Goal: Task Accomplishment & Management: Use online tool/utility

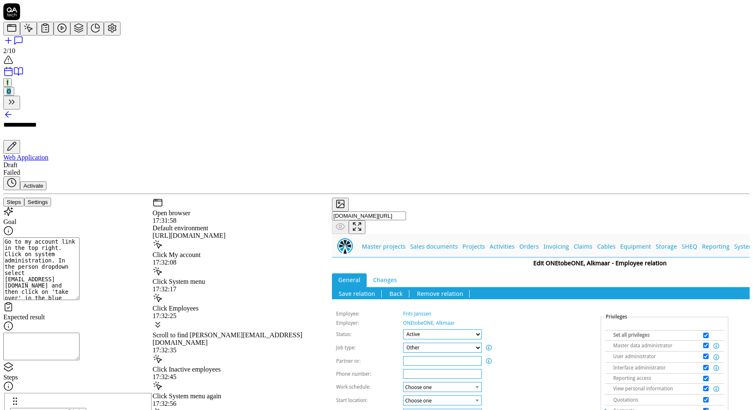
scroll to position [24, 0]
click at [79, 238] on textarea "Go to my account link in the top right. Click on system administration. In the …" at bounding box center [41, 269] width 76 height 63
type textarea "*"
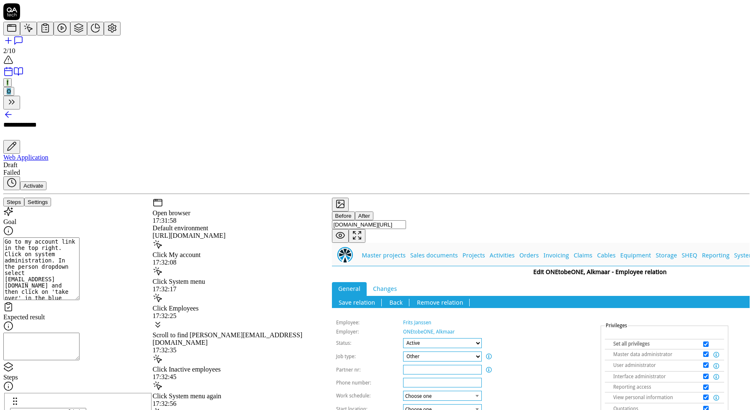
scroll to position [0, 0]
click at [236, 232] on div "https://qa.onetobeone.com/projects?x=YO0GgWzO4Ss" at bounding box center [242, 236] width 179 height 8
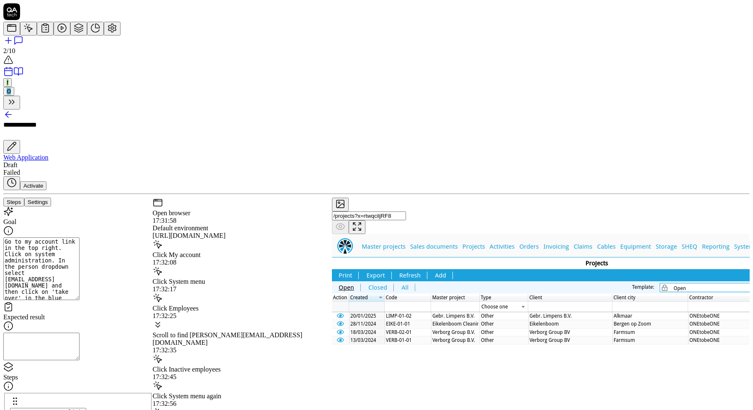
click at [266, 240] on div "Click My account" at bounding box center [242, 249] width 179 height 19
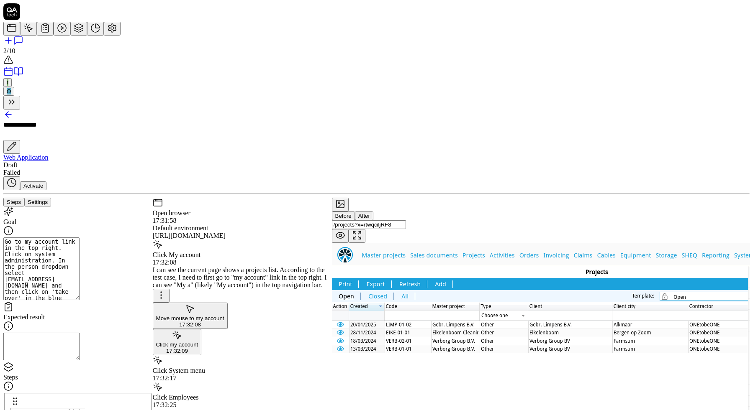
click at [253, 367] on div "Click System menu" at bounding box center [242, 371] width 179 height 8
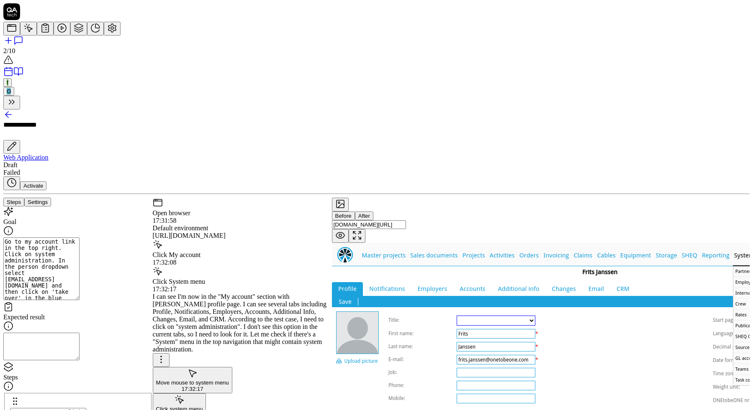
click at [249, 232] on div "https://qa.onetobeone.com/projects?x=YO0GgWzO4Ss" at bounding box center [242, 236] width 179 height 8
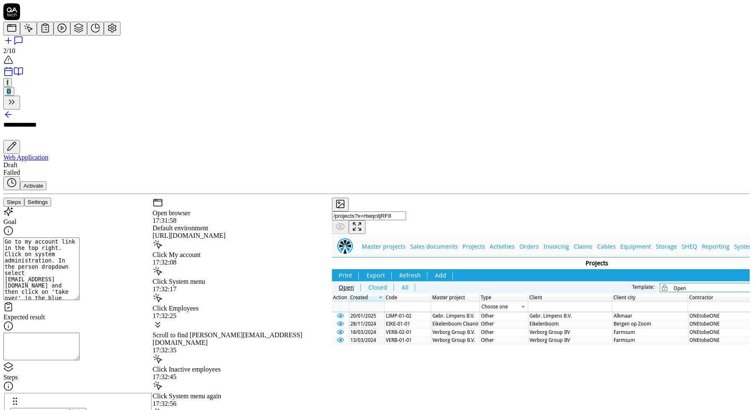
click at [53, 238] on textarea "Go to my account link in the top right. Click on system administration. In the …" at bounding box center [41, 269] width 76 height 63
click at [79, 238] on textarea "Go to my account link in the top right. Click on system administration. In the …" at bounding box center [41, 269] width 76 height 63
type textarea "Go to my account link in the top right. Click on system administration. In the …"
type textarea "*"
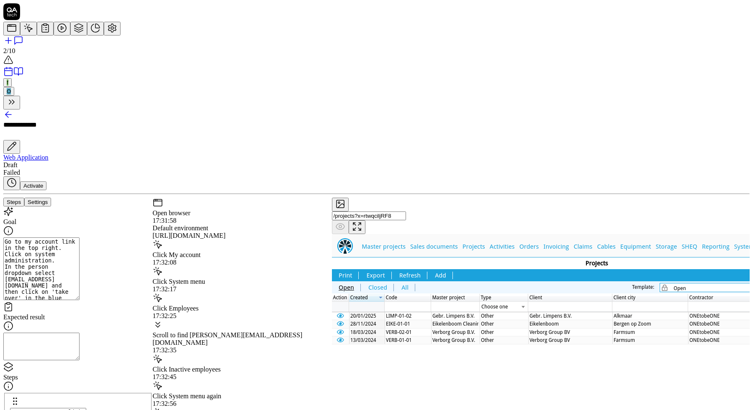
type textarea "Go to my account link in the top right. Click on system administration. I In th…"
type textarea "*"
type textarea "Go to my account link in the top right. Click on system administration. In In t…"
type textarea "*"
type textarea "Go to my account link in the top right. Click on system administration. In In t…"
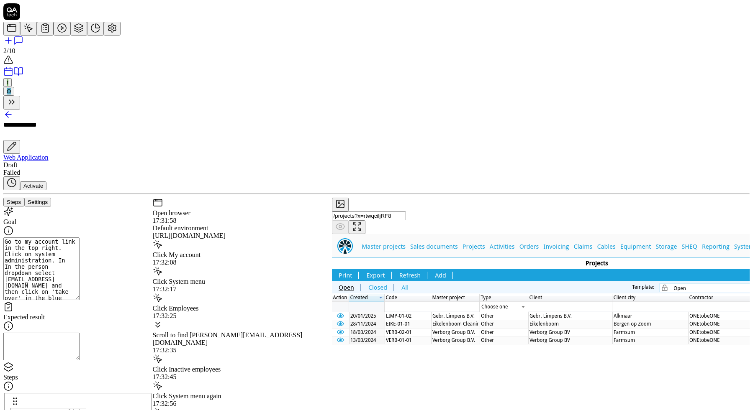
type textarea "*"
type textarea "Go to my account link in the top right. lick on system administration. In In th…"
type textarea "*"
type textarea "Go to my account link in the top right. ick on system administration. In In the…"
type textarea "*"
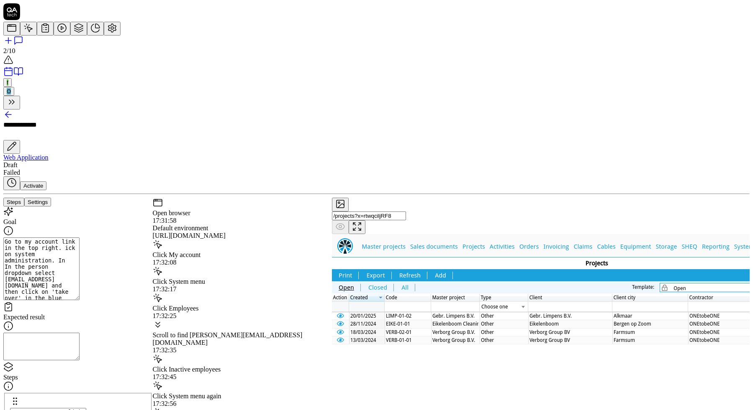
type textarea "Go to my account link in the top right. ck on system administration. In In the …"
type textarea "*"
type textarea "Go to my account link in the top right. k on system administration. In In the p…"
type textarea "*"
type textarea "Go to my account link in the top right. on system administration. In In the per…"
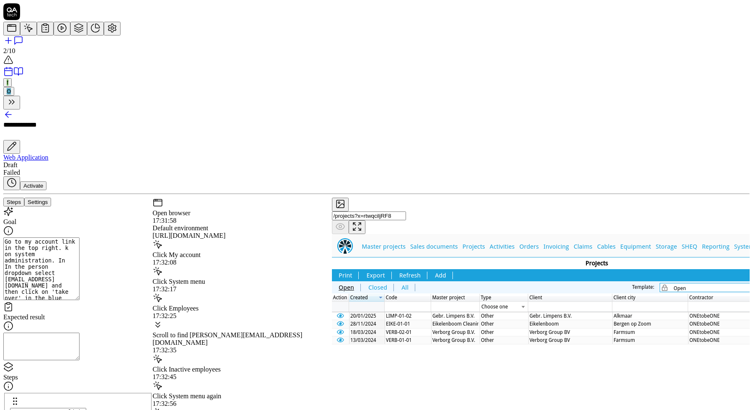
type textarea "*"
type textarea "Go to my account link in the top right. on system administration. In In the per…"
type textarea "*"
type textarea "Go to my account link in the top right. n system administration. In In the pers…"
type textarea "*"
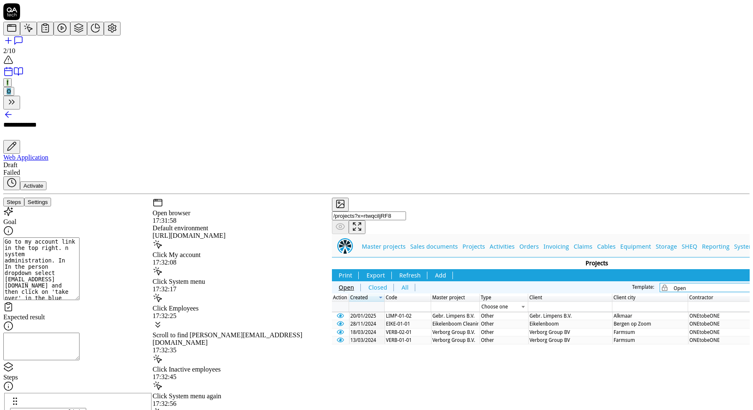
type textarea "Go to my account link in the top right. system administration. In In the person…"
type textarea "*"
type textarea "Go to my account link in the top right. H system administration. In In the pers…"
type textarea "*"
type textarea "Go to my account link in the top right. Hi system administration. In In the per…"
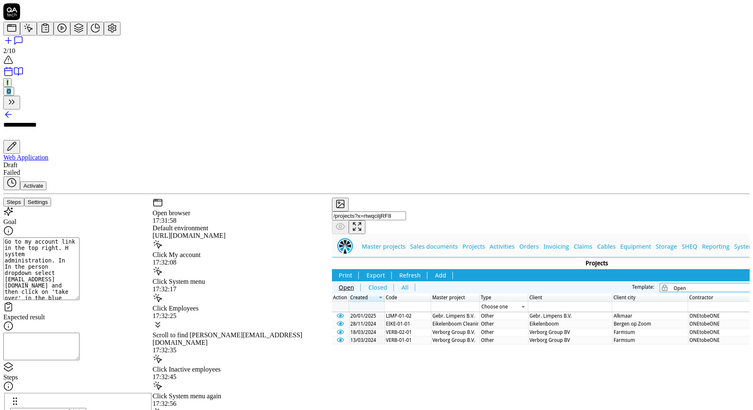
type textarea "*"
type textarea "Go to my account link in the top right. Hiv system administration. In In the pe…"
type textarea "*"
type textarea "Go to my account link in the top right. Hi system administration. In In the per…"
type textarea "*"
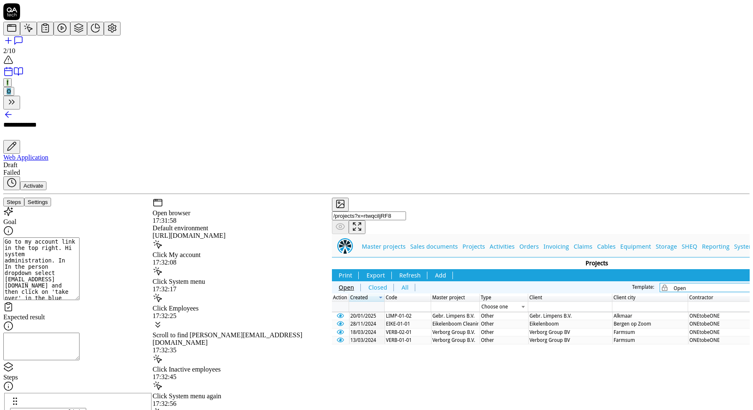
type textarea "Go to my account link in the top right. H system administration. In In the pers…"
type textarea "*"
type textarea "Go to my account link in the top right. Ho system administration. In In the per…"
type textarea "*"
type textarea "Go to my account link in the top right. Hov system administration. In In the pe…"
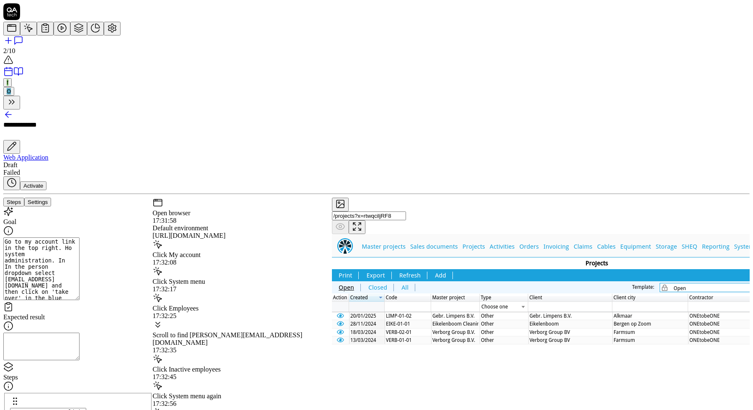
type textarea "*"
click at [60, 238] on textarea "Go to my account link in the top right. Hov system administration. In In the pe…" at bounding box center [41, 269] width 76 height 63
type textarea "H my account link in the top right. Hov system administration. In In the person…"
type textarea "*"
type textarea "Ho my account link in the top right. Hov system administration. In In the perso…"
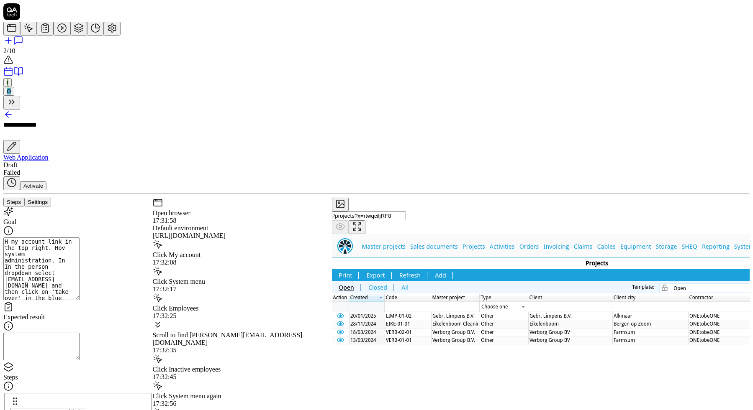
type textarea "*"
type textarea "Hov my account link in the top right. Hov system administration. In In the pers…"
type textarea "*"
type textarea "Hove my account link in the top right. Hov system administration. In In the per…"
type textarea "*"
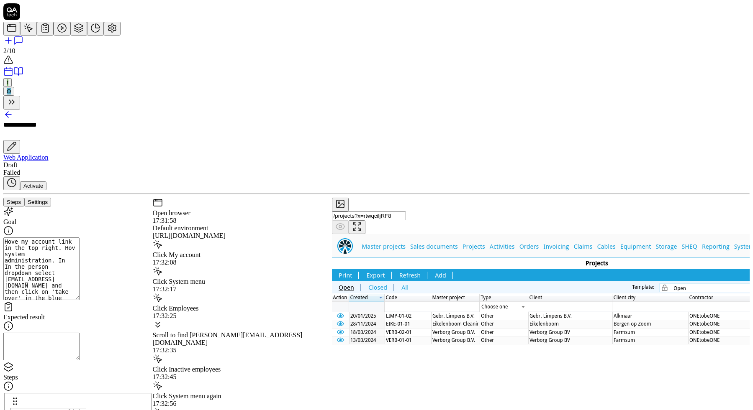
type textarea "Hover my account link in the top right. Hov system administration. In In the pe…"
type textarea "*"
type textarea "Hover my account link in the top right. Hov system administration. In In the pe…"
type textarea "*"
type textarea "Hover o my account link in the top right. Hov system administration. In In the …"
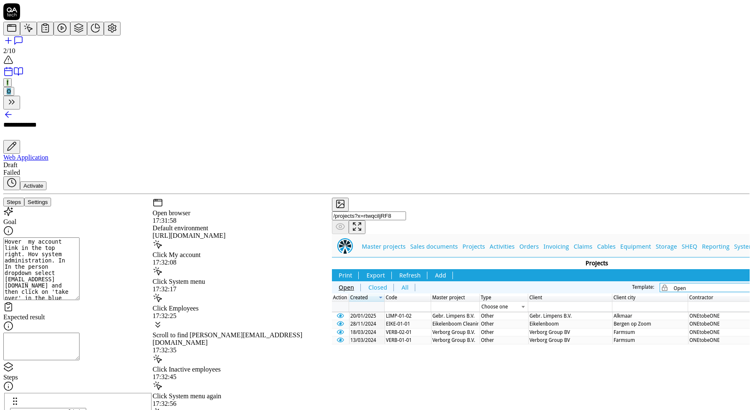
type textarea "*"
type textarea "Hover ov my account link in the top right. Hov system administration. In In the…"
type textarea "*"
type textarea "Hover ove my account link in the top right. Hov system administration. In In th…"
type textarea "*"
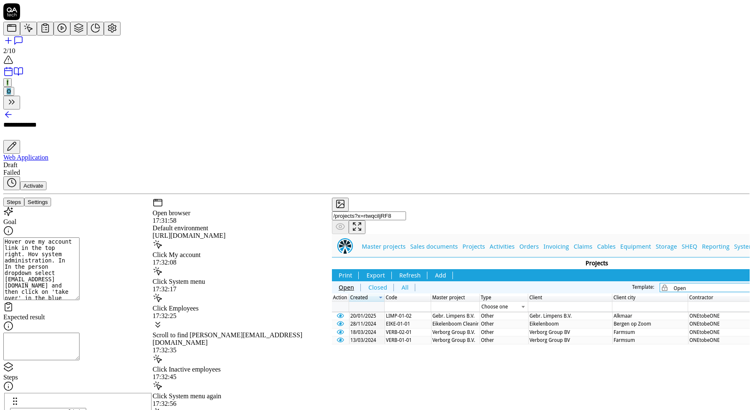
type textarea "Hover over my account link in the top right. Hov system administration. In In t…"
type textarea "*"
click at [244, 240] on div "Click My account 17:32:08" at bounding box center [242, 253] width 179 height 27
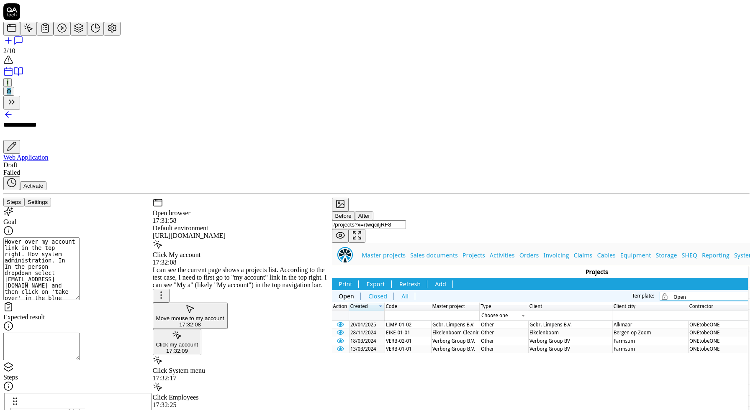
click at [65, 238] on textarea "Hover over my account link in the top right. Hov system administration. In In t…" at bounding box center [41, 269] width 76 height 63
type textarea "Hover over my account link in the top right. Csystem administration. In In the …"
type textarea "*"
type textarea "Hover over my account link in the top right. Clsystem administration. In In the…"
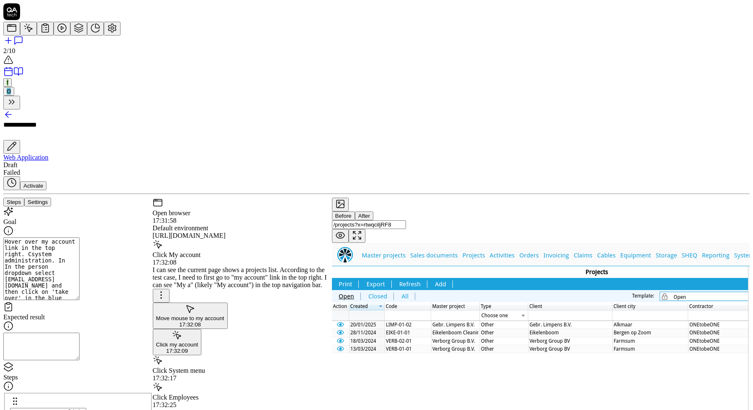
type textarea "*"
type textarea "Hover over my account link in the top right. Clisystem administration. In In th…"
type textarea "*"
type textarea "Hover over my account link in the top right. Cliksystem administration. In In t…"
type textarea "*"
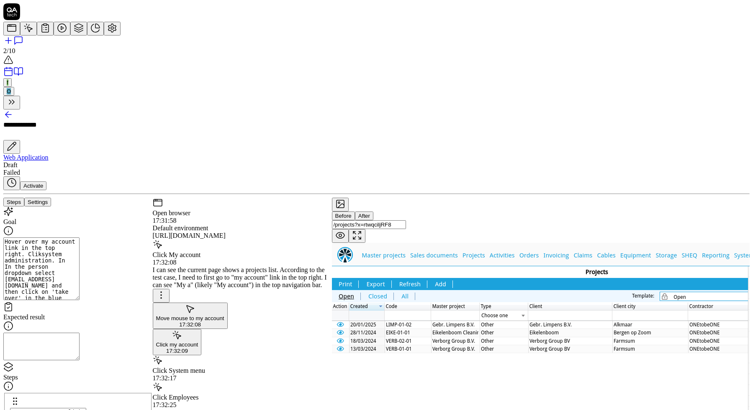
type textarea "Hover over my account link in the top right. Clisystem administration. In In th…"
type textarea "*"
type textarea "Hover over my account link in the top right. Clicsystem administration. In In t…"
type textarea "*"
type textarea "Hover over my account link in the top right. Clic system administration. In In …"
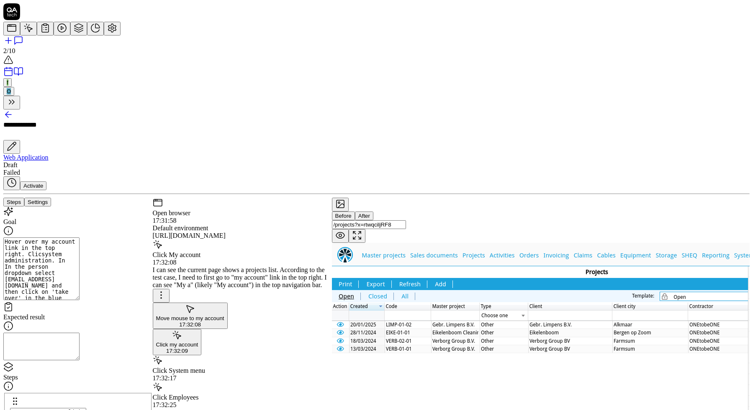
type textarea "*"
type textarea "Hover over my account link in the top right. Clic osystem administration. In In…"
type textarea "*"
type textarea "Hover over my account link in the top right. Clic system administration. In In …"
type textarea "*"
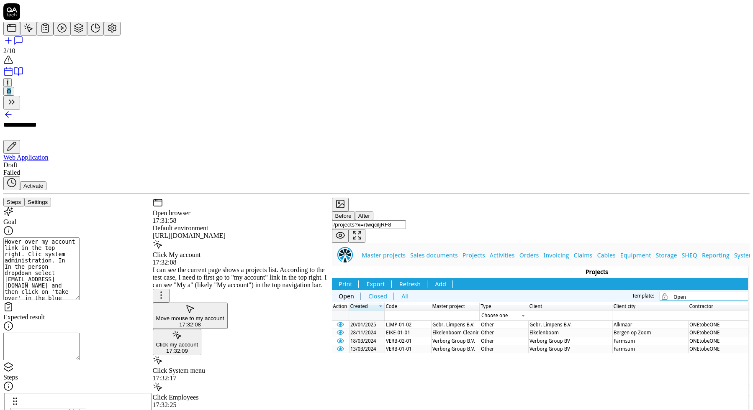
type textarea "Hover over my account link in the top right. Clicsystem administration. In In t…"
type textarea "*"
type textarea "Hover over my account link in the top right. Clicksystem administration. In In …"
type textarea "*"
type textarea "Hover over my account link in the top right. Click system administration. In In…"
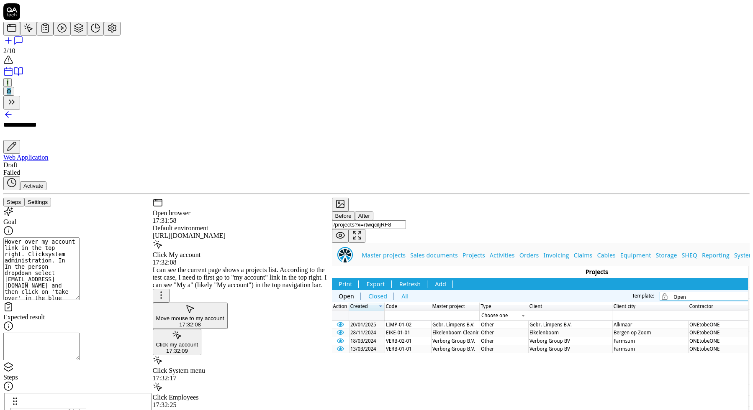
type textarea "*"
type textarea "Hover over my account link in the top right. Click osystem administration. In I…"
type textarea "*"
type textarea "Hover over my account link in the top right. Click onsystem administration. In …"
type textarea "*"
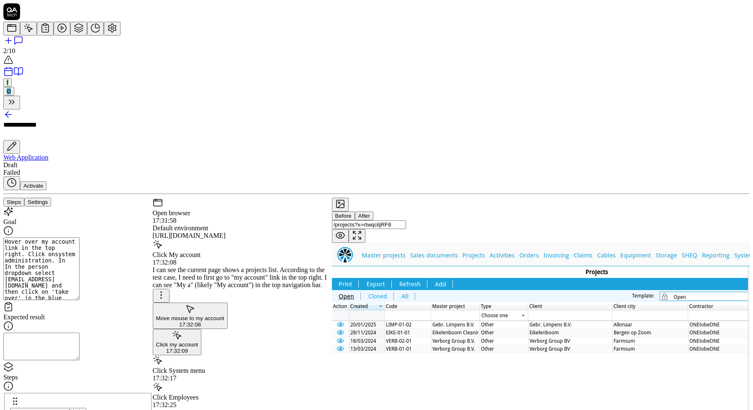
type textarea "Hover over my account link in the top right. Click on system administration. In…"
type textarea "*"
type textarea "Hover over my account link in the top right. Click on 'system administration. I…"
type textarea "*"
type textarea "Hover over my account link in the top right. Click on 'system administration.' …"
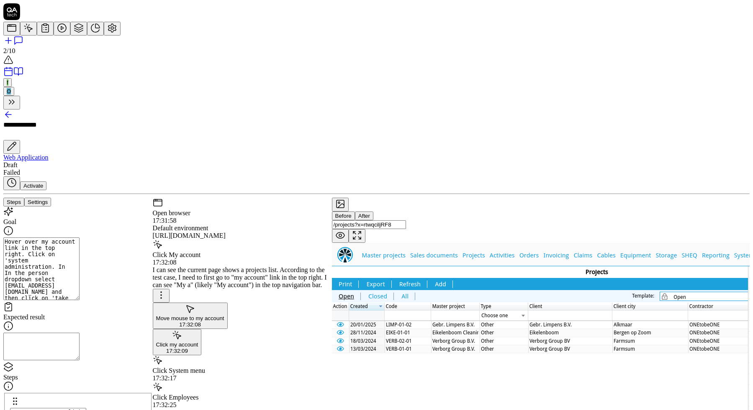
type textarea "*"
type textarea "Hover over my account link in the top right. Click on 'system administration.' …"
type textarea "*"
type textarea "Hover over my account link in the top right. Click on 'system administration.' …"
type textarea "*"
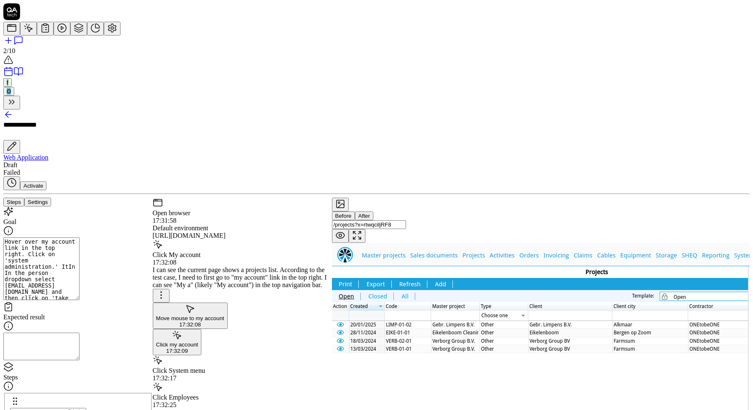
type textarea "Hover over my account link in the top right. Click on 'system administration.' …"
type textarea "*"
type textarea "Hover over my account link in the top right. Click on 'system administration.' …"
type textarea "*"
type textarea "Hover over my account link in the top right. Click on 'system administration.' …"
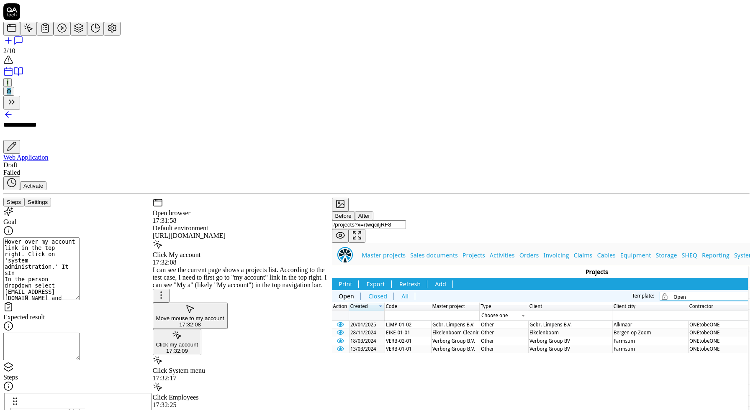
type textarea "*"
type textarea "Hover over my account link in the top right. Click on 'system administration.' …"
type textarea "*"
type textarea "Hover over my account link in the top right. Click on 'system administration.' …"
type textarea "*"
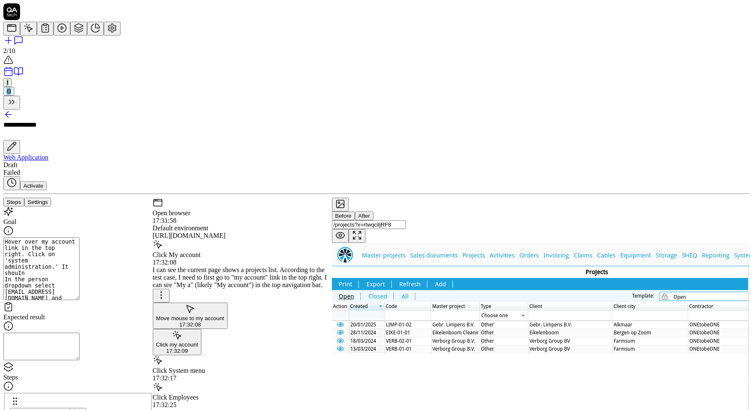
type textarea "Hover over my account link in the top right. Click on 'system administration.' …"
type textarea "*"
type textarea "Hover over my account link in the top right. Click on 'system administration.' …"
type textarea "*"
type textarea "Hover over my account link in the top right. Click on 'system administration.' …"
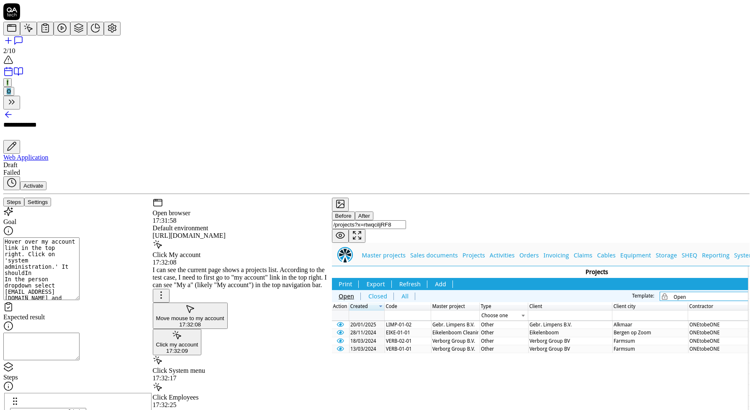
type textarea "*"
type textarea "Hover over my account link in the top right. Click on 'system administration.' …"
type textarea "*"
type textarea "Hover over my account link in the top right. Click on 'system administration.' …"
type textarea "*"
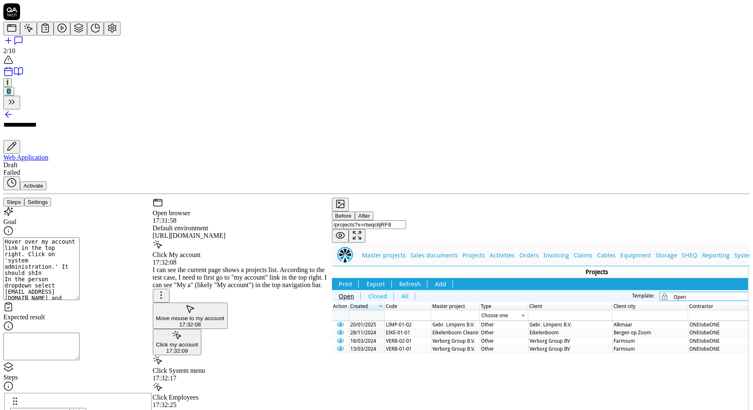
type textarea "Hover over my account link in the top right. Click on 'system administration.' …"
type textarea "*"
type textarea "Hover over my account link in the top right. Click on 'system administration.' …"
type textarea "*"
type textarea "Hover over my account link in the top right. Click on 'system administration.' …"
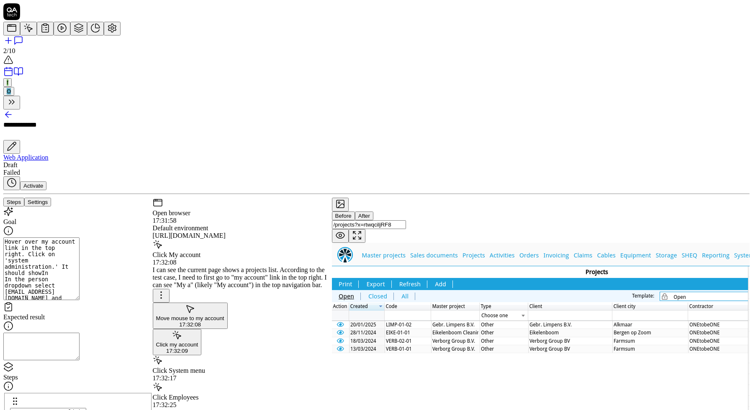
type textarea "*"
type textarea "Hover over my account link in the top right. Click on 'system administration.' …"
type textarea "*"
type textarea "Hover over my account link in the top right. Click on 'system administration.' …"
type textarea "*"
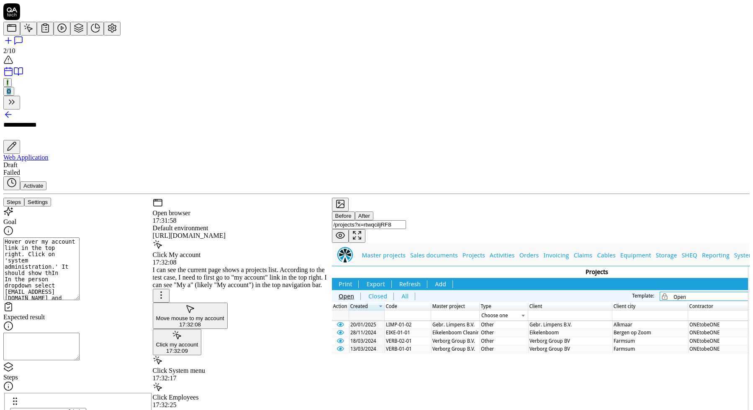
type textarea "Hover over my account link in the top right. Click on 'system administration.' …"
type textarea "*"
type textarea "Hover over my account link in the top right. Click on 'system administration.' …"
type textarea "*"
type textarea "Hover over my account link in the top right. Click on 'system administration.' …"
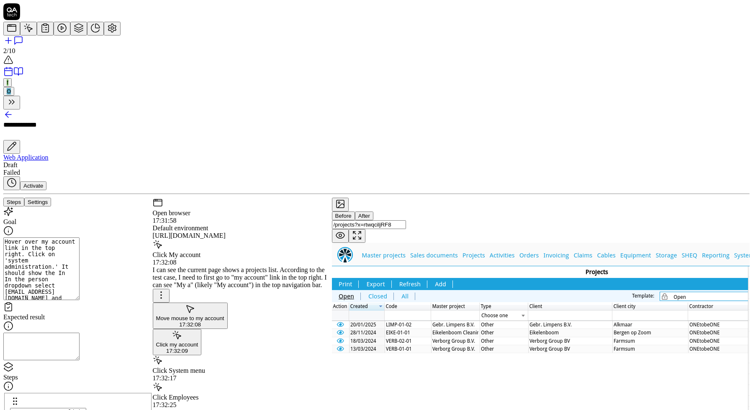
type textarea "*"
type textarea "Hover over my account link in the top right. Click on 'system administration.' …"
type textarea "*"
type textarea "Hover over my account link in the top right. Click on 'system administration.' …"
type textarea "*"
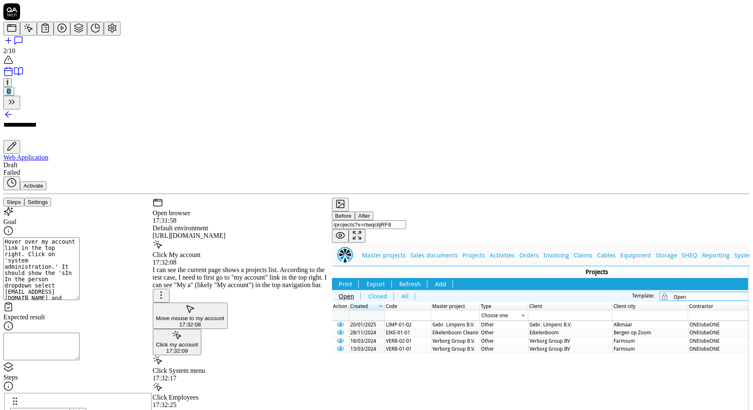
type textarea "Hover over my account link in the top right. Click on 'system administration.' …"
type textarea "*"
type textarea "Hover over my account link in the top right. Click on 'system administration.' …"
type textarea "*"
type textarea "Hover over my account link in the top right. Click on 'system administration.' …"
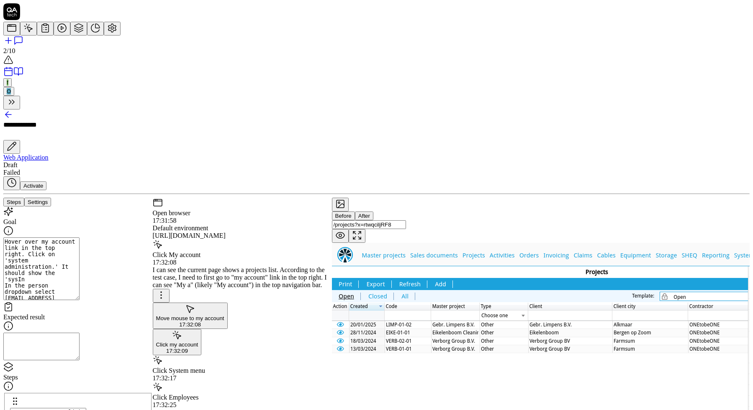
type textarea "*"
type textarea "Hover over my account link in the top right. Click on 'system administration.' …"
type textarea "*"
type textarea "Hover over my account link in the top right. Click on 'system administration.' …"
type textarea "*"
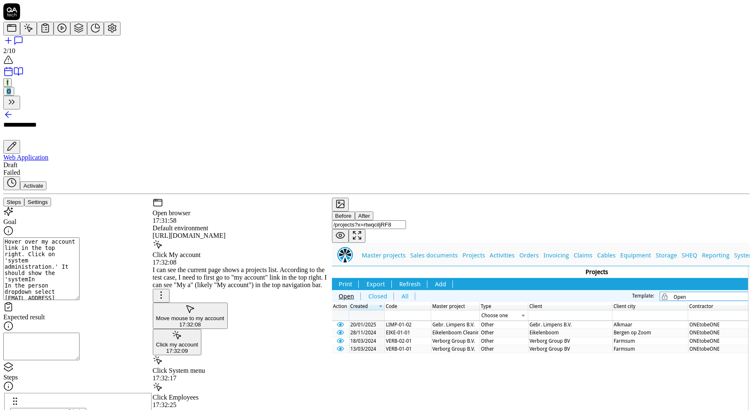
type textarea "Hover over my account link in the top right. Click on 'system administration.' …"
type textarea "*"
type textarea "Hover over my account link in the top right. Click on 'system administration.' …"
type textarea "*"
type textarea "Hover over my account link in the top right. Click on 'system administration.' …"
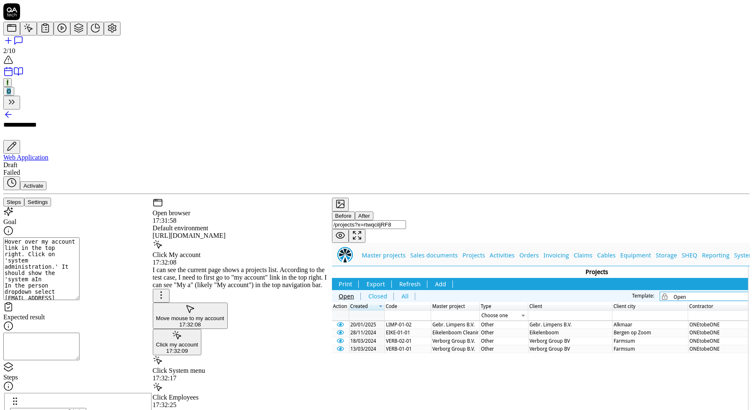
type textarea "*"
type textarea "Hover over my account link in the top right. Click on 'system administration.' …"
type textarea "*"
type textarea "Hover over my account link in the top right. Click on 'system administration.' …"
type textarea "*"
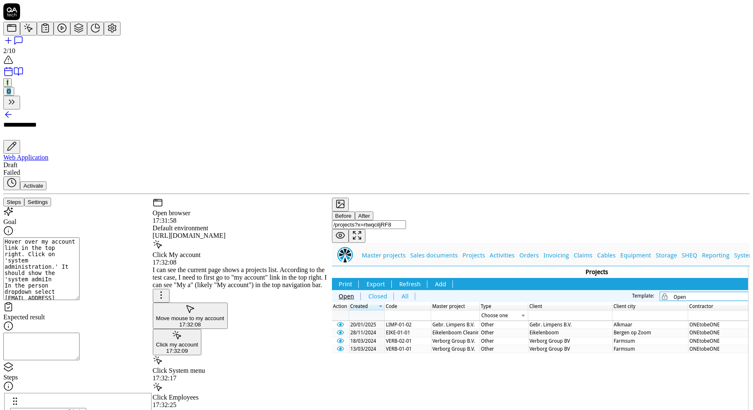
type textarea "Hover over my account link in the top right. Click on 'system administration.' …"
type textarea "*"
type textarea "Hover over my account link in the top right. Click on 'system administration.' …"
type textarea "*"
type textarea "Hover over my account link in the top right. Click on 'system administration.' …"
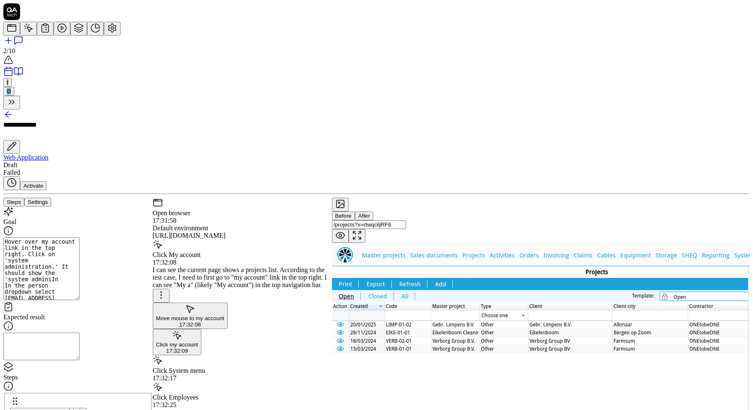
type textarea "*"
type textarea "Hover over my account link in the top right. Click on 'system administration.' …"
type textarea "*"
type textarea "Hover over my account link in the top right. Click on 'system administration.' …"
type textarea "*"
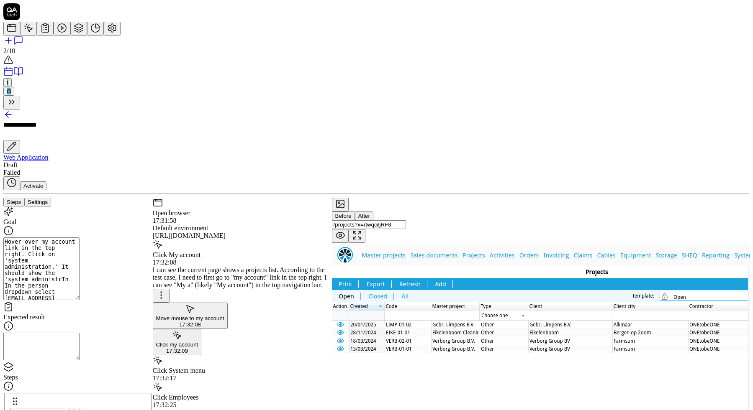
type textarea "Hover over my account link in the top right. Click on 'system administration.' …"
type textarea "*"
type textarea "Hover over my account link in the top right. Click on 'system administration.' …"
type textarea "*"
type textarea "Hover over my account link in the top right. Click on 'system administration.' …"
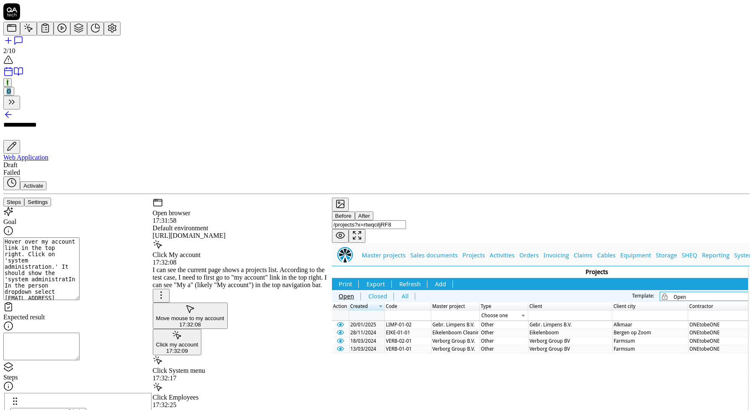
type textarea "*"
type textarea "Hover over my account link in the top right. Click on 'system administration.' …"
type textarea "*"
type textarea "Hover over my account link in the top right. Click on 'system administration.' …"
type textarea "*"
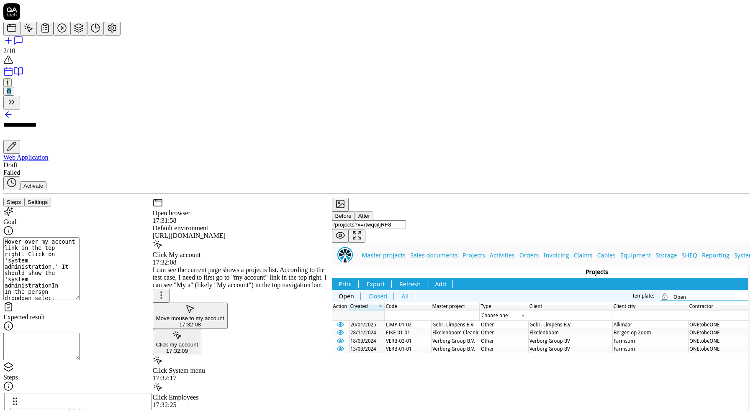
type textarea "Hover over my account link in the top right. Click on 'system administration.' …"
type textarea "*"
type textarea "Hover over my account link in the top right. Click on 'system administration.' …"
type textarea "*"
type textarea "Hover over my account link in the top right. Click on 'system administration.' …"
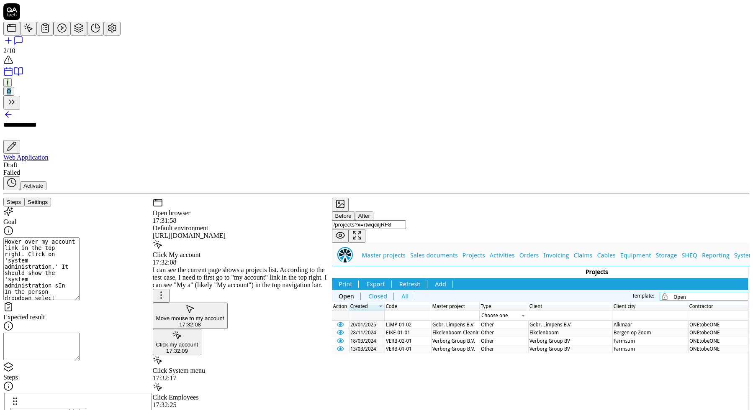
type textarea "*"
type textarea "Hover over my account link in the top right. Click on 'system administration.' …"
type textarea "*"
type textarea "Hover over my account link in the top right. Click on 'system administration.' …"
type textarea "*"
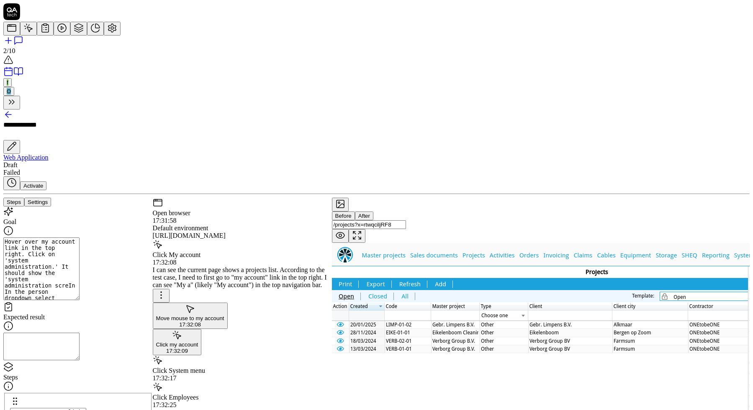
type textarea "Hover over my account link in the top right. Click on 'system administration.' …"
type textarea "*"
type textarea "Hover over my account link in the top right. Click on 'system administration.' …"
type textarea "*"
type textarea "Hover over my account link in the top right. Click on 'system administration.' …"
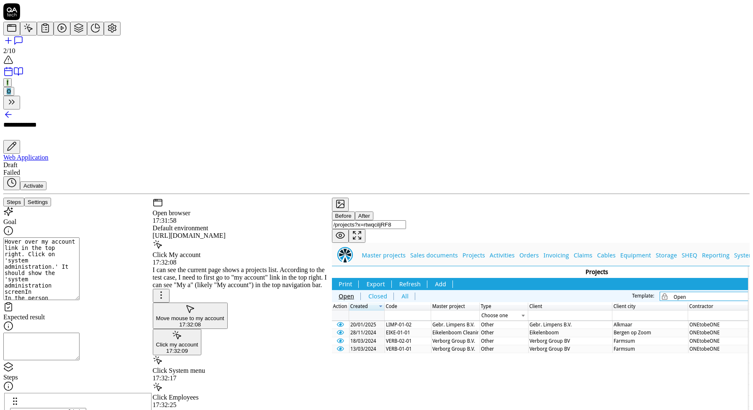
type textarea "*"
type textarea "Hover over my account link in the top right. Click on 'system administration.' …"
type textarea "*"
type textarea "Hover over my account link in the top right. Click on 'system administration.' …"
type textarea "*"
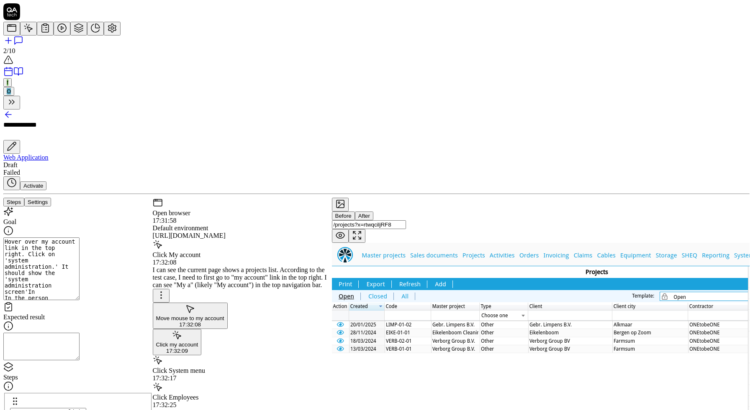
type textarea "Hover over my account link in the top right. Click on 'system administration.' …"
type textarea "*"
type textarea "Hover over my account link in the top right. Click on 'system administration.' …"
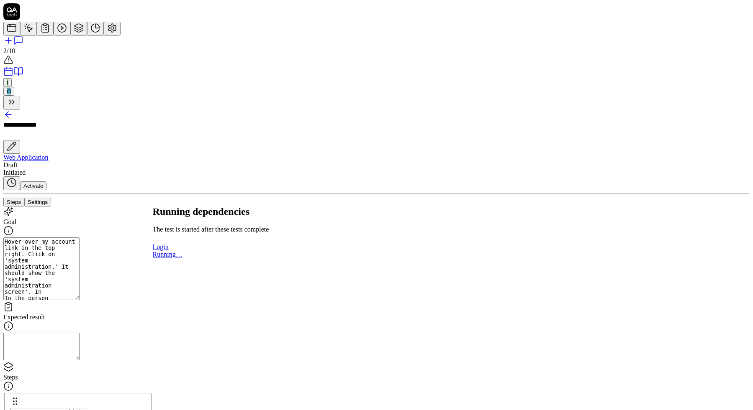
click at [274, 206] on div "Running dependencies The test is started after these tests complete Login Runni…" at bounding box center [451, 232] width 597 height 52
click at [79, 238] on textarea "Hover over my account link in the top right. Click on 'system administration.' …" at bounding box center [41, 269] width 76 height 63
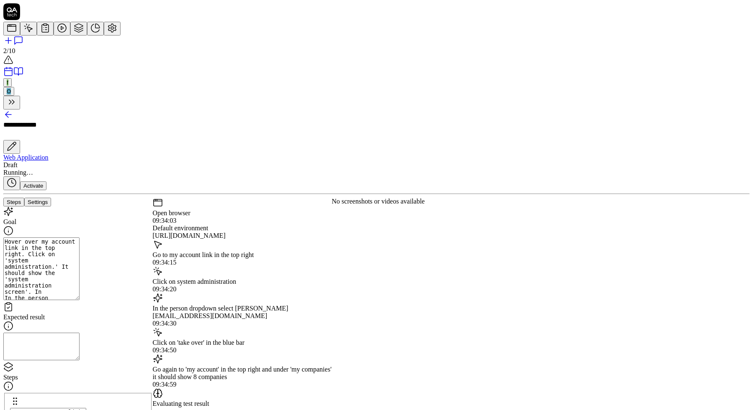
click at [275, 366] on div "Go again to 'my account' in the top right and under 'my companies' it should sh…" at bounding box center [242, 373] width 179 height 15
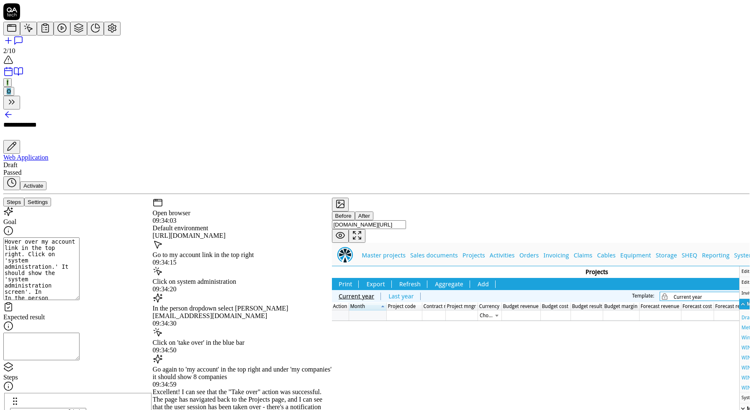
scroll to position [369, 0]
click at [108, 32] on icon at bounding box center [112, 28] width 8 height 8
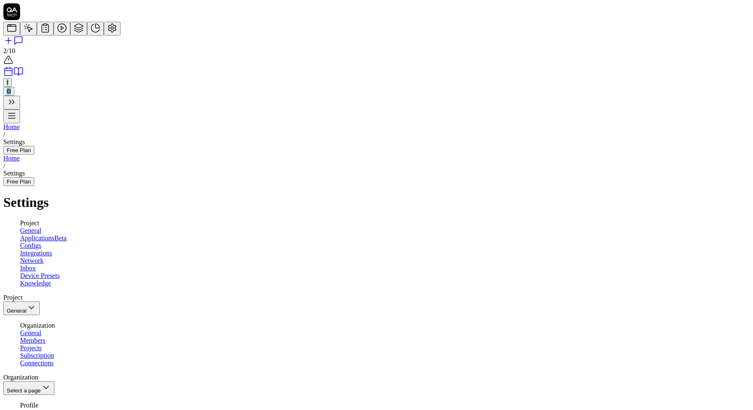
click at [54, 235] on span "Applications" at bounding box center [37, 238] width 34 height 7
click at [41, 242] on span "Configs" at bounding box center [30, 245] width 21 height 7
click at [52, 250] on span "Integrations" at bounding box center [36, 253] width 32 height 7
click at [44, 257] on link "Network" at bounding box center [31, 260] width 23 height 7
click at [36, 265] on link "Inbox" at bounding box center [27, 268] width 15 height 7
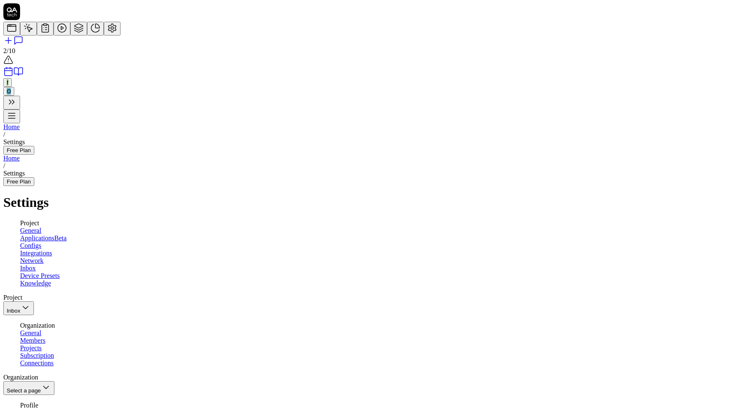
click at [60, 272] on link "Device Presets" at bounding box center [40, 275] width 40 height 7
click at [51, 280] on span "Knowledge" at bounding box center [35, 283] width 31 height 7
click at [41, 330] on span "General" at bounding box center [30, 333] width 21 height 7
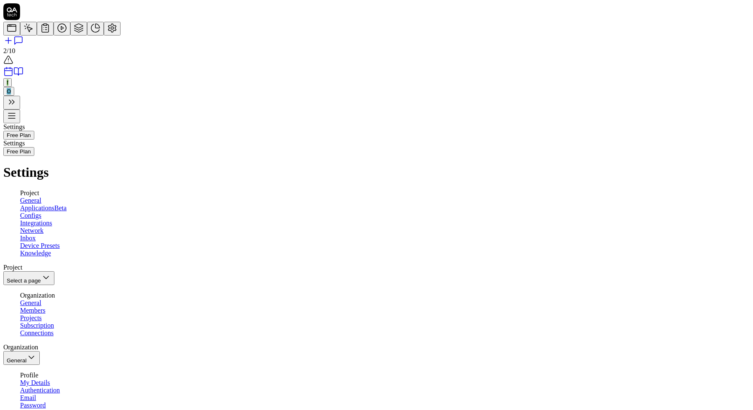
click at [42, 315] on link "Projects" at bounding box center [31, 318] width 22 height 7
click at [21, 34] on link at bounding box center [28, 30] width 17 height 7
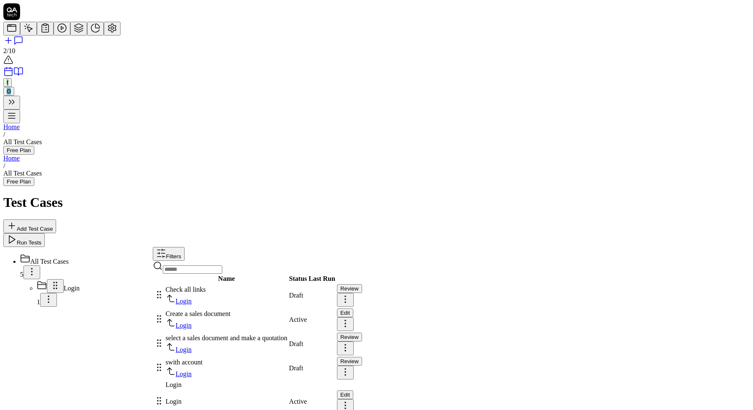
click at [69, 258] on span "All Test Cases" at bounding box center [49, 261] width 38 height 7
click at [272, 286] on div "Check all links" at bounding box center [227, 290] width 122 height 8
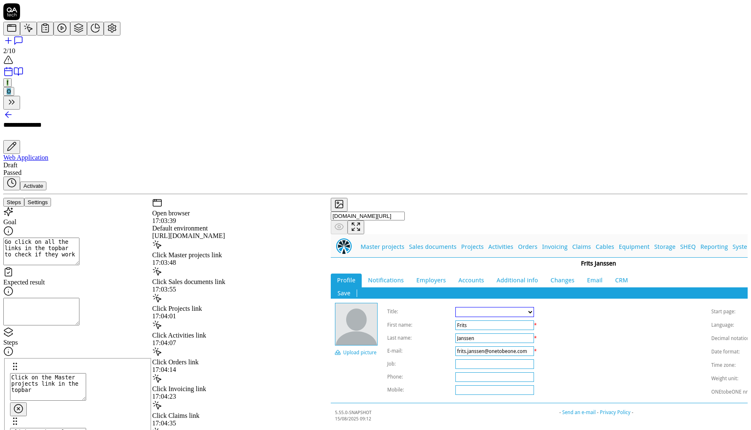
click at [70, 34] on link at bounding box center [78, 30] width 17 height 7
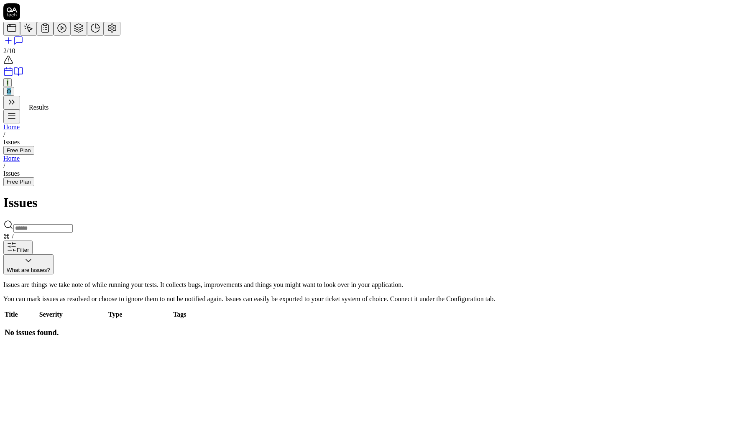
click at [57, 33] on icon at bounding box center [62, 28] width 10 height 10
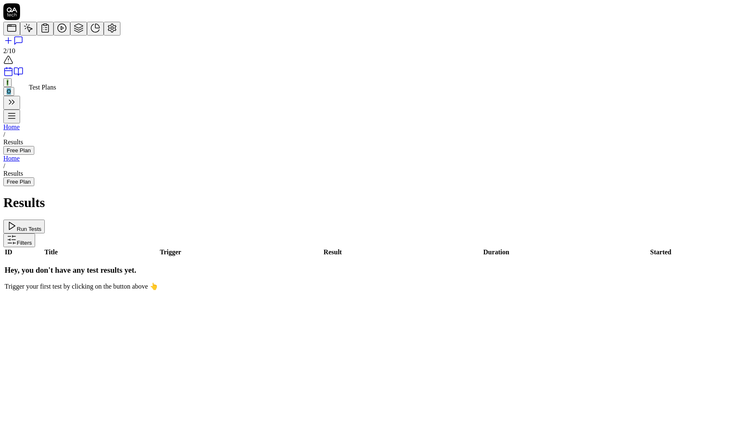
click at [40, 33] on icon at bounding box center [45, 28] width 10 height 10
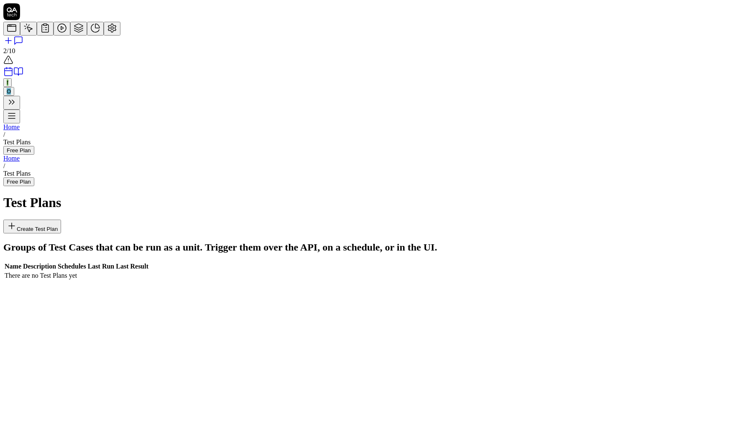
click at [23, 33] on icon at bounding box center [28, 28] width 10 height 10
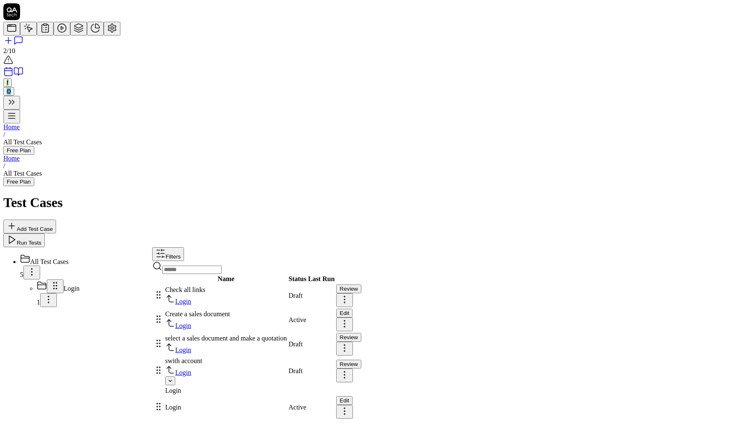
click at [202, 357] on span "swith account" at bounding box center [183, 360] width 37 height 7
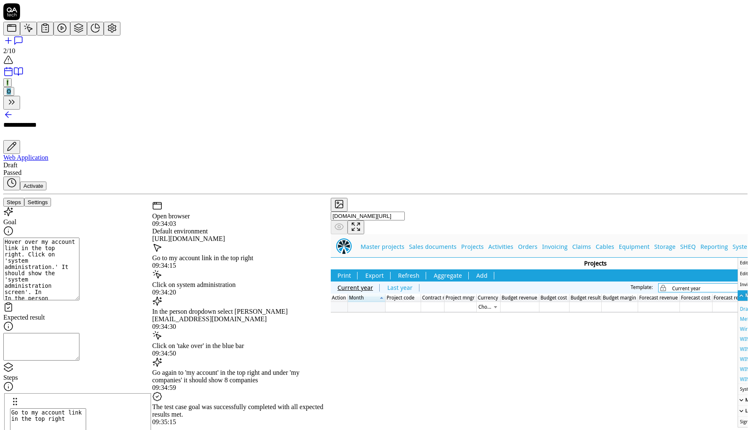
scroll to position [56, 0]
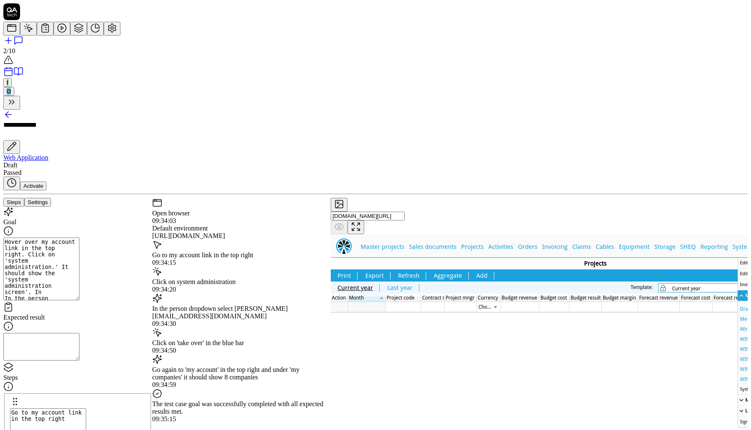
scroll to position [44, 0]
click at [51, 198] on button "Settings" at bounding box center [37, 202] width 27 height 9
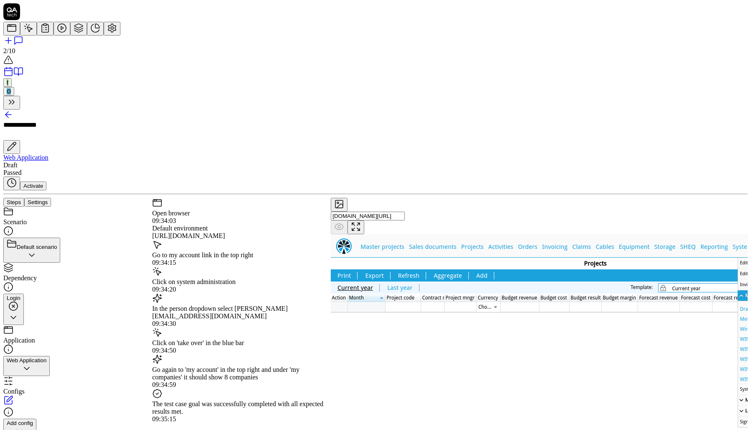
click at [24, 198] on button "Steps" at bounding box center [13, 202] width 21 height 9
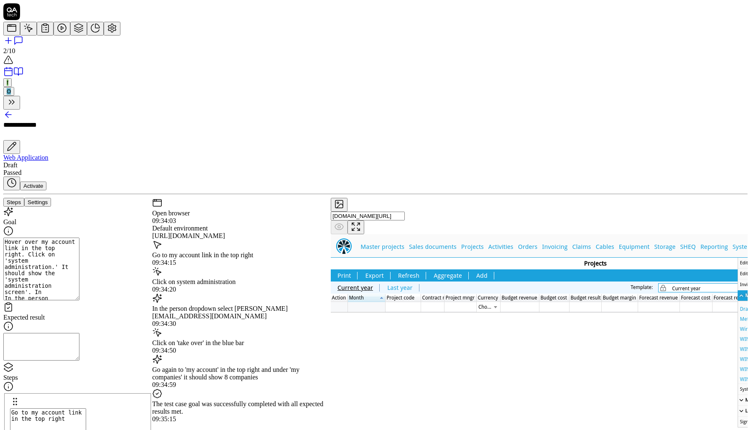
click at [79, 238] on textarea "Hover over my account link in the top right. Click on 'system administration.' …" at bounding box center [41, 269] width 76 height 63
drag, startPoint x: 67, startPoint y: 117, endPoint x: 101, endPoint y: 129, distance: 36.0
click at [79, 238] on textarea "Hover over my account link in the top right. Click on 'system administration.' …" at bounding box center [41, 269] width 76 height 63
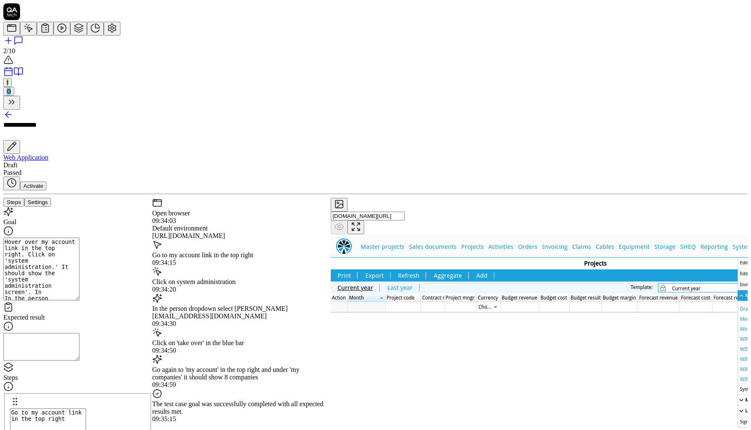
click at [79, 238] on textarea "Hover over my account link in the top right. Click on 'system administration.' …" at bounding box center [41, 269] width 76 height 63
drag, startPoint x: 68, startPoint y: 120, endPoint x: 149, endPoint y: 136, distance: 82.8
click at [79, 238] on textarea "Hover over my account link in the top right. Click on 'system administration.' …" at bounding box center [41, 269] width 76 height 63
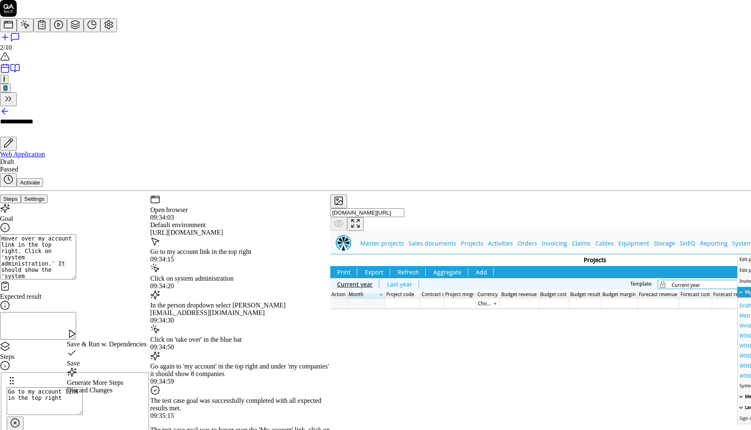
click at [166, 410] on html "**********" at bounding box center [375, 431] width 751 height 862
click at [108, 360] on div "Save" at bounding box center [106, 357] width 79 height 19
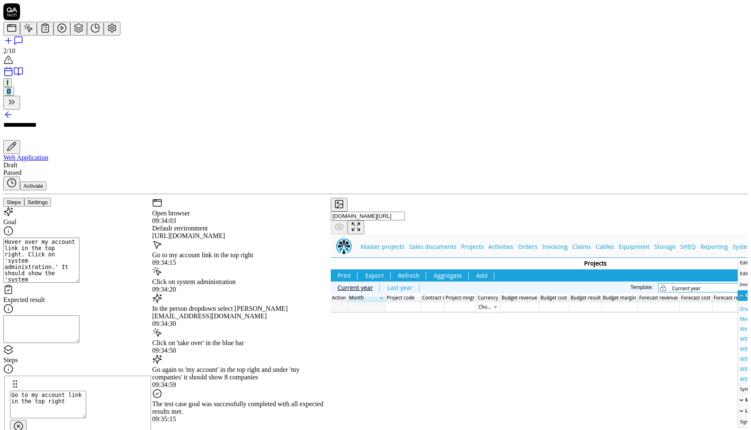
click at [46, 182] on button "Activate" at bounding box center [33, 186] width 26 height 9
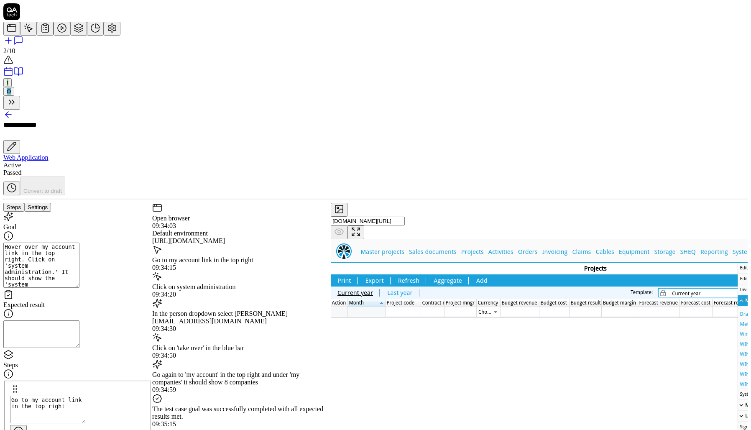
click at [11, 115] on icon at bounding box center [8, 115] width 6 height 0
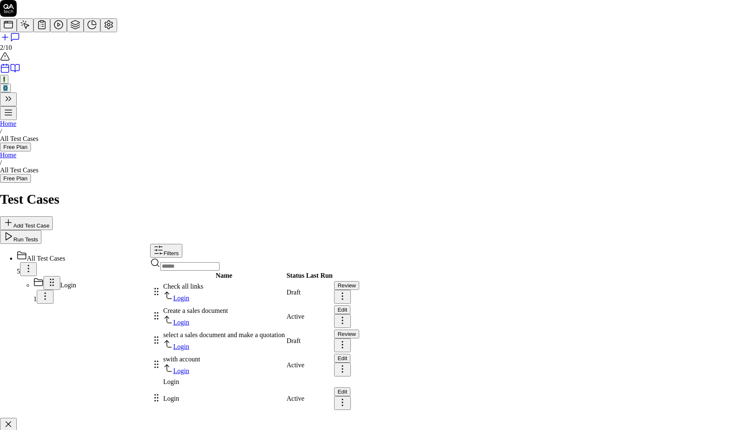
click at [13, 410] on icon at bounding box center [8, 424] width 10 height 10
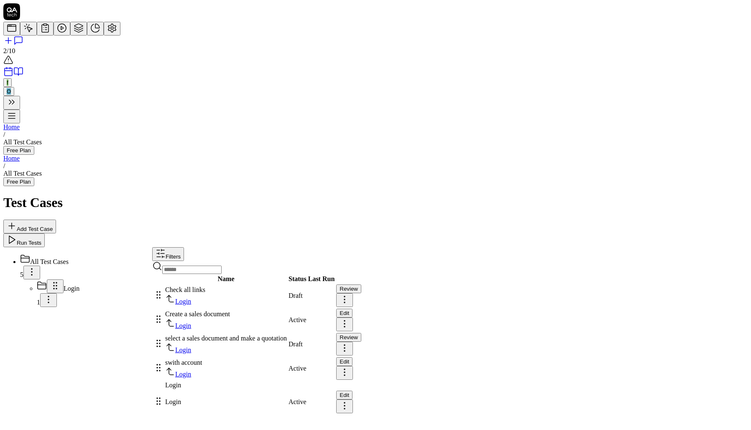
click at [56, 220] on button "Add Test Case" at bounding box center [29, 227] width 53 height 14
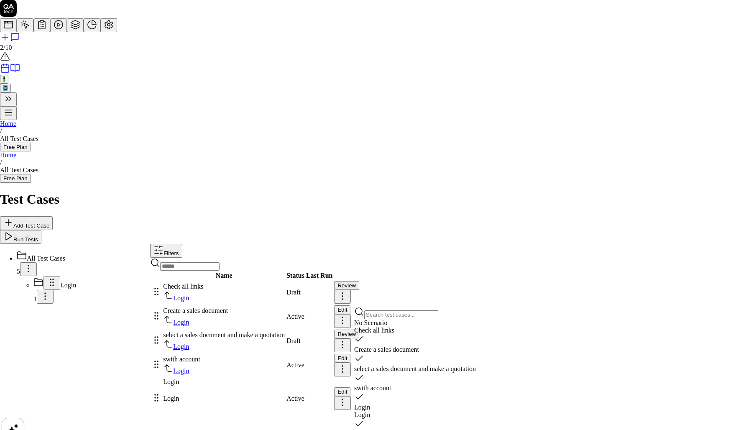
click at [404, 384] on div "swith account" at bounding box center [415, 393] width 122 height 19
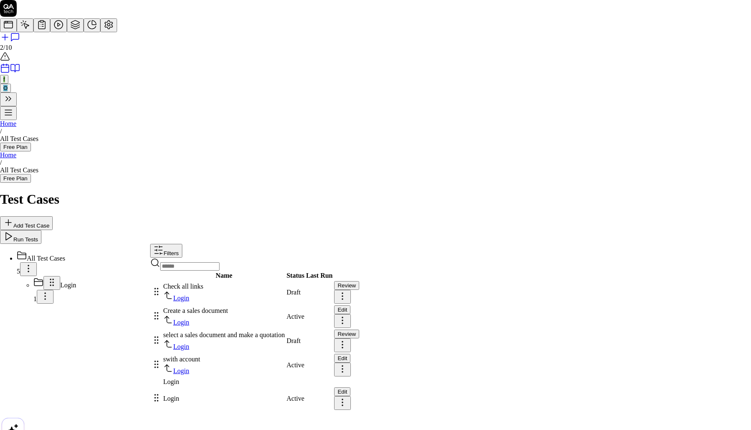
paste textarea "System administration"
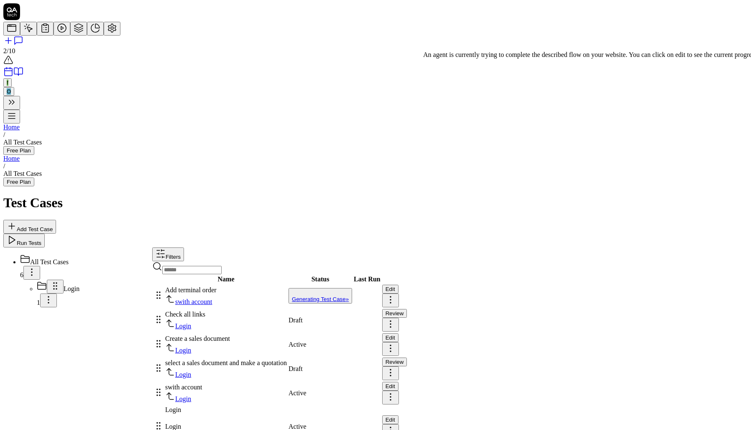
drag, startPoint x: 478, startPoint y: 110, endPoint x: 476, endPoint y: 118, distance: 9.0
click at [349, 289] on div "Generating Test Case »" at bounding box center [320, 295] width 57 height 13
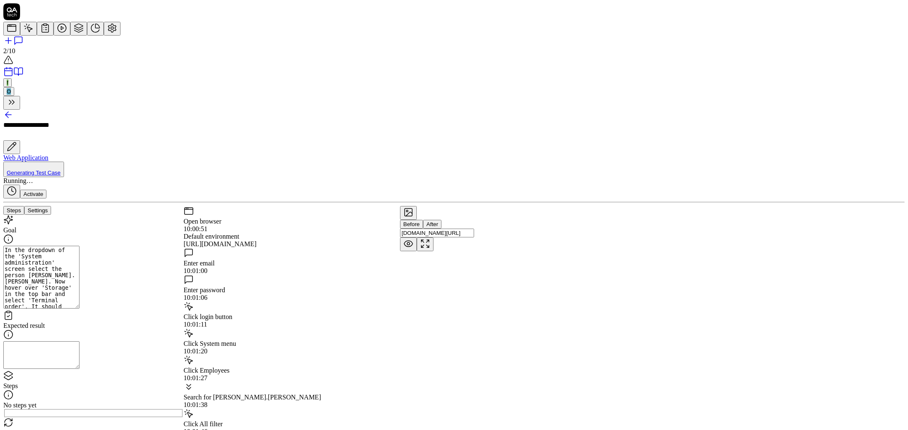
scroll to position [136, 0]
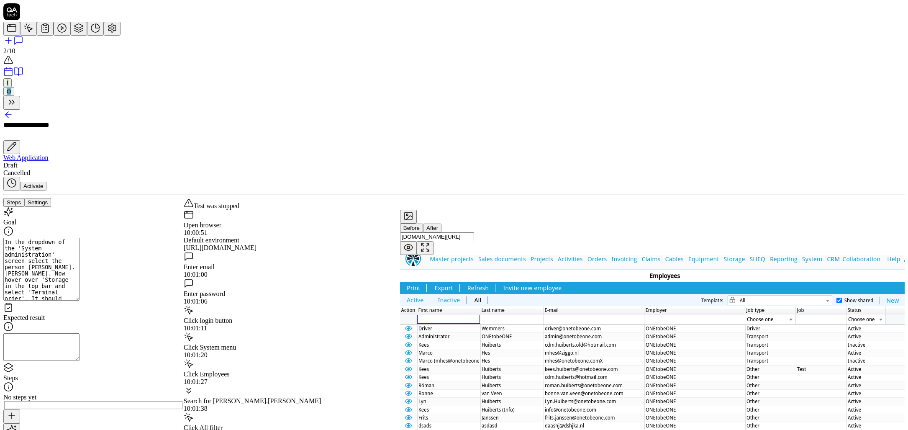
scroll to position [0, 0]
click at [297, 305] on div "Click login button" at bounding box center [292, 314] width 216 height 19
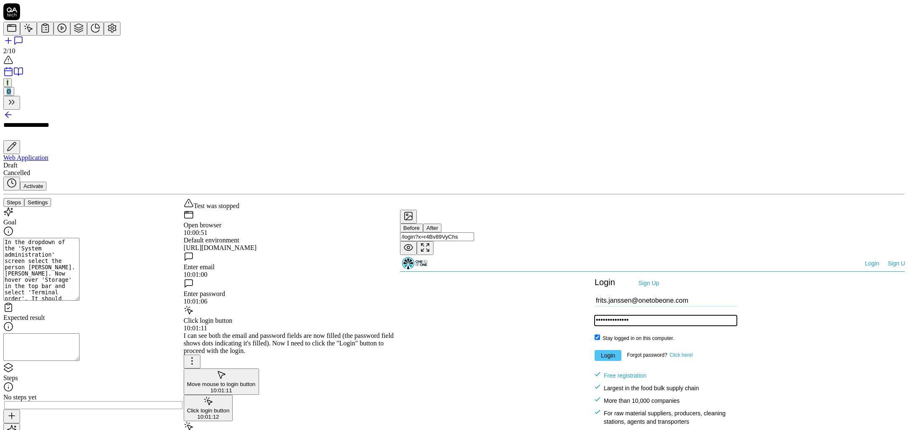
click at [288, 410] on div "Click System menu" at bounding box center [292, 430] width 216 height 19
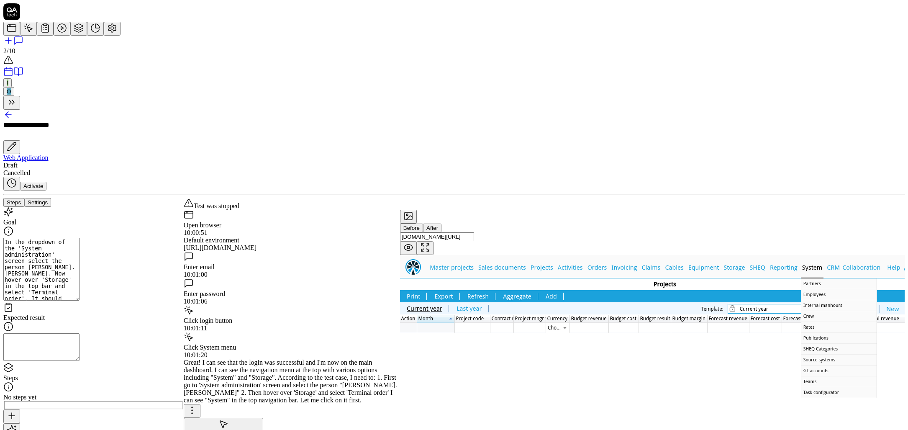
click at [269, 359] on div "Great! I can see that the login was successful and I'm now on the main dashboar…" at bounding box center [292, 381] width 216 height 45
drag, startPoint x: 269, startPoint y: 266, endPoint x: 293, endPoint y: 268, distance: 24.4
click at [293, 359] on div "Great! I can see that the login was successful and I'm now on the main dashboar…" at bounding box center [292, 381] width 216 height 45
copy div "System administration"
click at [23, 33] on icon at bounding box center [28, 28] width 10 height 10
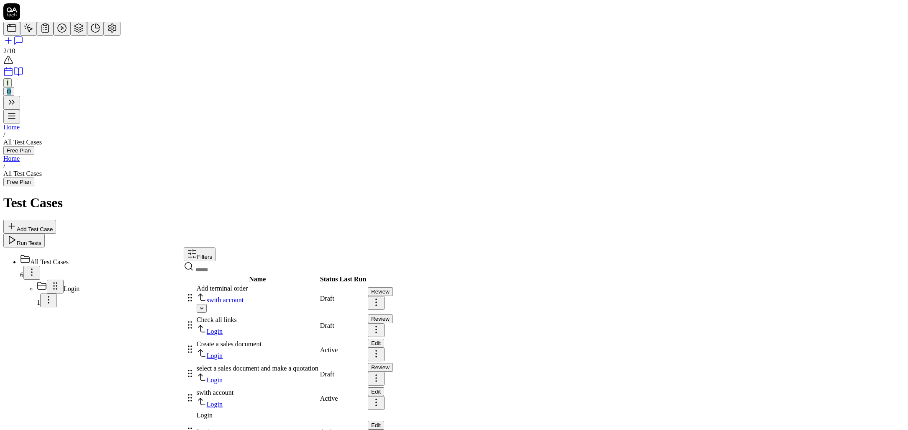
click at [318, 284] on div "Add terminal order" at bounding box center [258, 288] width 122 height 8
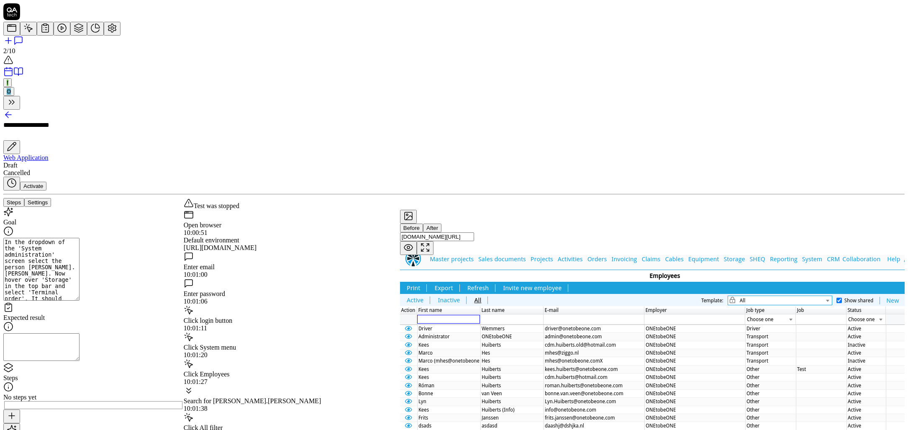
scroll to position [92, 0]
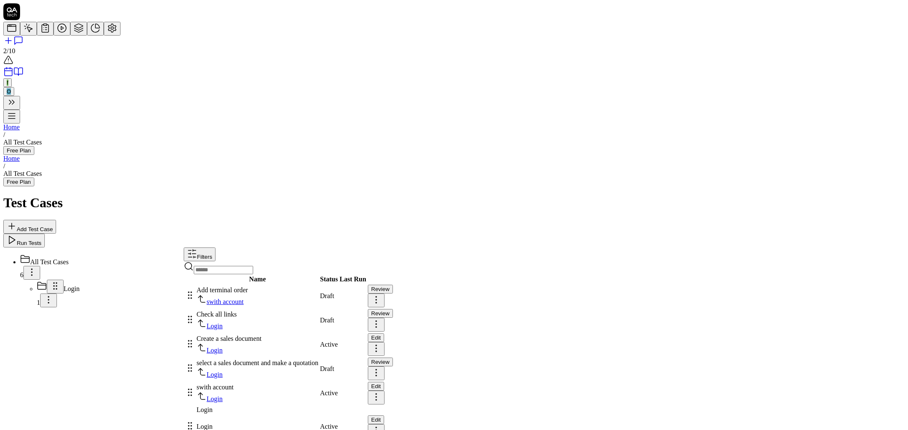
click at [315, 383] on div "swith account" at bounding box center [258, 387] width 122 height 8
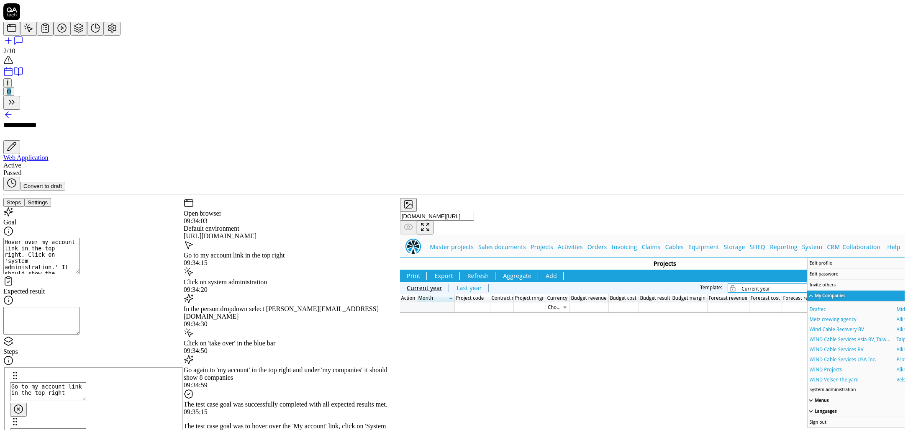
scroll to position [12, 0]
click at [79, 238] on textarea "Hover over my account link in the top right. Click on 'system administration.' …" at bounding box center [41, 256] width 76 height 36
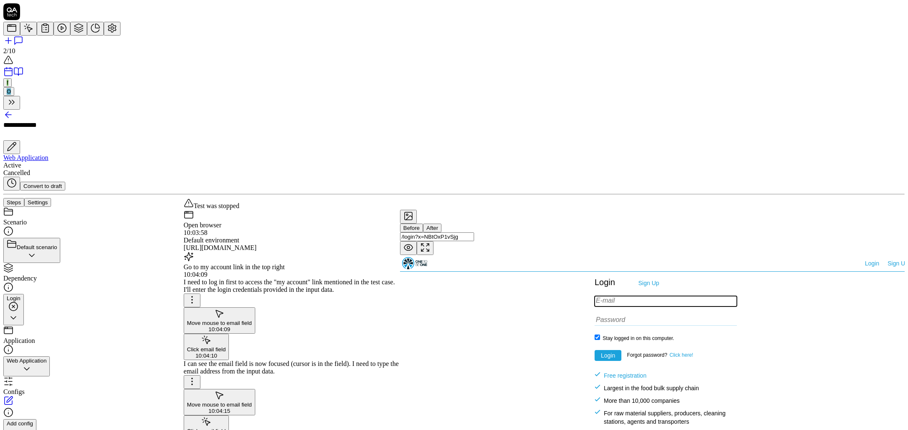
click at [51, 198] on button "Settings" at bounding box center [37, 202] width 27 height 9
click at [24, 198] on button "Steps" at bounding box center [13, 202] width 21 height 9
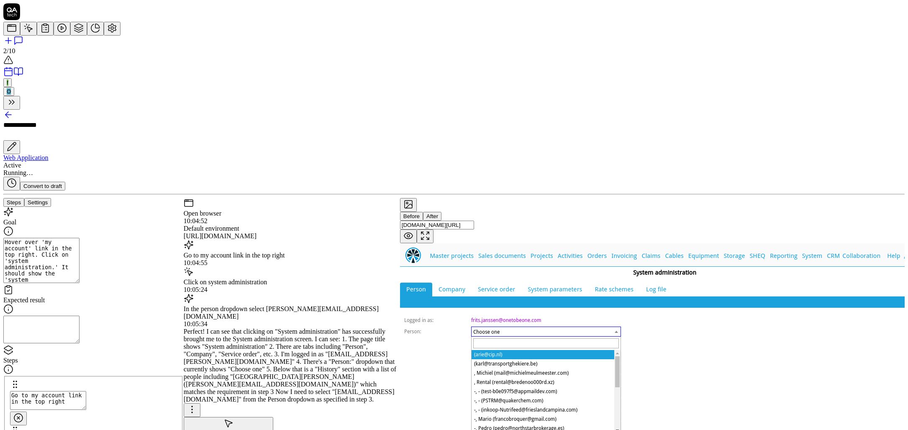
scroll to position [37, 0]
click at [79, 238] on textarea "Hover over 'my account' link in the top right. Click on 'system administration.…" at bounding box center [41, 260] width 76 height 45
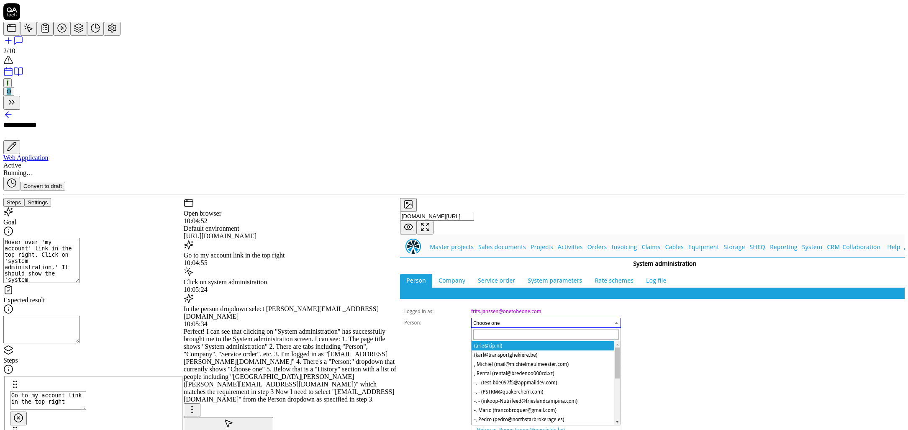
click at [79, 238] on textarea "Hover over 'my account' link in the top right. Click on 'system administration.…" at bounding box center [41, 260] width 76 height 45
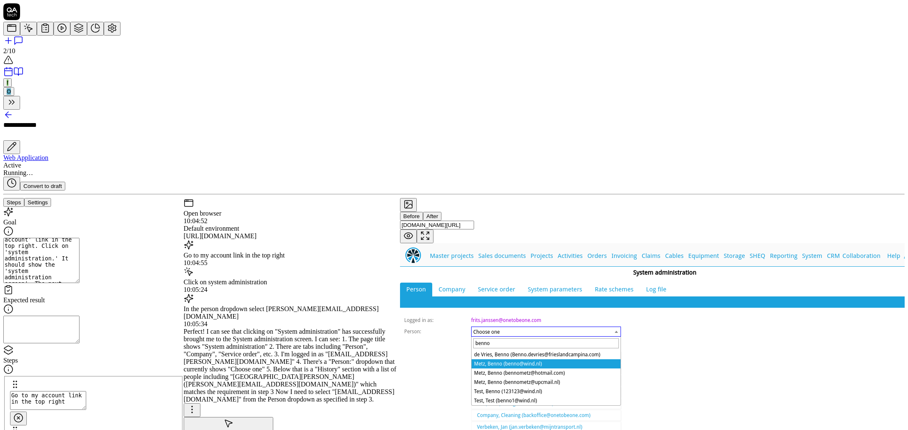
scroll to position [214, 0]
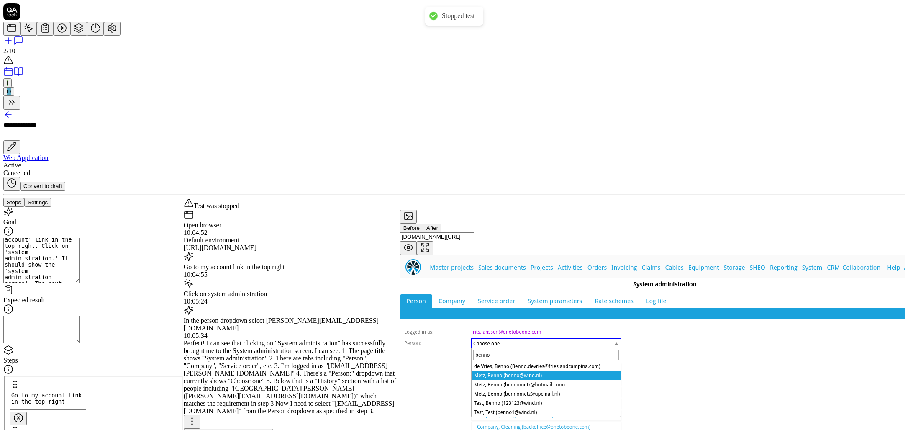
scroll to position [223, 0]
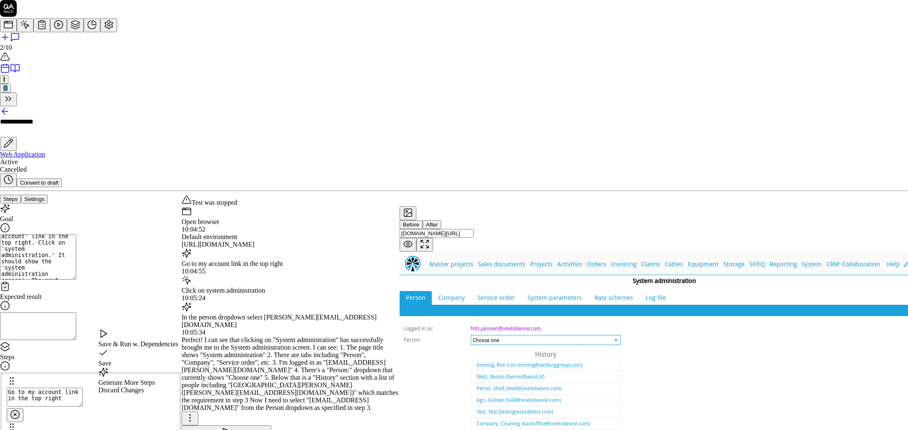
click at [145, 353] on div "Save" at bounding box center [137, 357] width 79 height 19
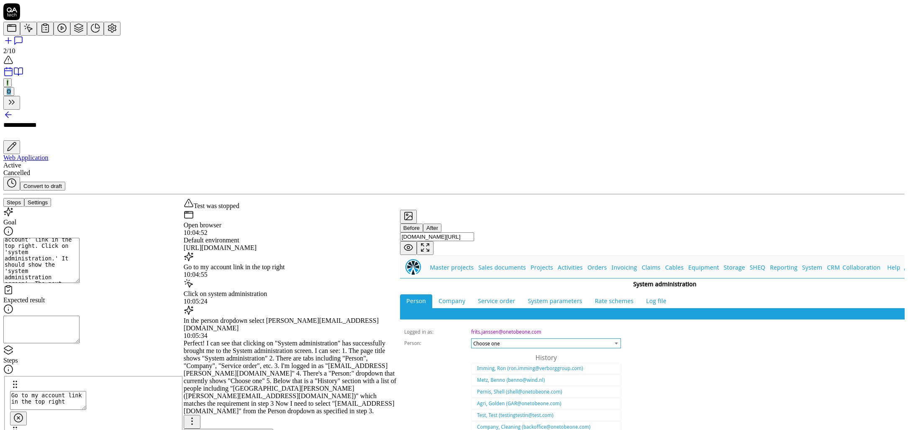
click at [145, 353] on div "Goal Hover over 'my account' link in the top right. Click on 'system administra…" at bounding box center [93, 355] width 180 height 297
click at [8, 112] on icon at bounding box center [6, 115] width 3 height 6
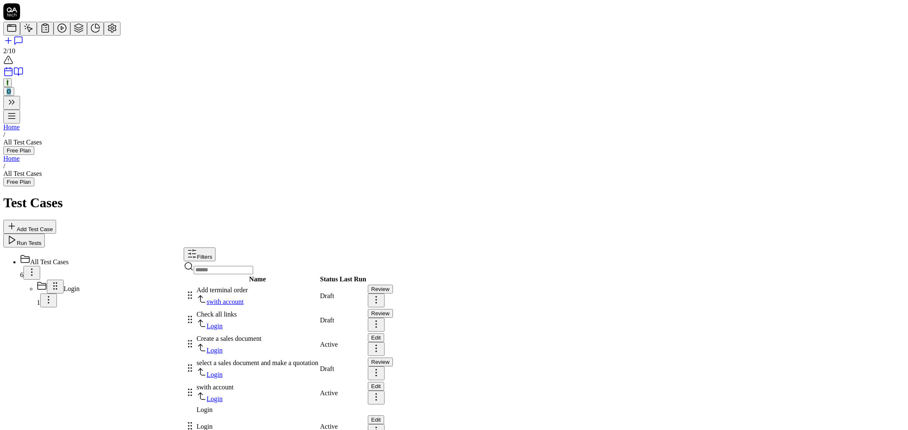
click at [318, 286] on div "Add terminal order" at bounding box center [258, 290] width 122 height 8
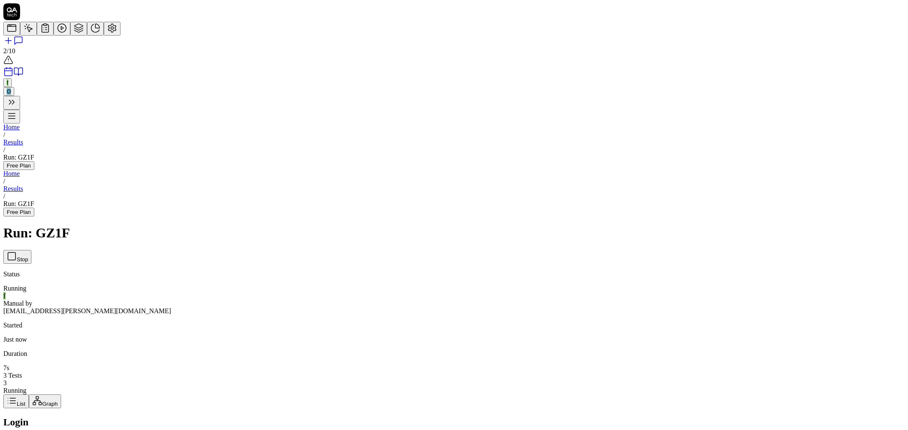
click at [23, 185] on link "Results" at bounding box center [13, 188] width 20 height 7
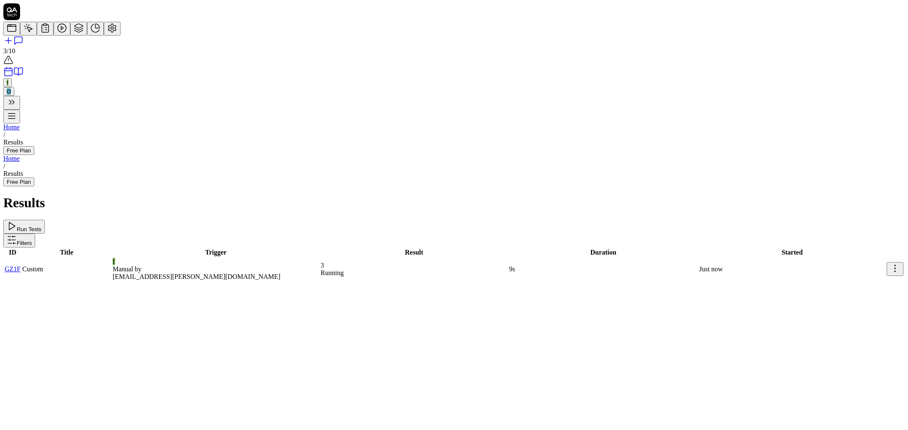
click at [20, 155] on link "Home" at bounding box center [11, 158] width 16 height 7
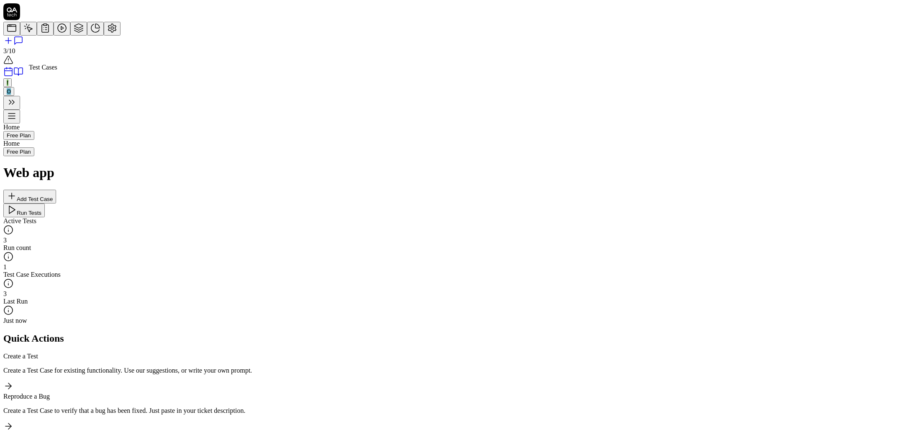
click at [27, 32] on icon at bounding box center [29, 29] width 5 height 5
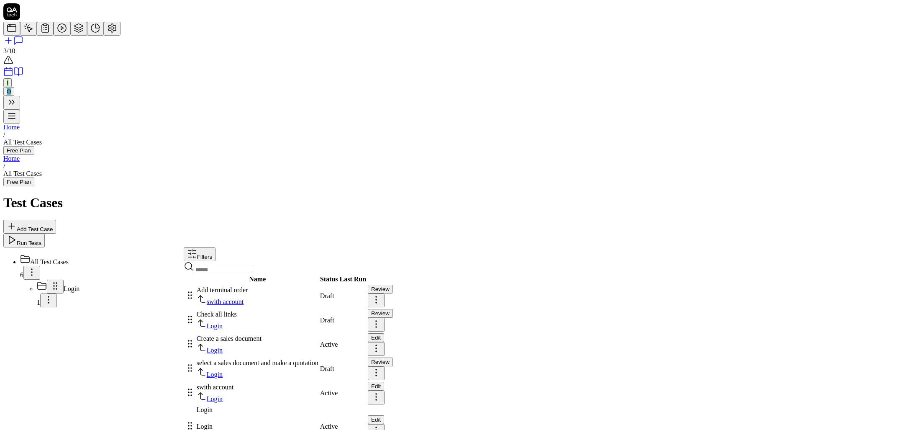
click at [178, 254] on div "All Test Cases 6 Login 1" at bounding box center [93, 280] width 180 height 53
click at [248, 286] on span "Add terminal order" at bounding box center [222, 289] width 51 height 7
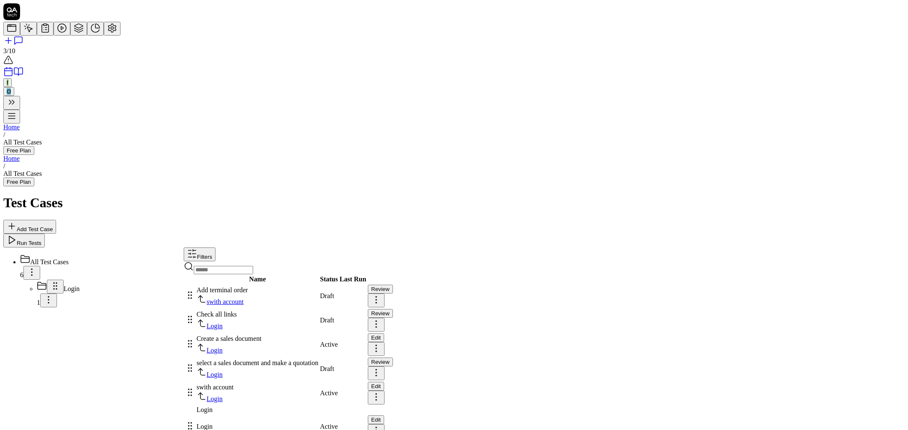
click at [184, 247] on div at bounding box center [184, 343] width 0 height 192
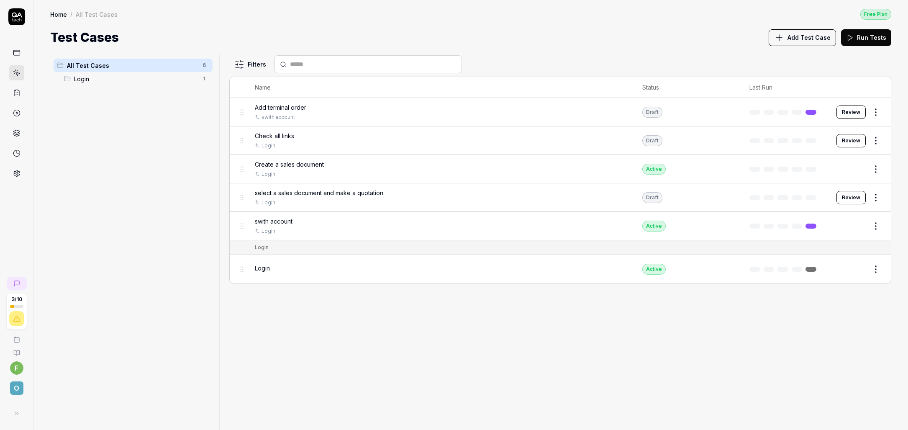
click at [853, 110] on button "Review" at bounding box center [850, 111] width 29 height 13
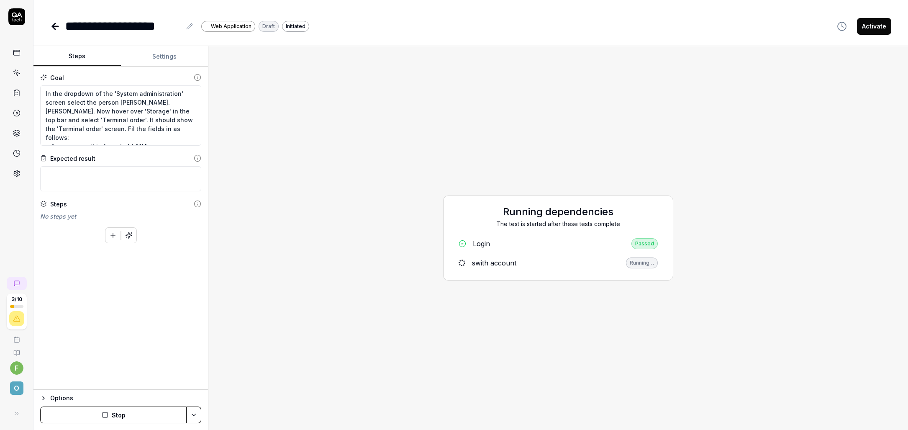
click at [640, 265] on div "Running…" at bounding box center [642, 262] width 32 height 11
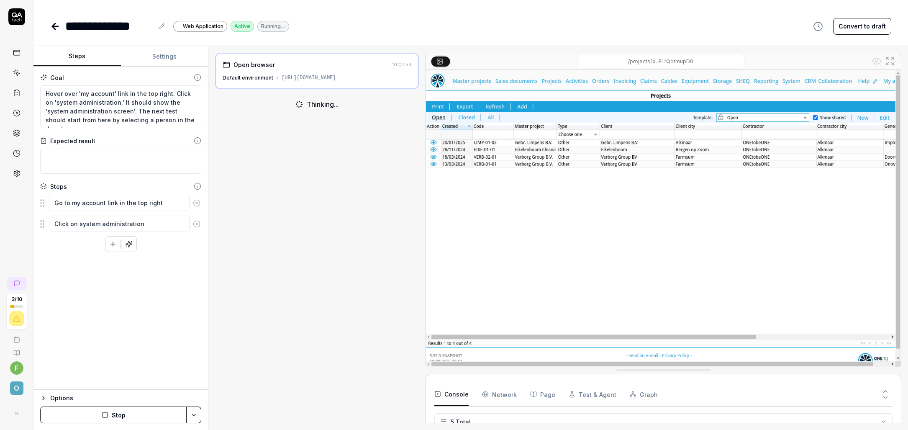
scroll to position [24, 0]
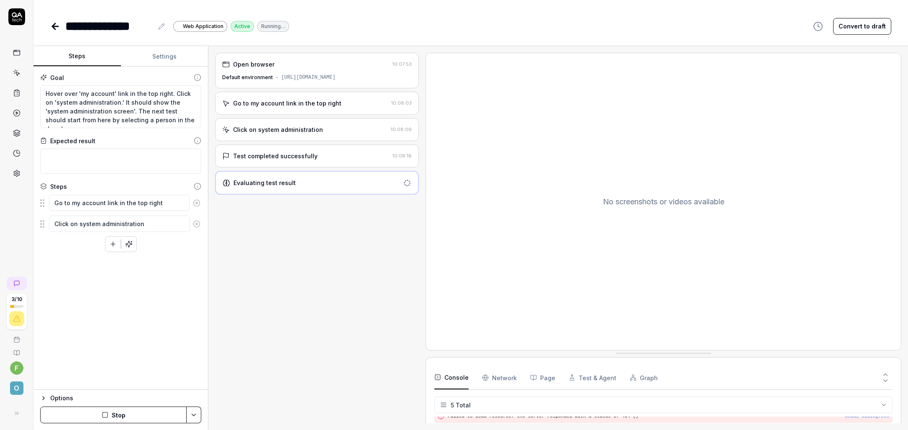
click at [296, 182] on div "Evaluating test result" at bounding box center [264, 182] width 62 height 9
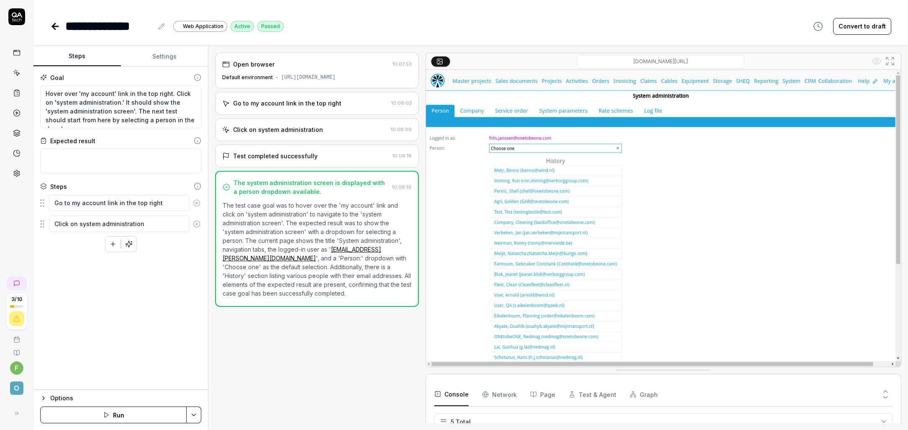
click at [54, 26] on icon at bounding box center [55, 26] width 6 height 0
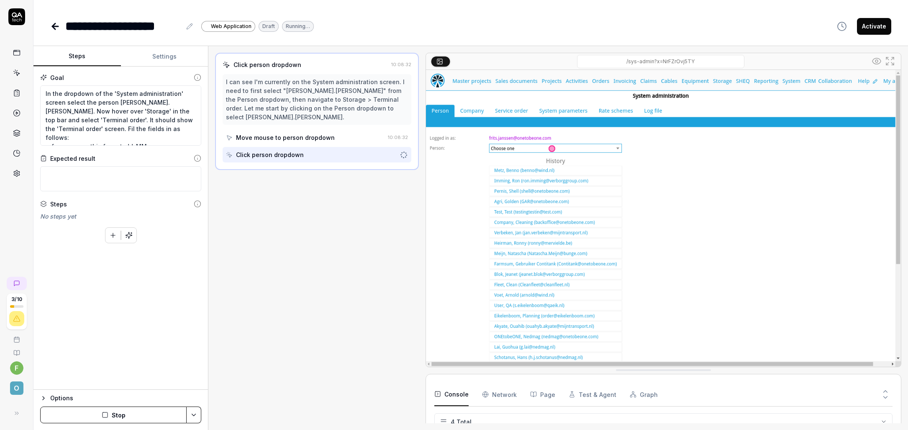
scroll to position [7, 0]
click at [54, 26] on icon at bounding box center [55, 26] width 6 height 0
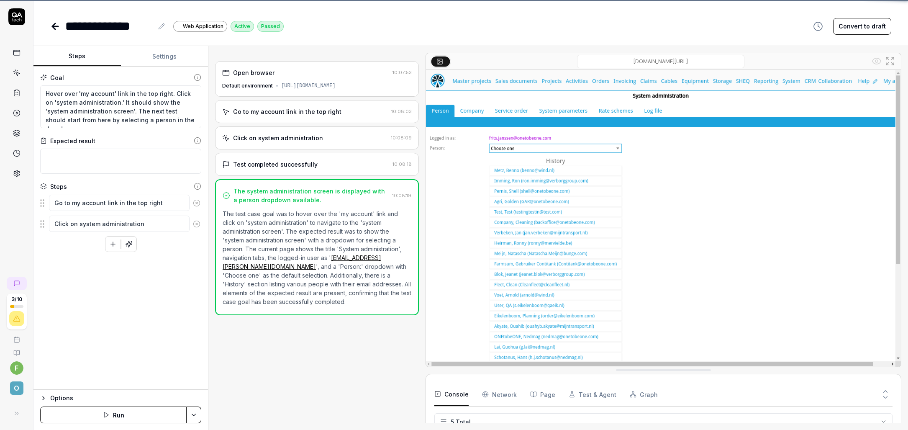
scroll to position [24, 0]
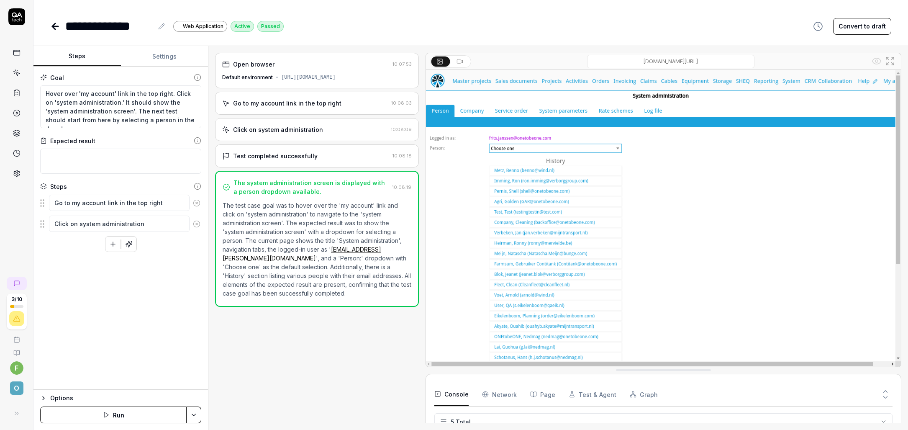
click at [54, 26] on icon at bounding box center [55, 26] width 6 height 0
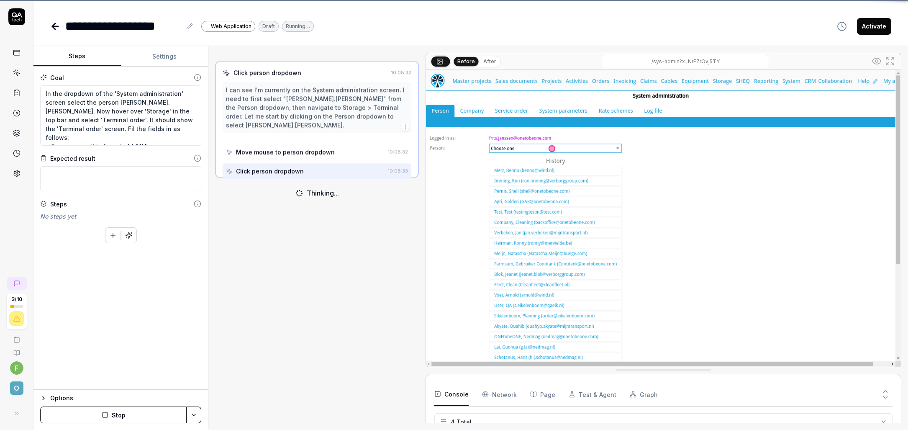
scroll to position [7, 0]
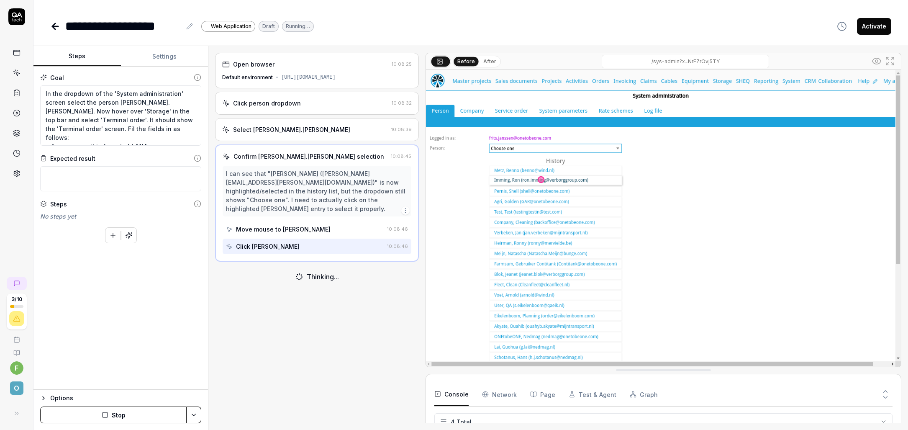
click at [13, 54] on icon at bounding box center [17, 53] width 8 height 8
click at [17, 72] on icon at bounding box center [17, 73] width 8 height 8
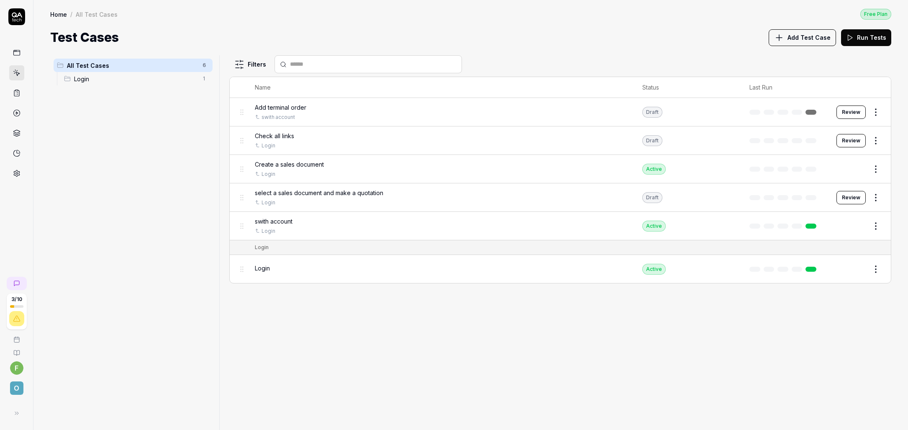
click at [18, 74] on icon at bounding box center [17, 74] width 4 height 4
click at [87, 82] on span "Login" at bounding box center [135, 78] width 123 height 9
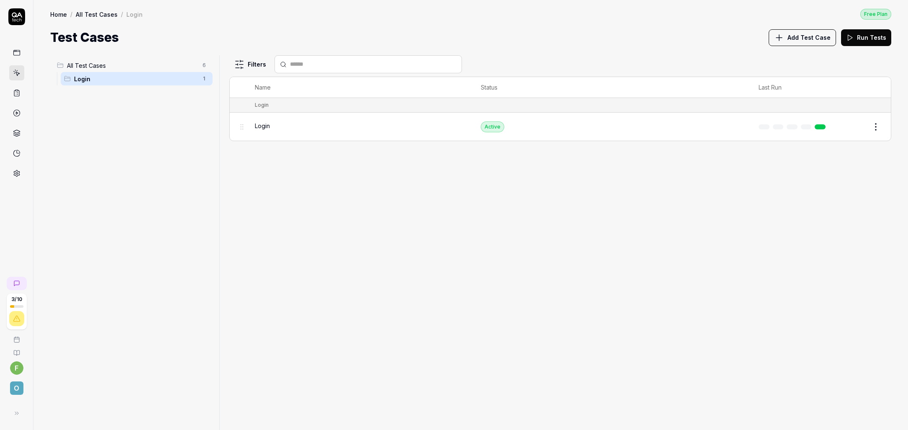
click at [90, 71] on div "All Test Cases 6" at bounding box center [133, 65] width 159 height 13
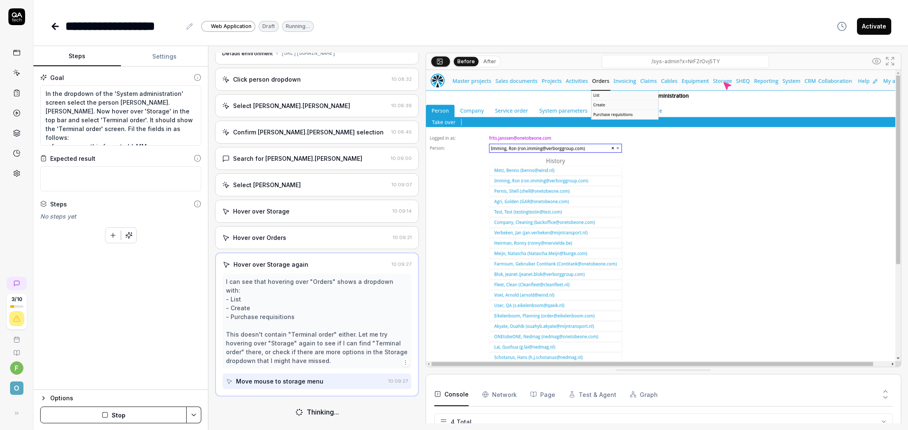
scroll to position [23, 0]
click at [135, 412] on button "Stop" at bounding box center [113, 414] width 146 height 17
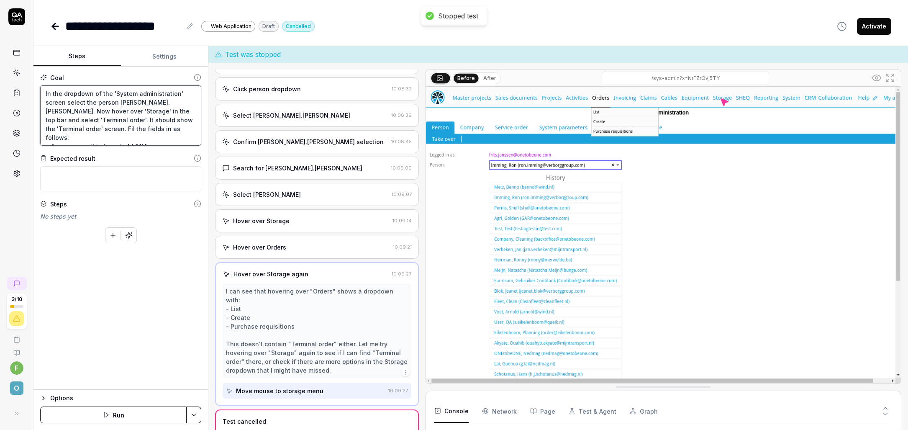
click at [120, 105] on textarea "In the dropdown of the 'System administration' screen select the person [PERSON…" at bounding box center [120, 115] width 161 height 60
click at [85, 102] on textarea "In the dropdown of the 'System administration' screen select the person [PERSON…" at bounding box center [120, 115] width 161 height 60
click at [146, 101] on textarea "In the dropdown of the 'System administration' screen select the person [PERSON…" at bounding box center [120, 115] width 161 height 60
type textarea "*"
type textarea "In the dropdown of the 'System administration' screen select the person [PERSON…"
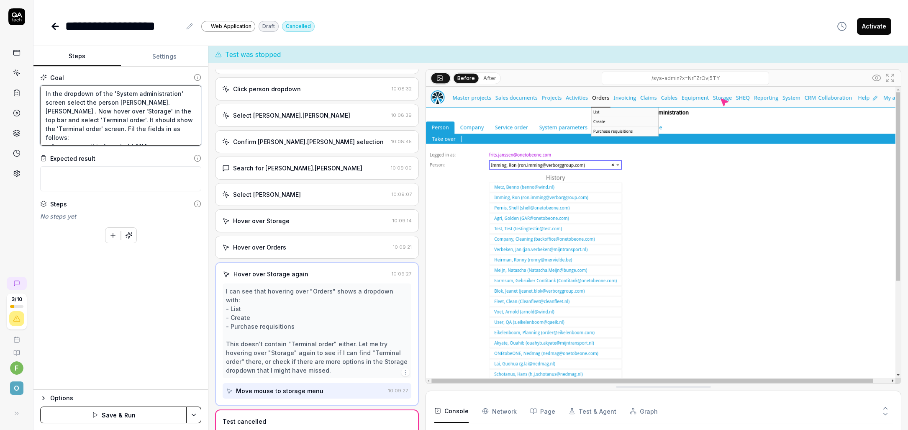
type textarea "*"
type textarea "In the dropdown of the 'System administration' screen select the person [PERSON…"
type textarea "*"
type textarea "In the dropdown of the 'System administration' screen select the person [PERSON…"
type textarea "*"
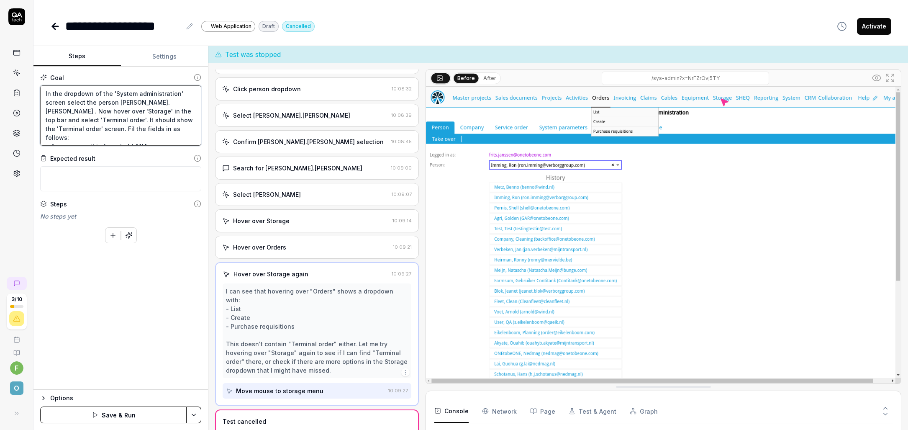
type textarea "In the dropdown of the 'System administration' screen select the person [PERSON…"
type textarea "*"
type textarea "In the dropdown of the 'System administration' screen select the person [PERSON…"
type textarea "*"
type textarea "In the dropdown of the 'System administration' screen select the person [PERSON…"
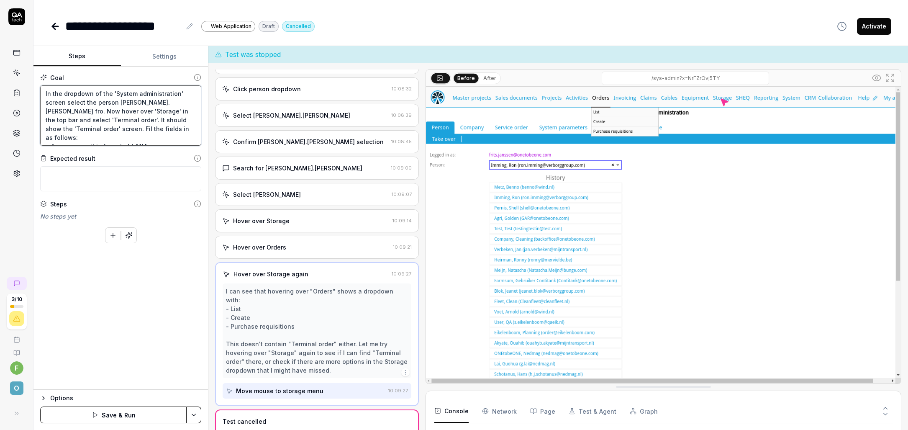
type textarea "*"
type textarea "In the dropdown of the 'System administration' screen select the person [PERSON…"
type textarea "*"
type textarea "In the dropdown of the 'System administration' screen select the person [PERSON…"
type textarea "*"
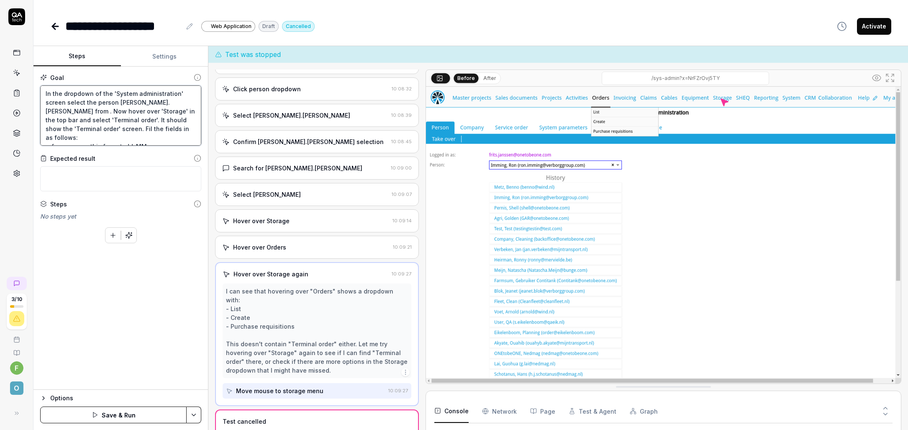
type textarea "In the dropdown of the 'System administration' screen select the person [PERSON…"
type textarea "*"
type textarea "In the dropdown of the 'System administration' screen select the person [PERSON…"
type textarea "*"
type textarea "In the dropdown of the 'System administration' screen select the person [PERSON…"
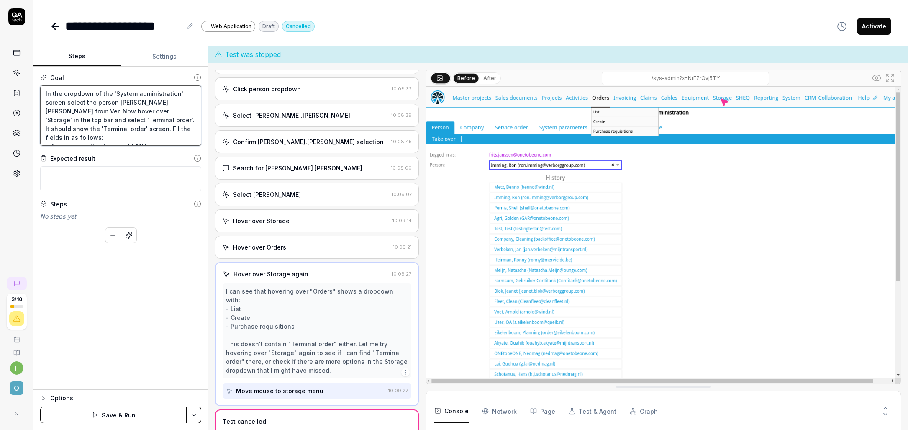
type textarea "*"
type textarea "In the dropdown of the 'System administration' screen select the person [PERSON…"
type textarea "*"
type textarea "In the dropdown of the 'System administration' screen select the person [PERSON…"
type textarea "*"
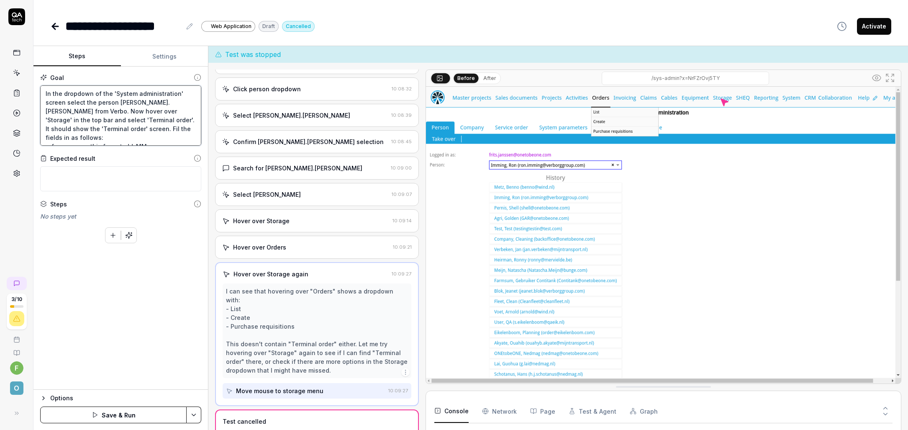
type textarea "In the dropdown of the 'System administration' screen select the person [PERSON…"
type textarea "*"
type textarea "In the dropdown of the 'System administration' screen select the person [PERSON…"
type textarea "*"
type textarea "In the dropdown of the 'System administration' screen select the person [PERSON…"
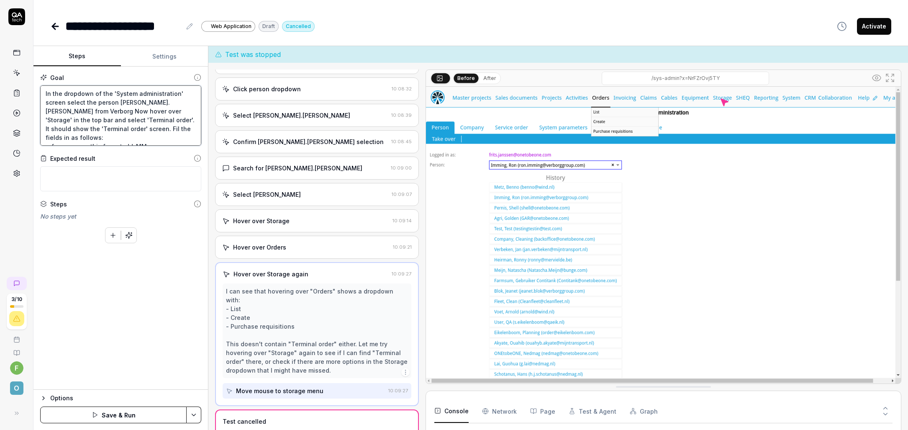
type textarea "*"
type textarea "In the dropdown of the 'System administration' screen select the person [PERSON…"
type textarea "*"
type textarea "In the dropdown of the 'System administration' screen select the person [PERSON…"
type textarea "*"
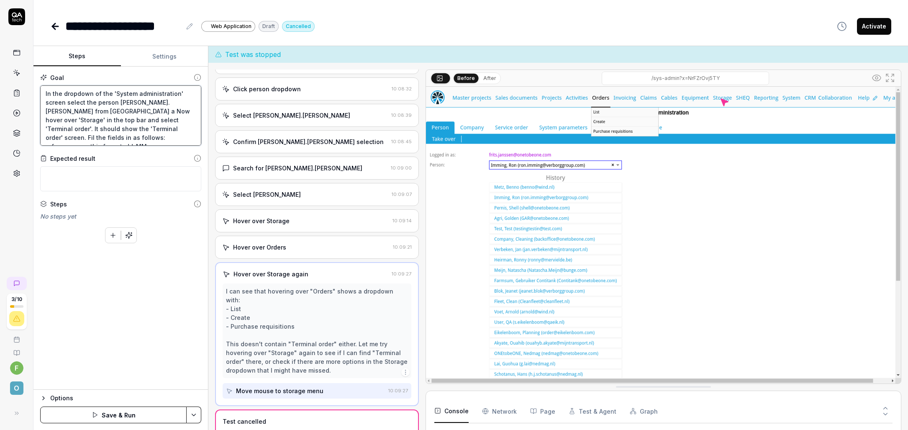
type textarea "In the dropdown of the 'System administration' screen select the person [PERSON…"
type textarea "*"
type textarea "In the dropdown of the 'System administration' screen select the person [PERSON…"
type textarea "*"
type textarea "In the dropdown of the 'System administration' screen select the person [PERSON…"
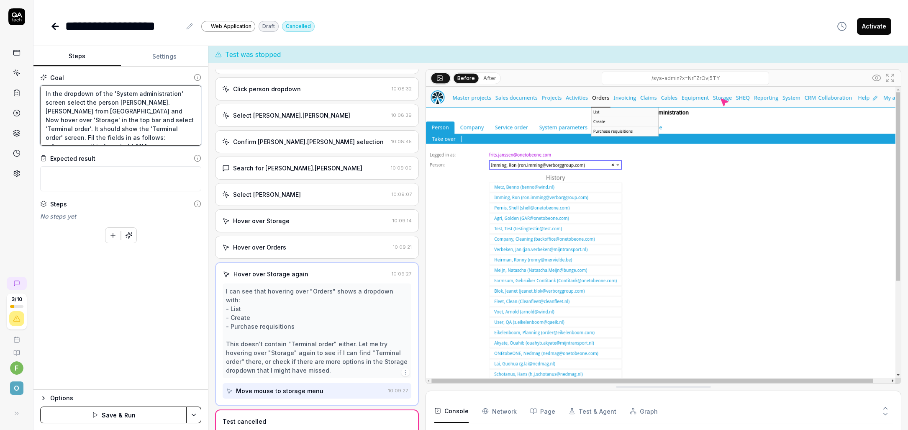
type textarea "*"
type textarea "In the dropdown of the 'System administration' screen select the person [PERSON…"
type textarea "*"
type textarea "In the dropdown of the 'System administration' screen select the person [PERSON…"
type textarea "*"
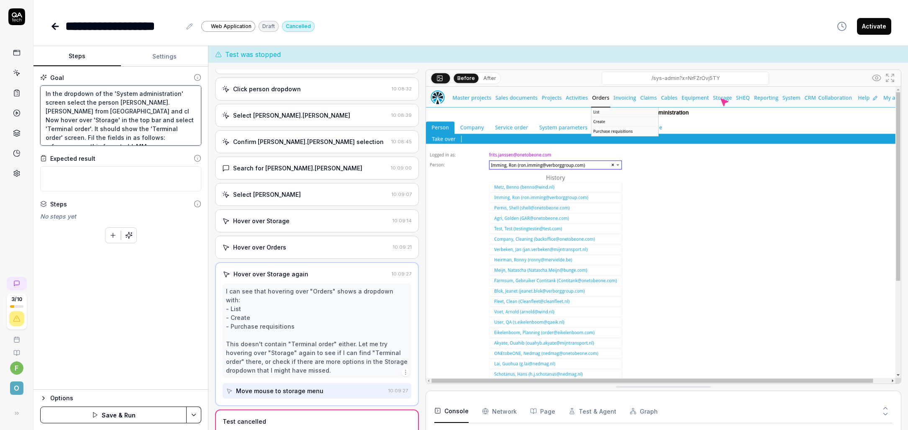
type textarea "In the dropdown of the 'System administration' screen select the person [PERSON…"
type textarea "*"
type textarea "In the dropdown of the 'System administration' screen select the person [PERSON…"
type textarea "*"
type textarea "In the dropdown of the 'System administration' screen select the person [PERSON…"
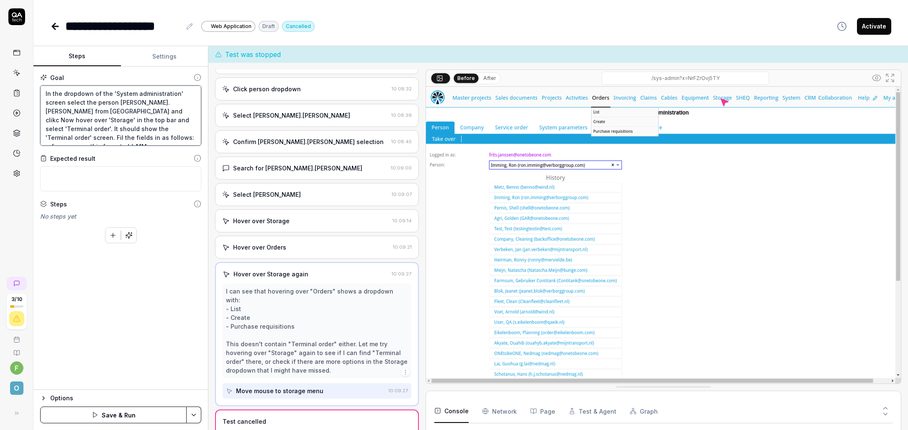
type textarea "*"
type textarea "In the dropdown of the 'System administration' screen select the person [PERSON…"
type textarea "*"
type textarea "In the dropdown of the 'System administration' screen select the person [PERSON…"
type textarea "*"
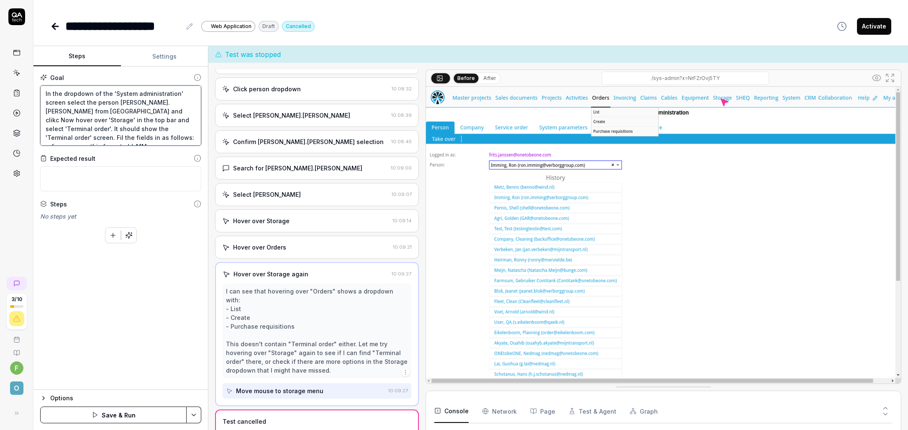
type textarea "In the dropdown of the 'System administration' screen select the person [PERSON…"
type textarea "*"
type textarea "In the dropdown of the 'System administration' screen select the person [PERSON…"
type textarea "*"
type textarea "In the dropdown of the 'System administration' screen select the person [PERSON…"
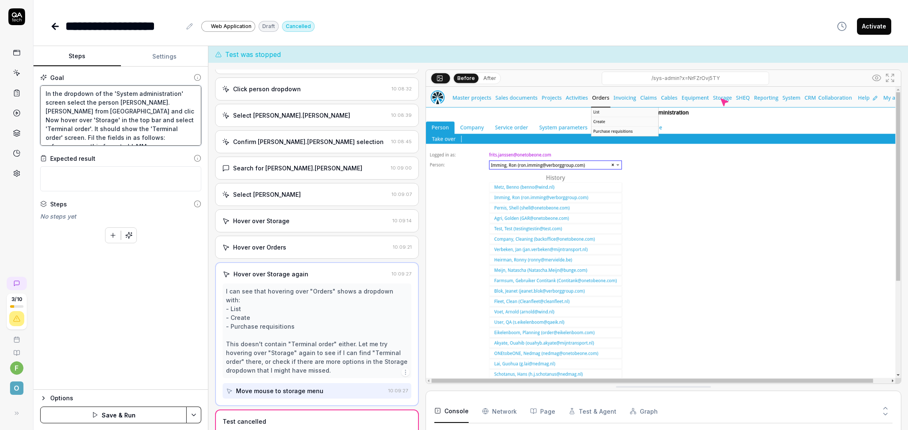
type textarea "*"
type textarea "In the dropdown of the 'System administration' screen select the person [PERSON…"
type textarea "*"
type textarea "In the dropdown of the 'System administration' screen select the person [PERSON…"
type textarea "*"
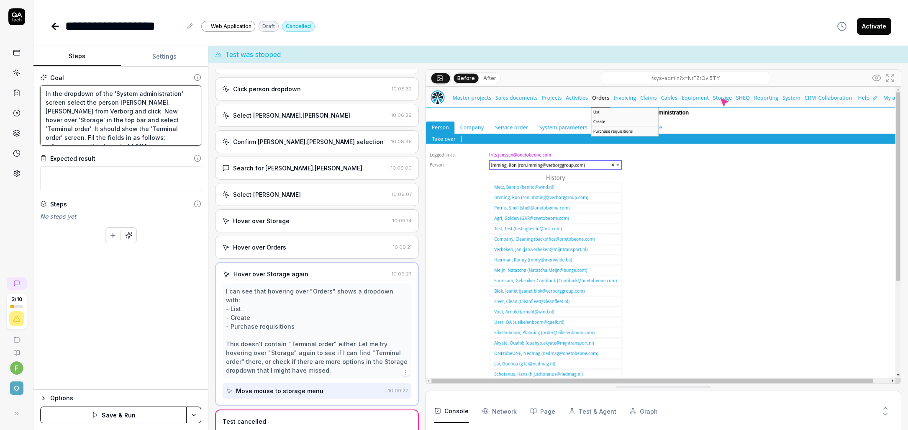
type textarea "In the dropdown of the 'System administration' screen select the person [PERSON…"
type textarea "*"
type textarea "In the dropdown of the 'System administration' screen select the person [PERSON…"
type textarea "*"
type textarea "In the dropdown of the 'System administration' screen select the person [PERSON…"
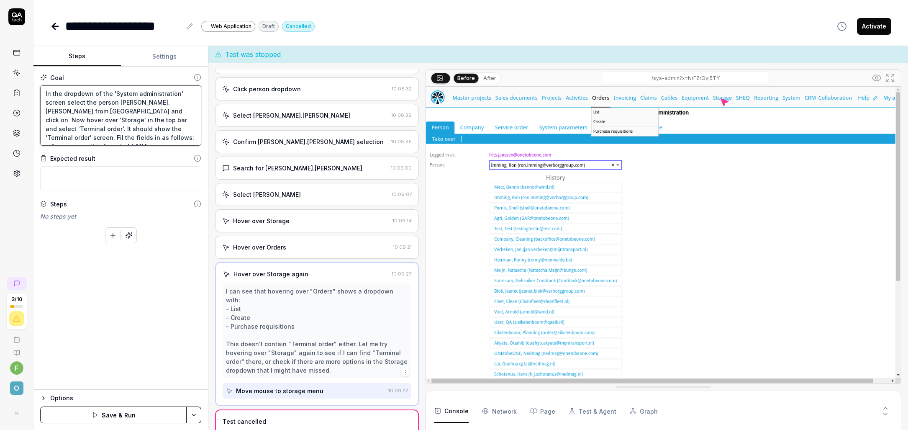
type textarea "*"
type textarea "In the dropdown of the 'System administration' screen select the person [PERSON…"
type textarea "*"
type textarea "In the dropdown of the 'System administration' screen select the person [PERSON…"
type textarea "*"
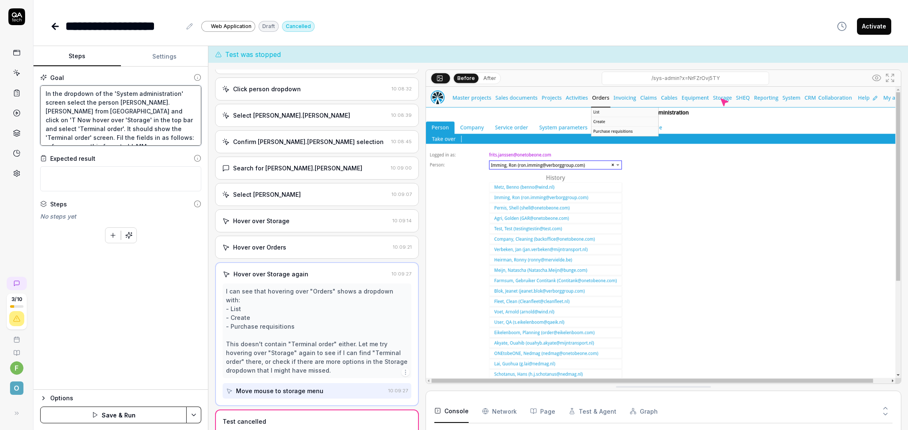
type textarea "In the dropdown of the 'System administration' screen select the person [PERSON…"
type textarea "*"
type textarea "In the dropdown of the 'System administration' screen select the person [PERSON…"
type textarea "*"
type textarea "In the dropdown of the 'System administration' screen select the person [PERSON…"
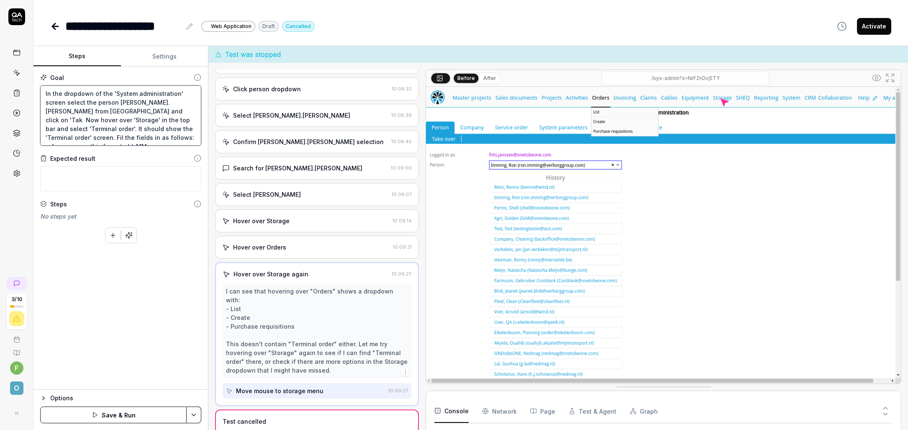
type textarea "*"
type textarea "In the dropdown of the 'System administration' screen select the person [PERSON…"
type textarea "*"
type textarea "In the dropdown of the 'System administration' screen select the person [PERSON…"
type textarea "*"
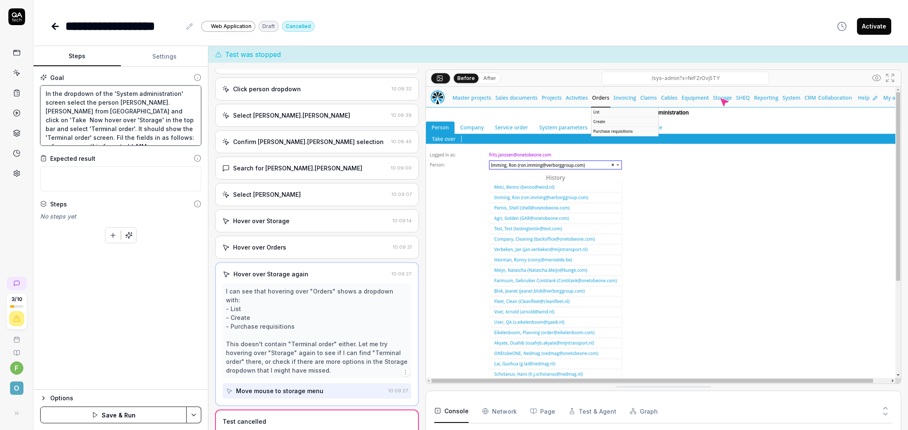
type textarea "In the dropdown of the 'System administration' screen select the person [PERSON…"
type textarea "*"
type textarea "In the dropdown of the 'System administration' screen select the person [PERSON…"
type textarea "*"
type textarea "In the dropdown of the 'System administration' screen select the person [PERSON…"
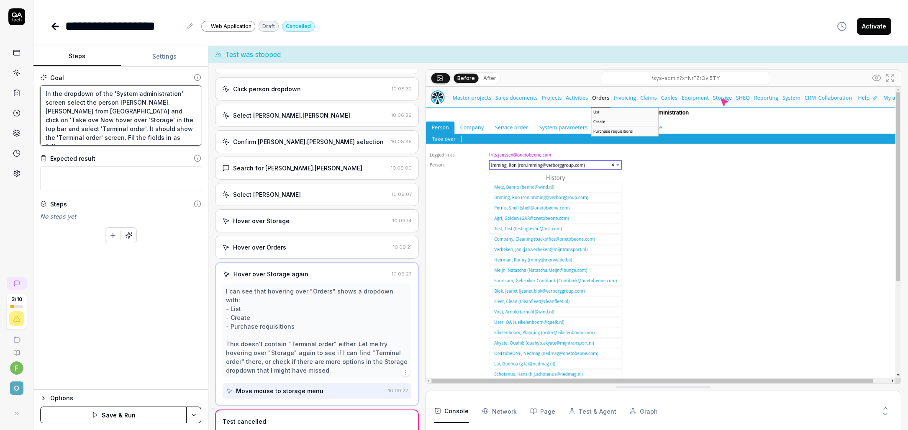
type textarea "*"
type textarea "In the dropdown of the 'System administration' screen select the person [PERSON…"
type textarea "*"
type textarea "In the dropdown of the 'System administration' screen select the person [PERSON…"
type textarea "*"
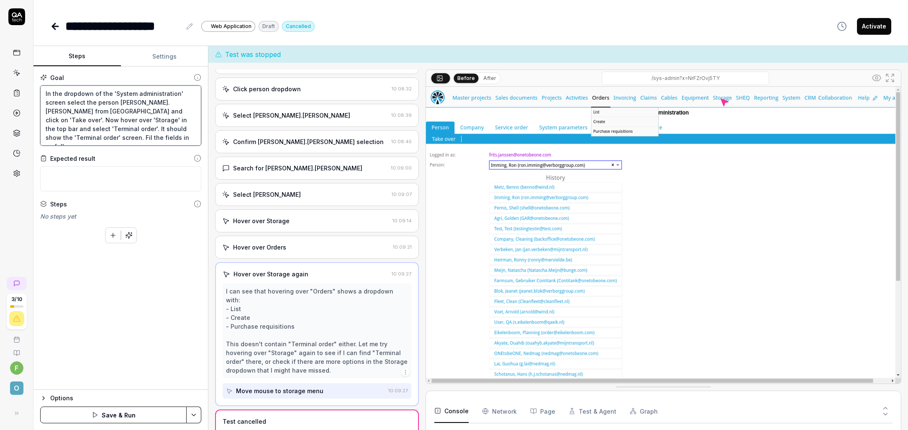
type textarea "In the dropdown of the 'System administration' screen select the person [PERSON…"
click at [139, 415] on button "Save & Run" at bounding box center [113, 414] width 146 height 17
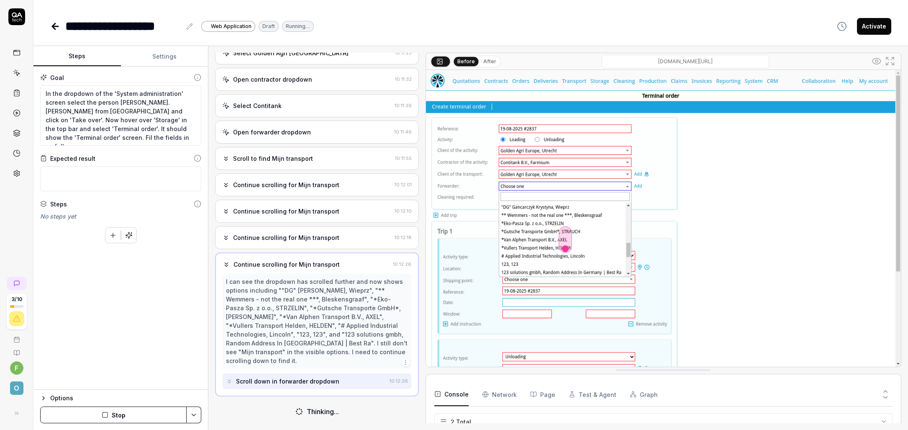
scroll to position [295, 0]
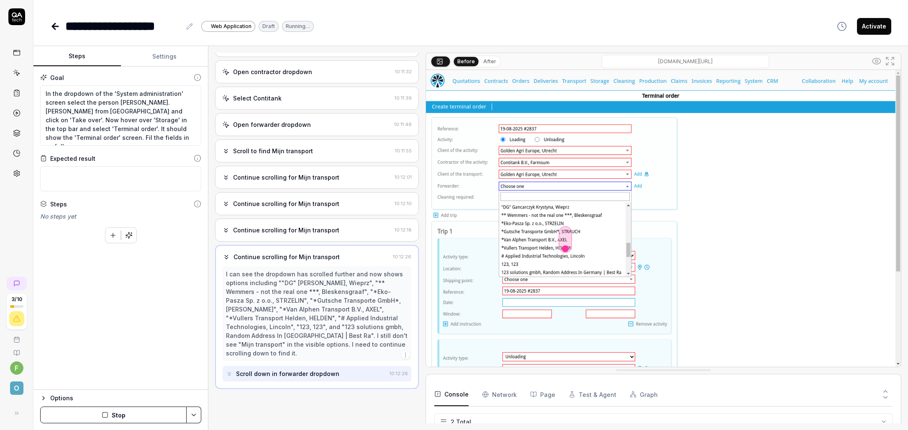
click at [120, 415] on button "Stop" at bounding box center [113, 414] width 146 height 17
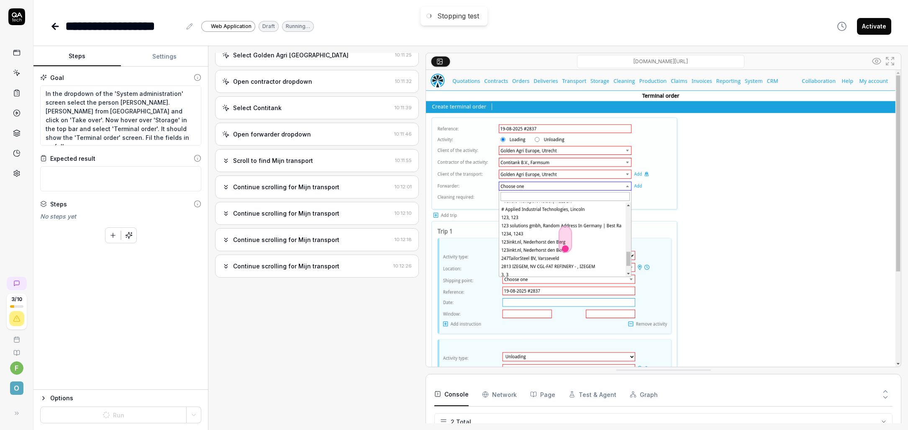
scroll to position [285, 0]
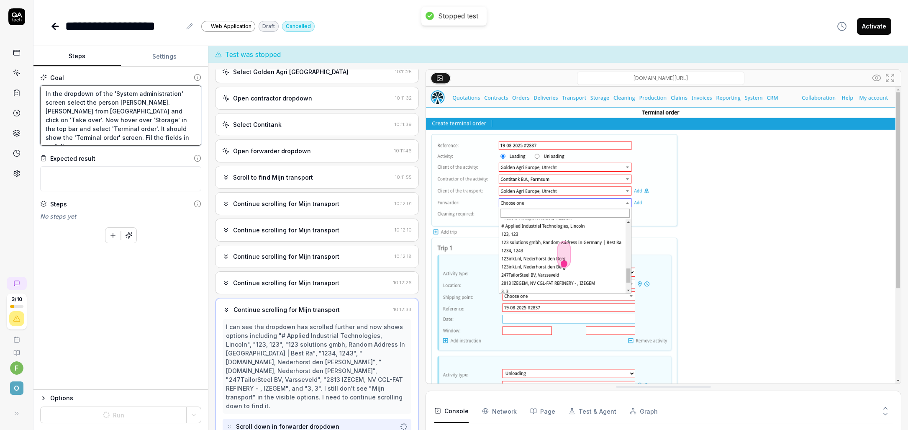
click at [115, 118] on textarea "In the dropdown of the 'System administration' screen select the person [PERSON…" at bounding box center [120, 115] width 161 height 60
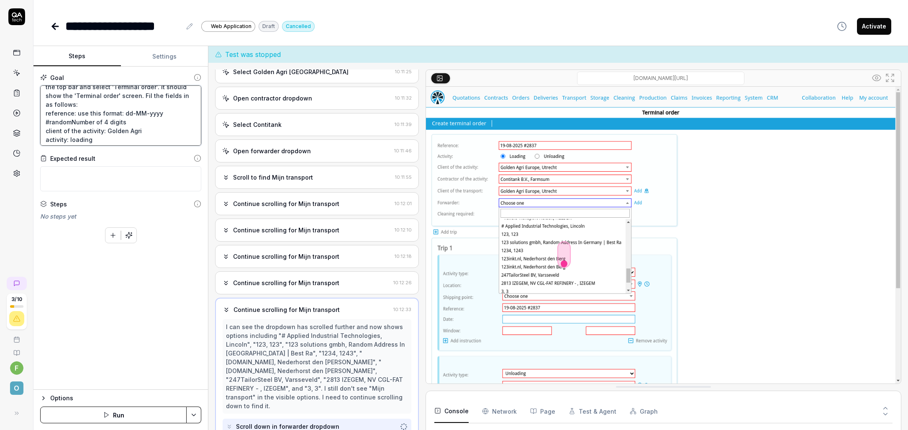
click at [105, 96] on textarea "In the dropdown of the 'System administration' screen select the person [PERSON…" at bounding box center [120, 115] width 161 height 60
type textarea "*"
type textarea "In the dropdown of the 'System administration' screen select the person [PERSON…"
type textarea "*"
type textarea "In the dropdown of the 'System administration' screen select the person [PERSON…"
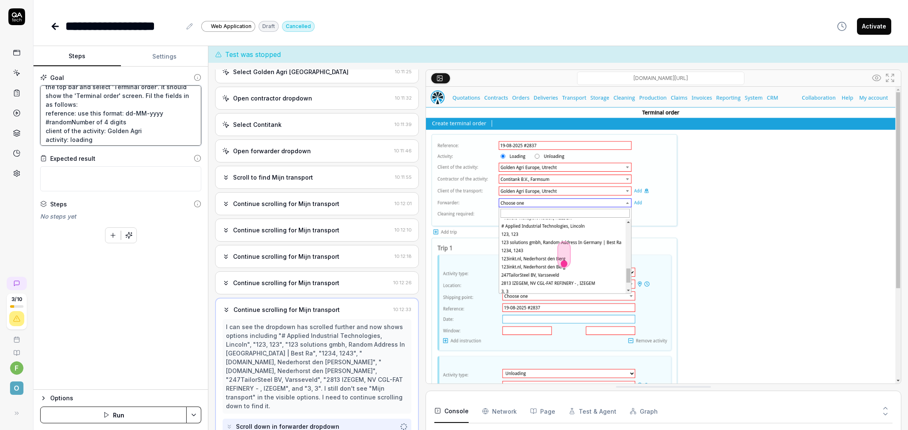
type textarea "*"
type textarea "In the dropdown of the 'System administration' screen select the person [PERSON…"
type textarea "*"
type textarea "In the dropdown of the 'System administration' screen select the person [PERSON…"
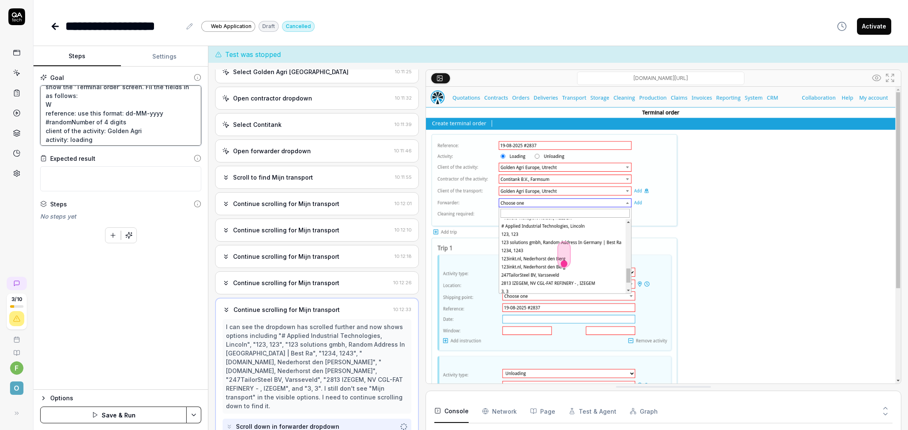
type textarea "*"
type textarea "In the dropdown of the 'System administration' screen select the person [PERSON…"
type textarea "*"
type textarea "In the dropdown of the 'System administration' screen select the person [PERSON…"
type textarea "*"
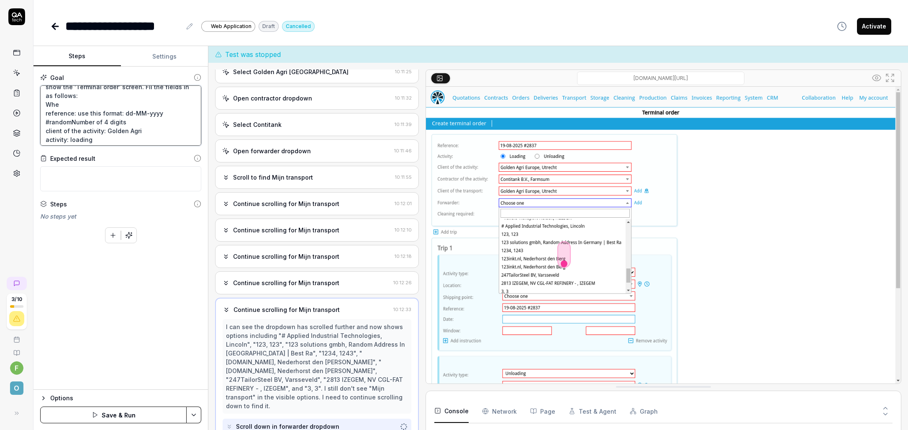
type textarea "In the dropdown of the 'System administration' screen select the person [PERSON…"
type textarea "*"
type textarea "In the dropdown of the 'System administration' screen select the person [PERSON…"
type textarea "*"
type textarea "In the dropdown of the 'System administration' screen select the person [PERSON…"
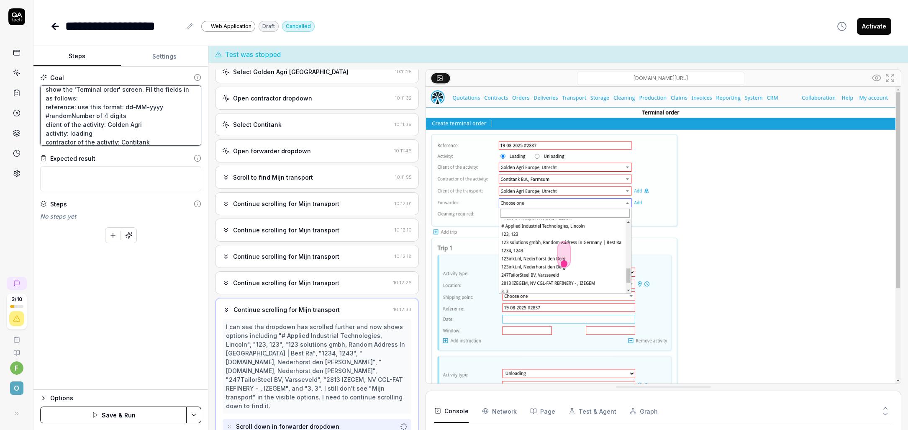
scroll to position [39, 0]
type textarea "*"
type textarea "In the dropdown of the 'System administration' screen select the person [PERSON…"
type textarea "*"
type textarea "In the dropdown of the 'System administration' screen select the person [PERSON…"
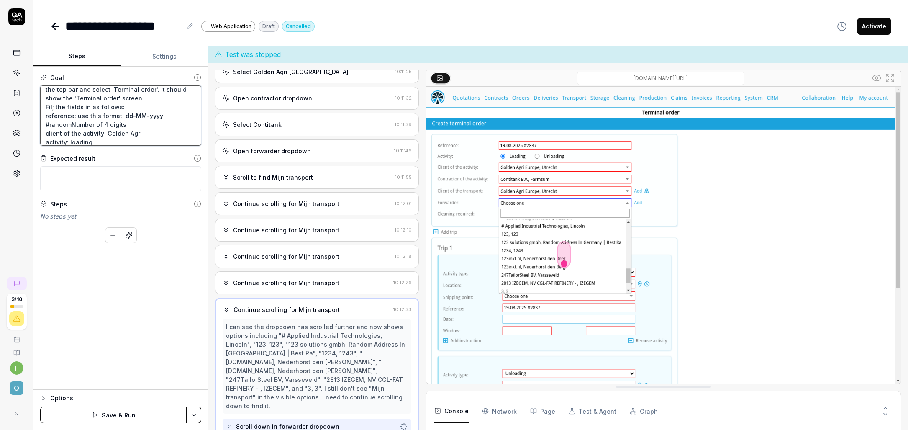
type textarea "*"
type textarea "In the dropdown of the 'System administration' screen select the person [PERSON…"
type textarea "*"
type textarea "In the dropdown of the 'System administration' screen select the person [PERSON…"
type textarea "*"
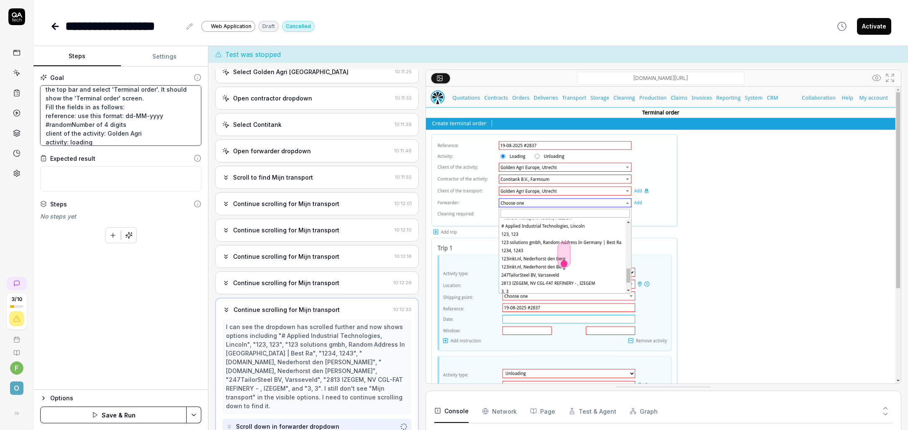
type textarea "In the dropdown of the 'System administration' screen select the person [PERSON…"
type textarea "*"
type textarea "In the dropdown of the 'System administration' screen select the person [PERSON…"
type textarea "*"
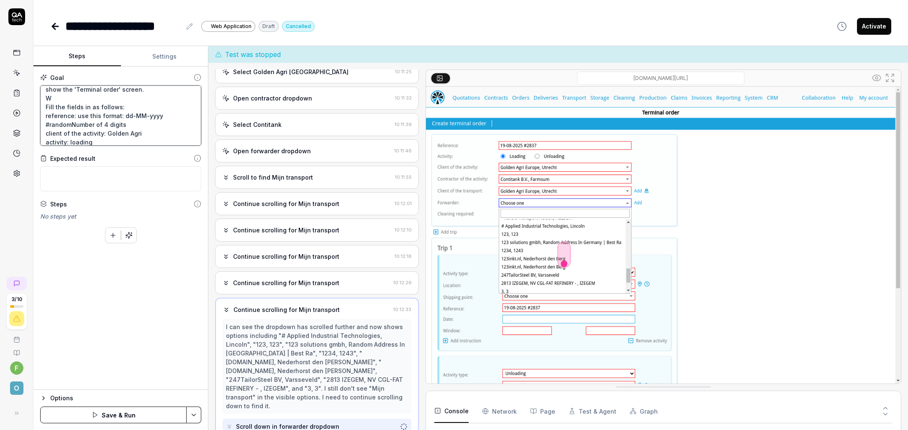
type textarea "In the dropdown of the 'System administration' screen select the person [PERSON…"
type textarea "*"
type textarea "In the dropdown of the 'System administration' screen select the person [PERSON…"
type textarea "*"
type textarea "In the dropdown of the 'System administration' screen select the person [PERSON…"
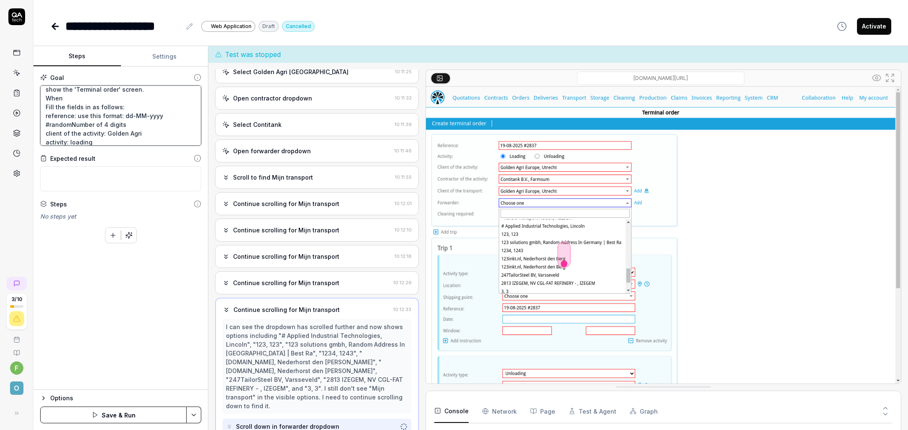
type textarea "*"
type textarea "In the dropdown of the 'System administration' screen select the person [PERSON…"
type textarea "*"
type textarea "In the dropdown of the 'System administration' screen select the person [PERSON…"
type textarea "*"
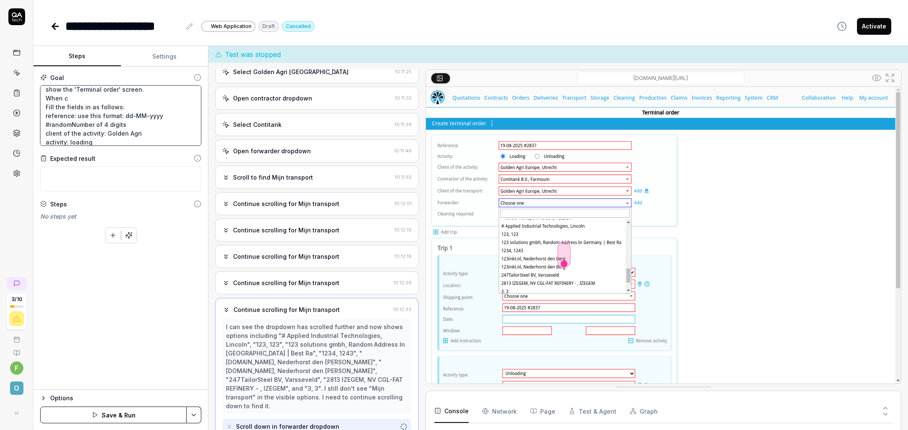
type textarea "In the dropdown of the 'System administration' screen select the person [PERSON…"
type textarea "*"
type textarea "In the dropdown of the 'System administration' screen select the person [PERSON…"
type textarea "*"
type textarea "In the dropdown of the 'System administration' screen select the person [PERSON…"
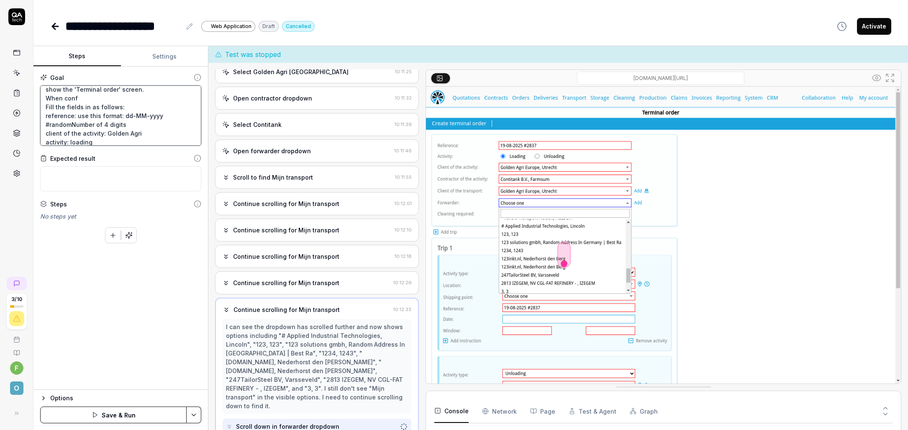
type textarea "*"
type textarea "In the dropdown of the 'System administration' screen select the person [PERSON…"
type textarea "*"
type textarea "In the dropdown of the 'System administration' screen select the person [PERSON…"
type textarea "*"
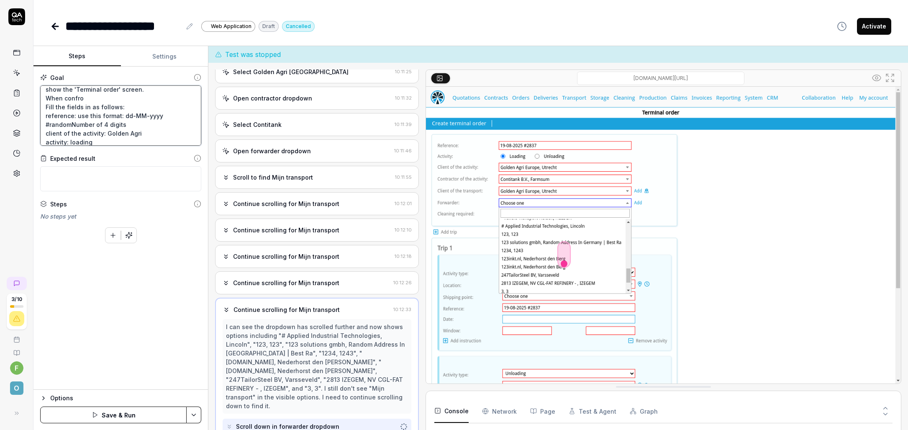
type textarea "In the dropdown of the 'System administration' screen select the person [PERSON…"
type textarea "*"
type textarea "In the dropdown of the 'System administration' screen select the person [PERSON…"
type textarea "*"
type textarea "In the dropdown of the 'System administration' screen select the person [PERSON…"
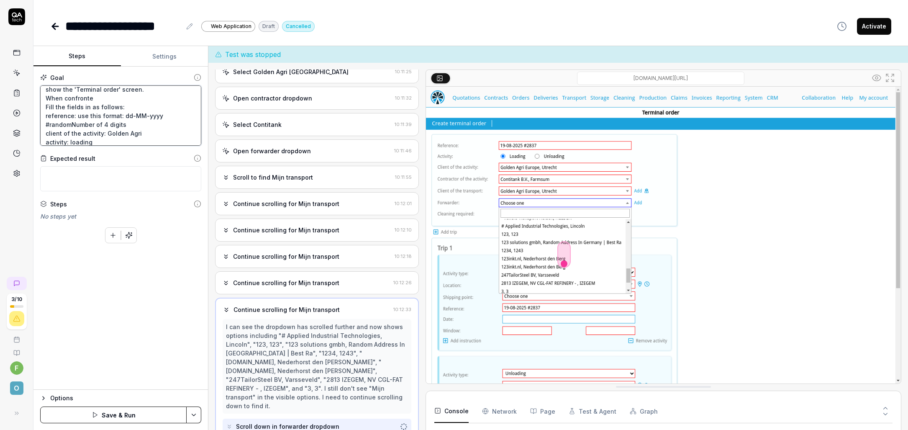
type textarea "*"
type textarea "In the dropdown of the 'System administration' screen select the person [PERSON…"
type textarea "*"
type textarea "In the dropdown of the 'System administration' screen select the person [PERSON…"
type textarea "*"
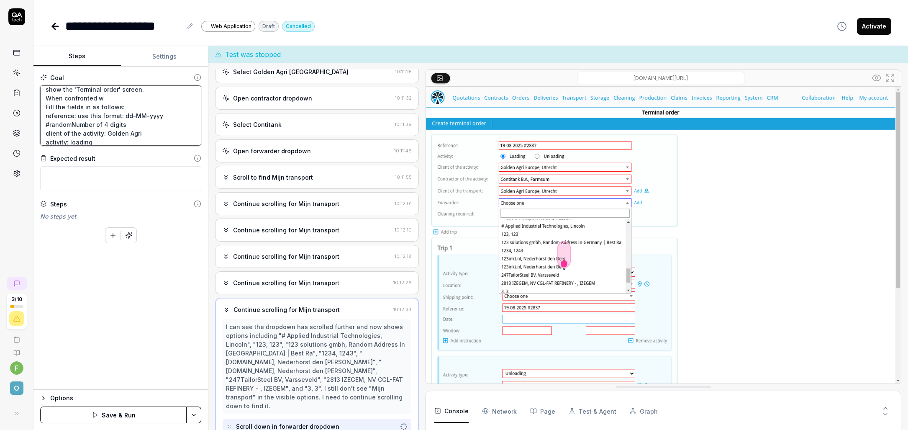
type textarea "In the dropdown of the 'System administration' screen select the person [PERSON…"
type textarea "*"
type textarea "In the dropdown of the 'System administration' screen select the person [PERSON…"
type textarea "*"
type textarea "In the dropdown of the 'System administration' screen select the person [PERSON…"
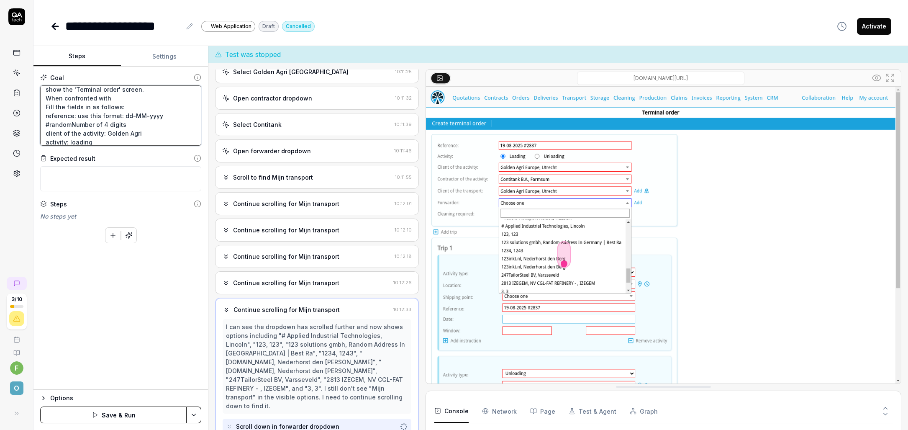
type textarea "*"
type textarea "In the dropdown of the 'System administration' screen select the person [PERSON…"
type textarea "*"
type textarea "In the dropdown of the 'System administration' screen select the person [PERSON…"
type textarea "*"
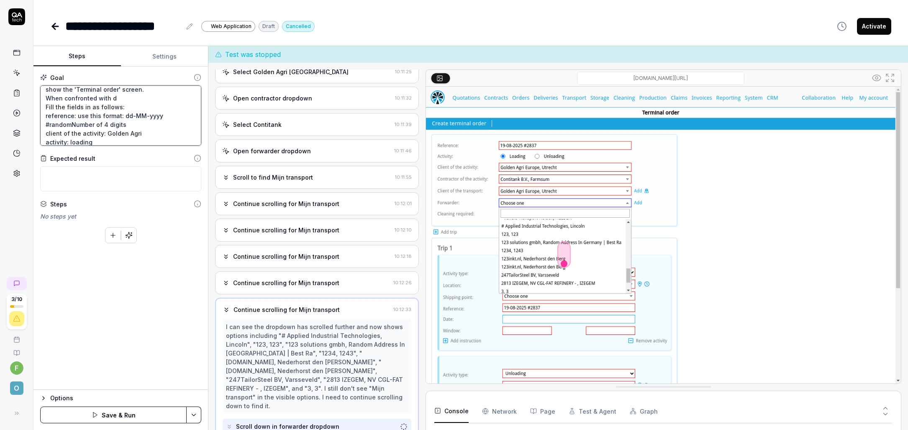
type textarea "In the dropdown of the 'System administration' screen select the person [PERSON…"
type textarea "*"
type textarea "In the dropdown of the 'System administration' screen select the person [PERSON…"
type textarea "*"
type textarea "In the dropdown of the 'System administration' screen select the person [PERSON…"
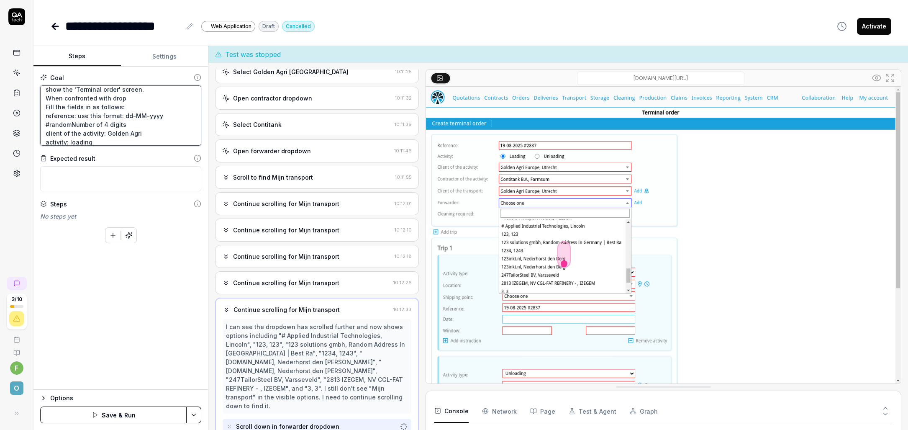
type textarea "*"
type textarea "In the dropdown of the 'System administration' screen select the person [PERSON…"
type textarea "*"
type textarea "In the dropdown of the 'System administration' screen select the person [PERSON…"
type textarea "*"
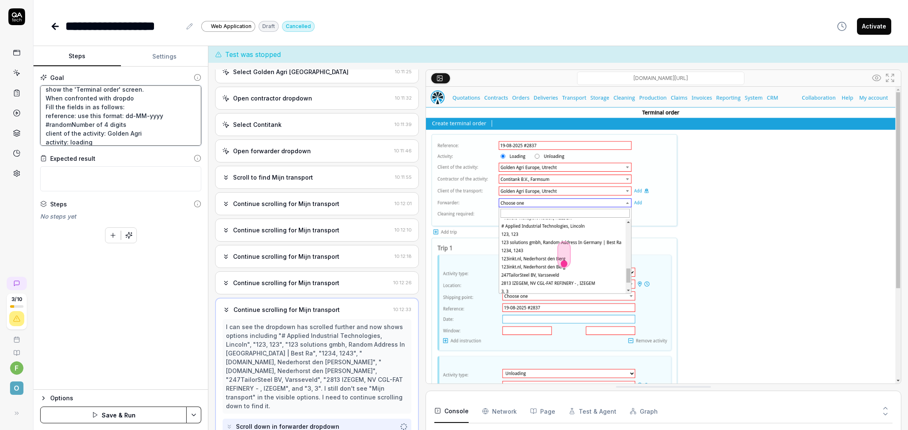
type textarea "In the dropdown of the 'System administration' screen select the person [PERSON…"
type textarea "*"
type textarea "In the dropdown of the 'System administration' screen select the person [PERSON…"
type textarea "*"
type textarea "In the dropdown of the 'System administration' screen select the person [PERSON…"
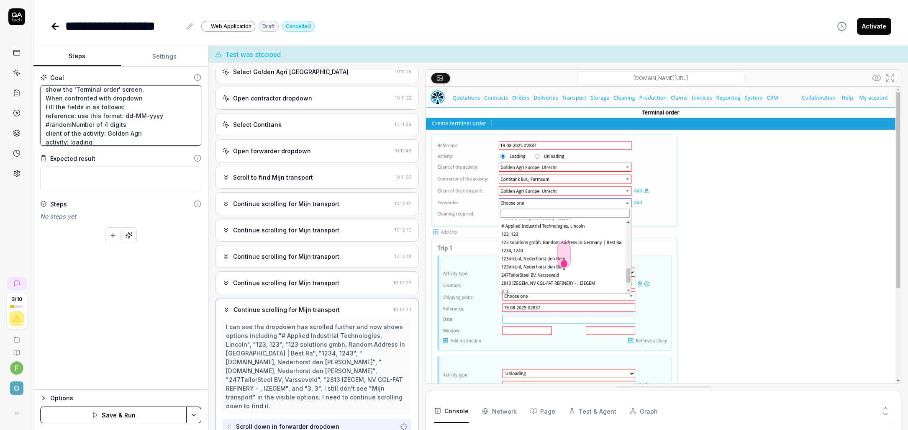
type textarea "*"
type textarea "In the dropdown of the 'System administration' screen select the person [PERSON…"
type textarea "*"
type textarea "In the dropdown of the 'System administration' screen select the person [PERSON…"
type textarea "*"
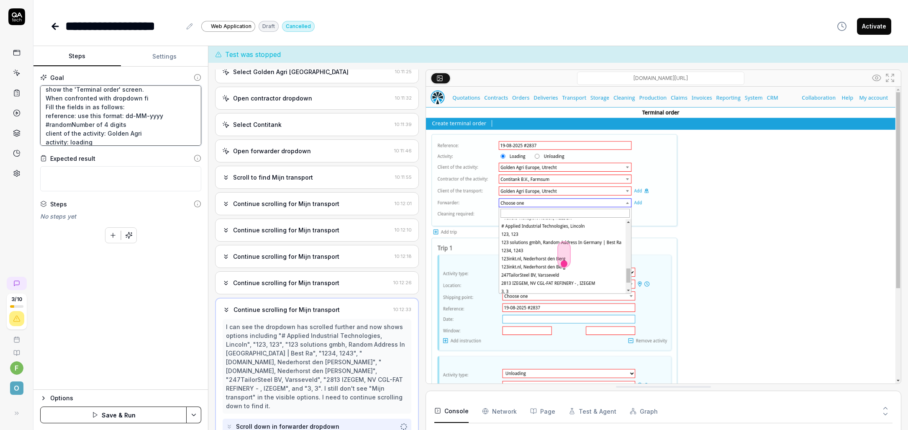
type textarea "In the dropdown of the 'System administration' screen select the person [PERSON…"
type textarea "*"
type textarea "In the dropdown of the 'System administration' screen select the person [PERSON…"
type textarea "*"
type textarea "In the dropdown of the 'System administration' screen select the person [PERSON…"
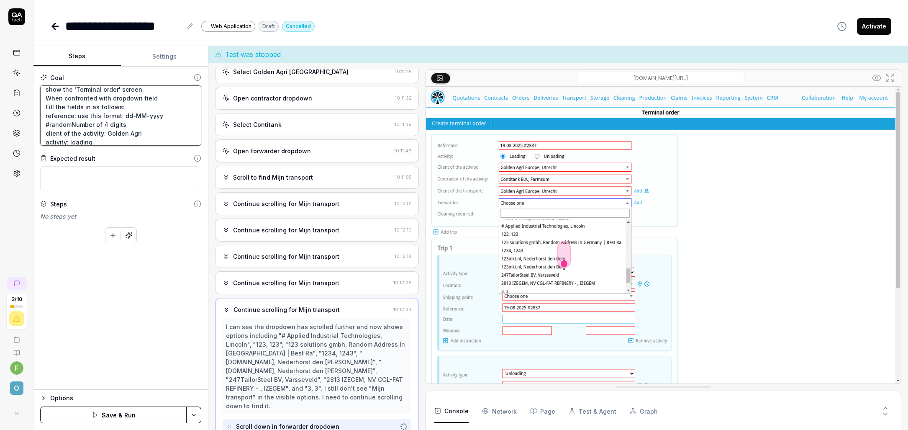
type textarea "*"
type textarea "In the dropdown of the 'System administration' screen select the person [PERSON…"
type textarea "*"
type textarea "In the dropdown of the 'System administration' screen select the person [PERSON…"
type textarea "*"
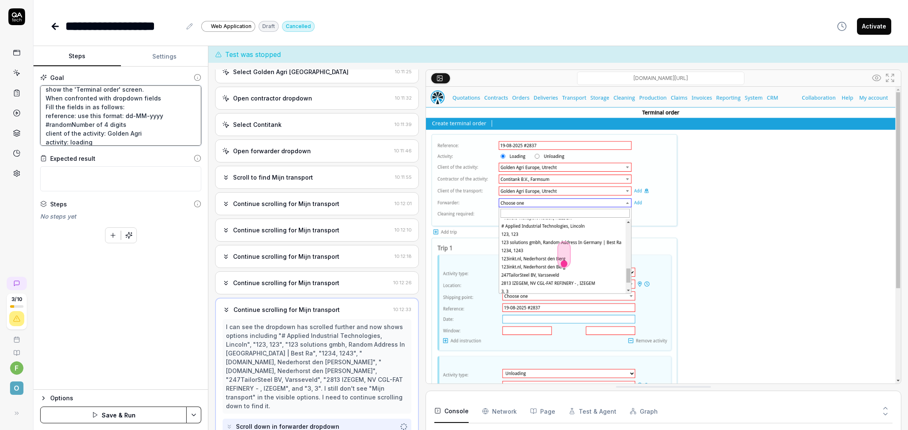
type textarea "In the dropdown of the 'System administration' screen select the person [PERSON…"
click at [129, 407] on button "Save & Run" at bounding box center [113, 414] width 146 height 17
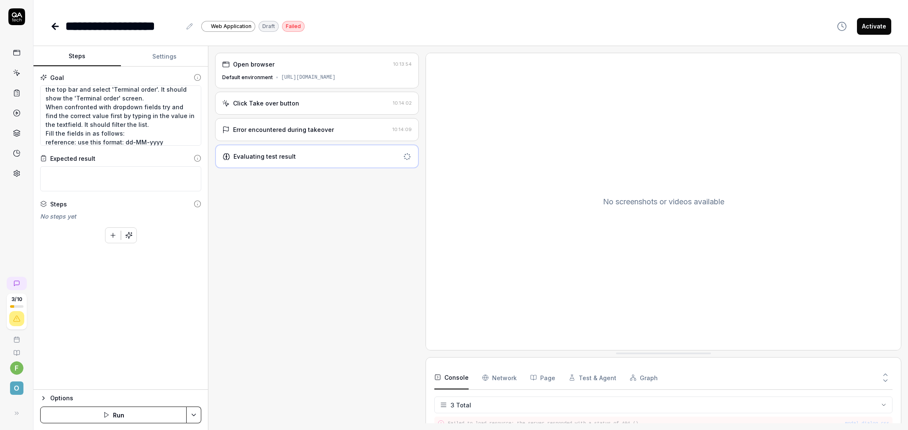
scroll to position [41, 0]
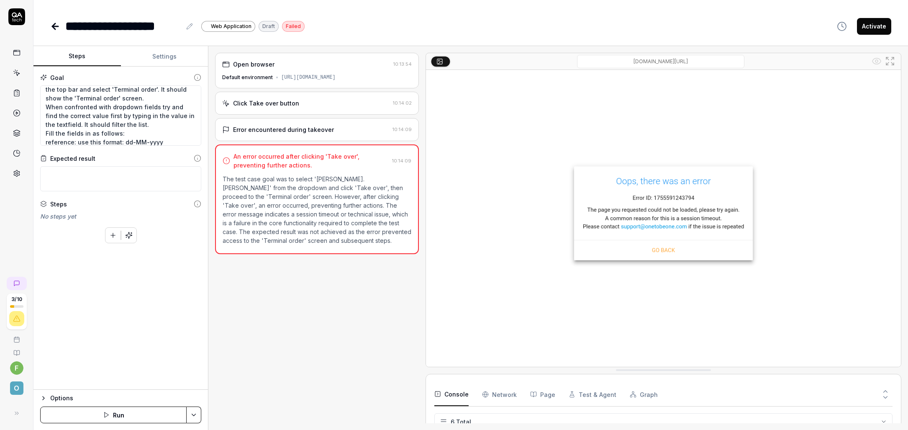
click at [471, 131] on img at bounding box center [663, 218] width 475 height 297
click at [476, 131] on img at bounding box center [663, 218] width 475 height 297
click at [477, 131] on img at bounding box center [663, 218] width 475 height 297
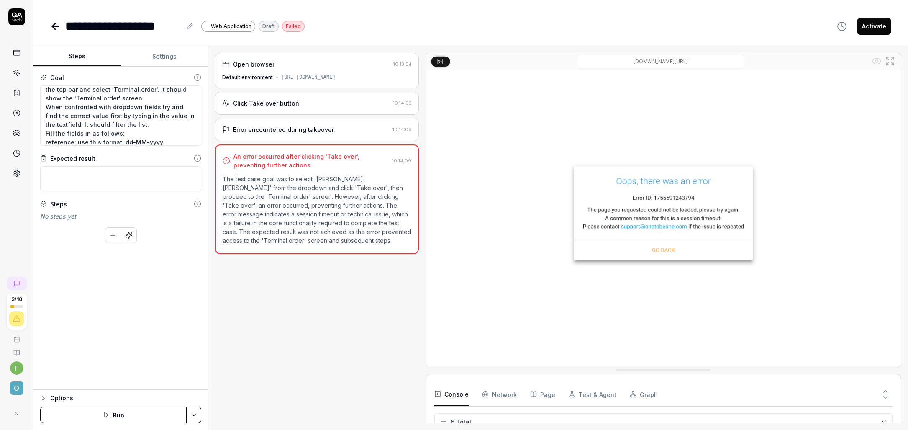
click at [131, 411] on button "Run" at bounding box center [113, 414] width 146 height 17
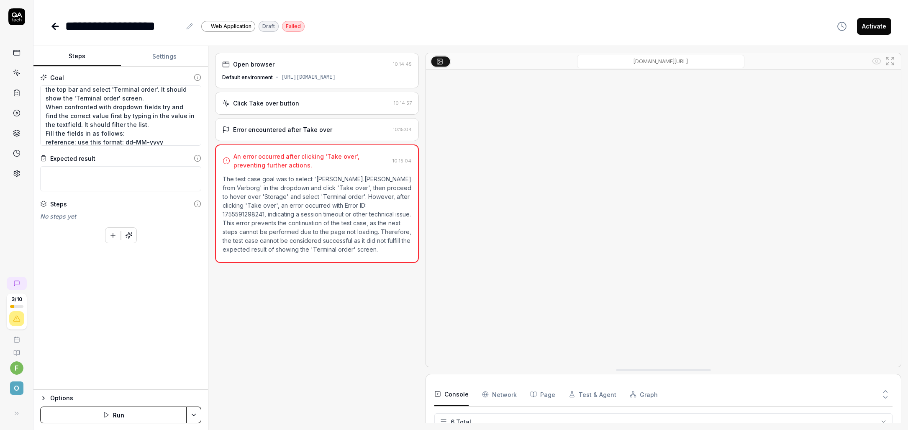
scroll to position [41, 0]
click at [328, 81] on div "[URL][DOMAIN_NAME]" at bounding box center [308, 78] width 54 height 8
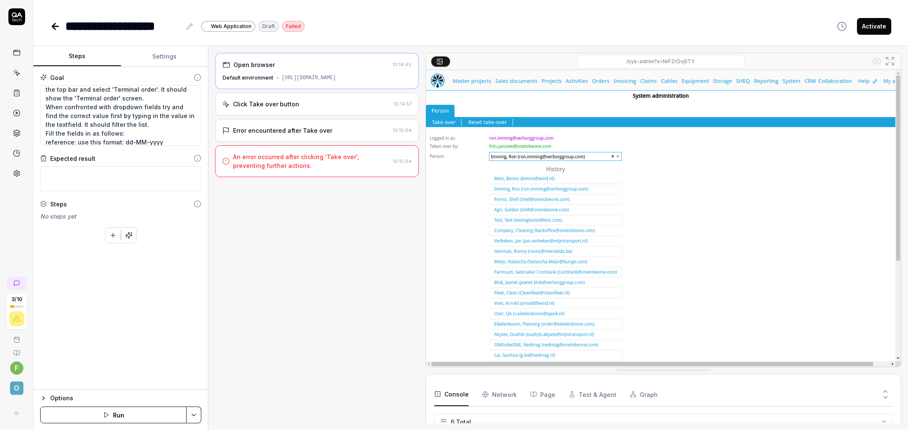
drag, startPoint x: 348, startPoint y: 81, endPoint x: 485, endPoint y: 91, distance: 137.6
click at [485, 91] on div "Open browser 10:14:45 Default environment [URL][DOMAIN_NAME] Click Take over bu…" at bounding box center [558, 238] width 686 height 370
click at [346, 74] on div "Default environment [URL][DOMAIN_NAME]" at bounding box center [317, 78] width 189 height 8
click at [292, 357] on div "Open browser 10:14:45 Default environment [URL][DOMAIN_NAME] Click Take over bu…" at bounding box center [317, 238] width 204 height 370
click at [251, 82] on div "Default environment" at bounding box center [248, 78] width 51 height 8
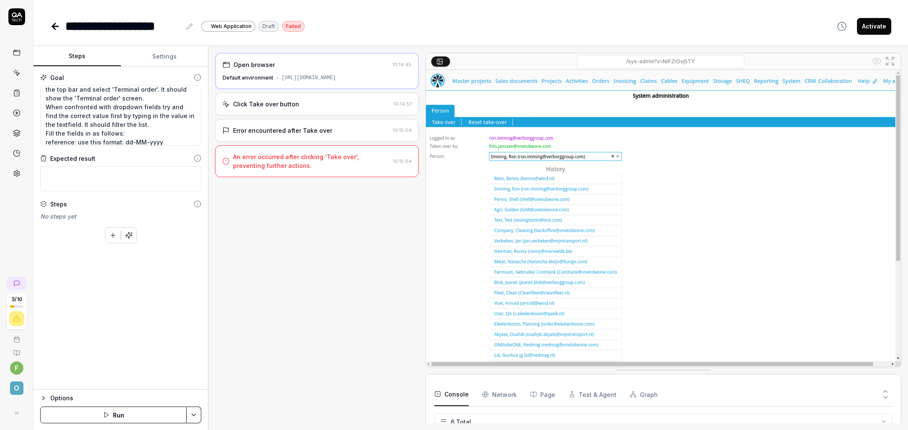
click at [265, 79] on div "Default environment" at bounding box center [248, 78] width 51 height 8
click at [294, 295] on div "Open browser 10:14:45 Default environment [URL][DOMAIN_NAME] Click Take over bu…" at bounding box center [317, 238] width 204 height 370
click at [293, 295] on div "Open browser 10:14:45 Default environment [URL][DOMAIN_NAME] Click Take over bu…" at bounding box center [317, 238] width 204 height 370
click at [55, 26] on icon at bounding box center [55, 26] width 6 height 0
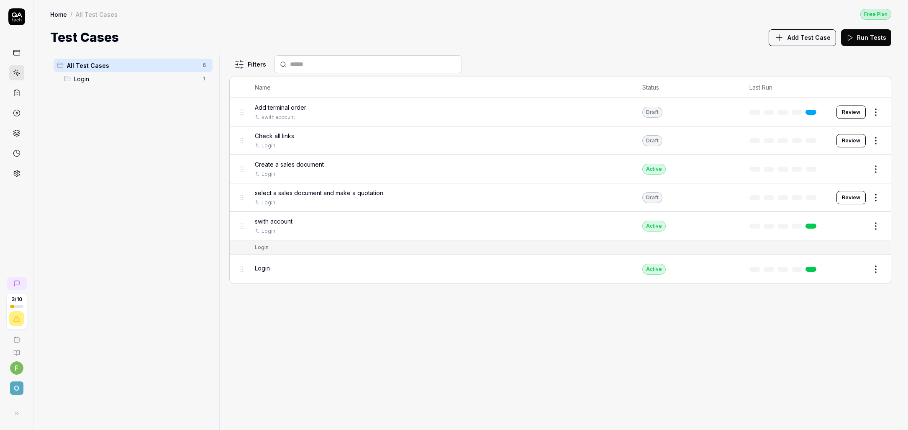
click at [307, 113] on div "Add terminal order swith account" at bounding box center [440, 112] width 371 height 18
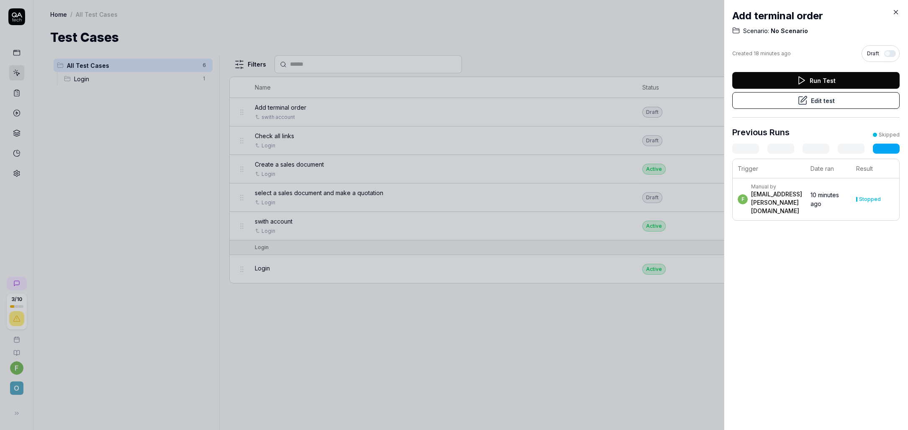
click at [835, 101] on button "Edit test" at bounding box center [815, 100] width 167 height 17
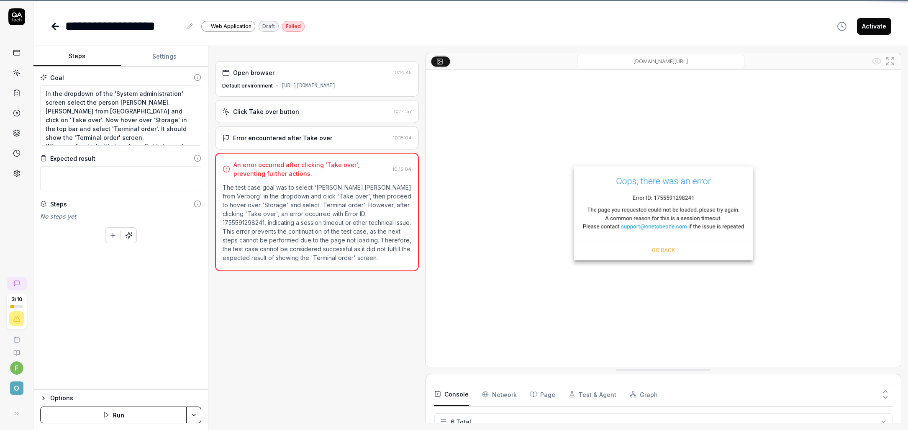
scroll to position [41, 0]
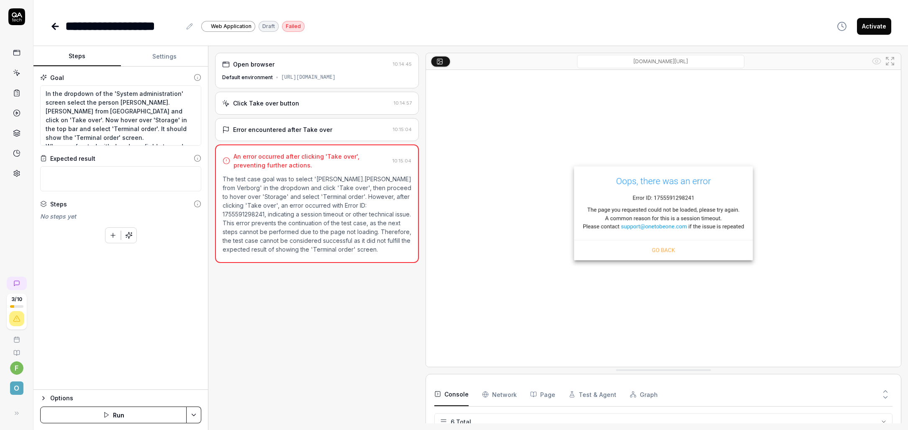
click at [195, 422] on html "**********" at bounding box center [454, 215] width 908 height 430
click at [277, 353] on html "**********" at bounding box center [454, 215] width 908 height 430
click at [277, 348] on div "Open browser 10:14:45 Default environment [URL][DOMAIN_NAME] Click Take over bu…" at bounding box center [317, 238] width 204 height 370
click at [276, 346] on div "Open browser 10:14:45 Default environment [URL][DOMAIN_NAME] Click Take over bu…" at bounding box center [317, 238] width 204 height 370
click at [307, 80] on div "[URL][DOMAIN_NAME]" at bounding box center [308, 78] width 54 height 8
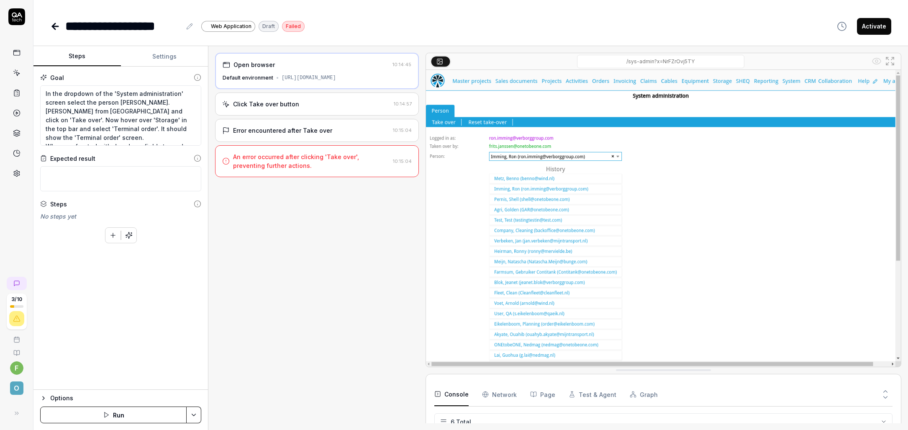
drag, startPoint x: 302, startPoint y: 83, endPoint x: 292, endPoint y: 83, distance: 10.0
click at [292, 82] on div "[URL][DOMAIN_NAME]" at bounding box center [309, 78] width 54 height 8
click at [296, 82] on div "[URL][DOMAIN_NAME]" at bounding box center [309, 78] width 54 height 8
click at [292, 108] on div "Click Take over button" at bounding box center [266, 104] width 66 height 9
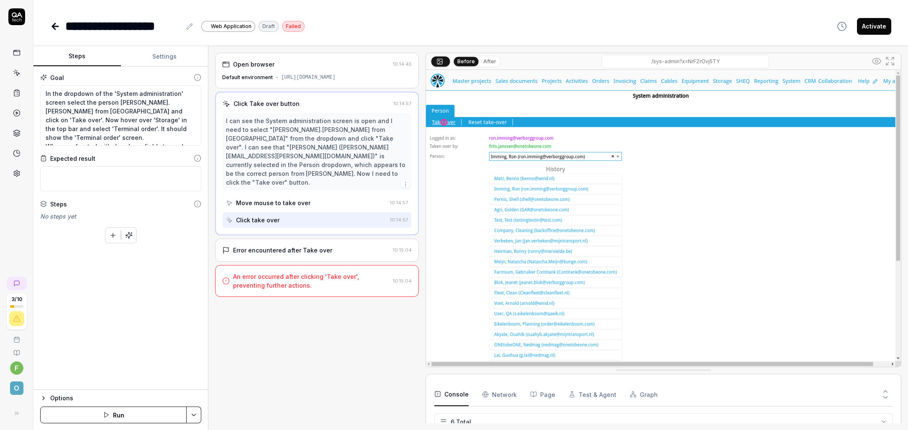
click at [256, 198] on div "Move mouse to take over" at bounding box center [273, 202] width 74 height 9
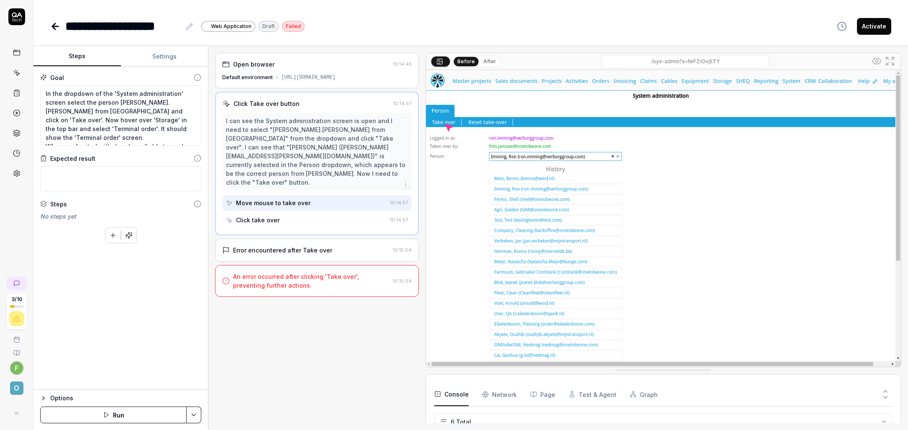
click at [257, 215] on div "Click take over" at bounding box center [258, 219] width 44 height 9
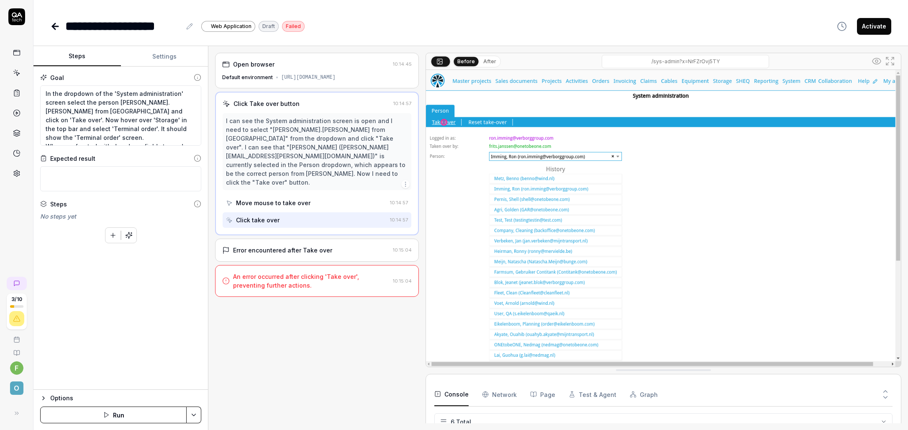
click at [261, 198] on div "Move mouse to take over" at bounding box center [273, 202] width 74 height 9
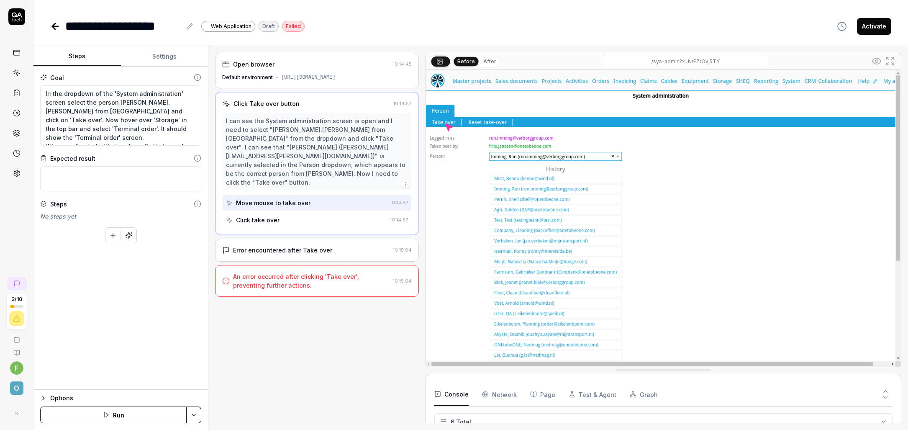
click at [406, 181] on icon "button" at bounding box center [405, 184] width 7 height 7
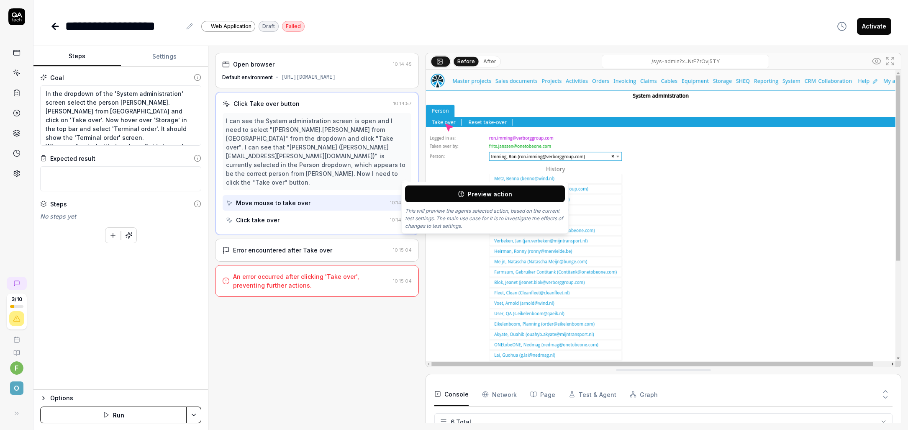
click at [375, 156] on div "I can see the System administration screen is open and I need to select "[PERSO…" at bounding box center [317, 151] width 182 height 70
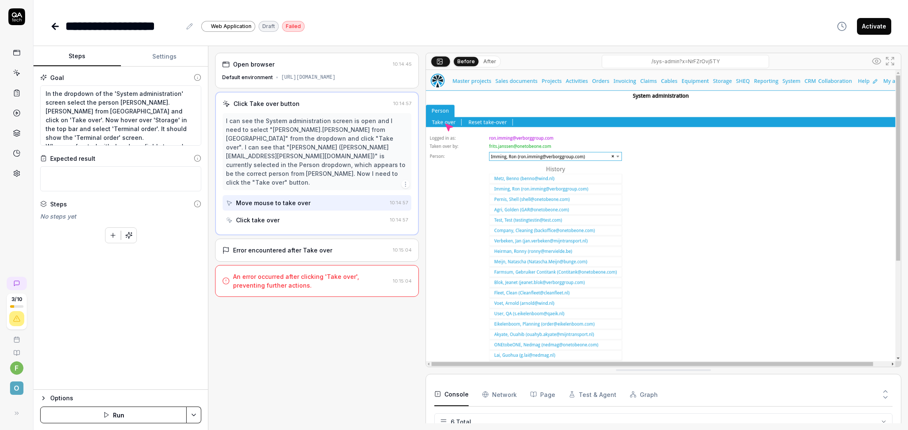
click at [334, 81] on div "[URL][DOMAIN_NAME]" at bounding box center [308, 78] width 54 height 8
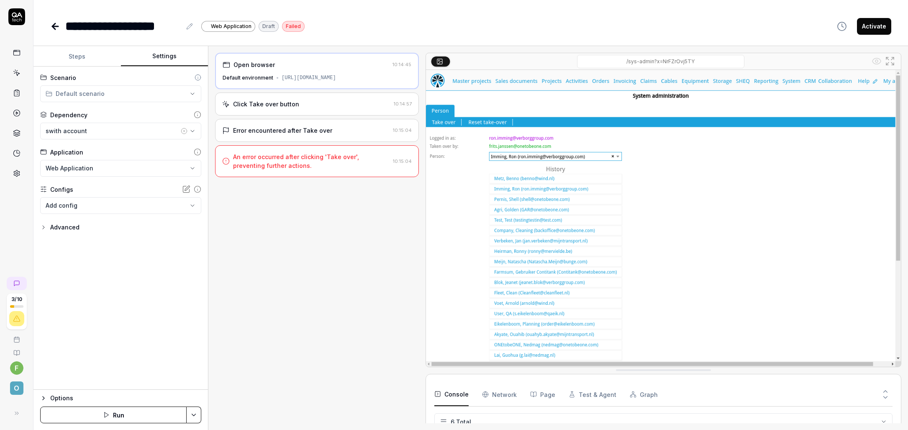
click at [151, 54] on button "Settings" at bounding box center [164, 56] width 87 height 20
click at [69, 225] on div "Advanced" at bounding box center [64, 227] width 29 height 10
click at [284, 82] on div "[URL][DOMAIN_NAME]" at bounding box center [309, 78] width 54 height 8
drag, startPoint x: 284, startPoint y: 83, endPoint x: 346, endPoint y: 83, distance: 62.3
click at [336, 82] on div "[URL][DOMAIN_NAME]" at bounding box center [309, 78] width 54 height 8
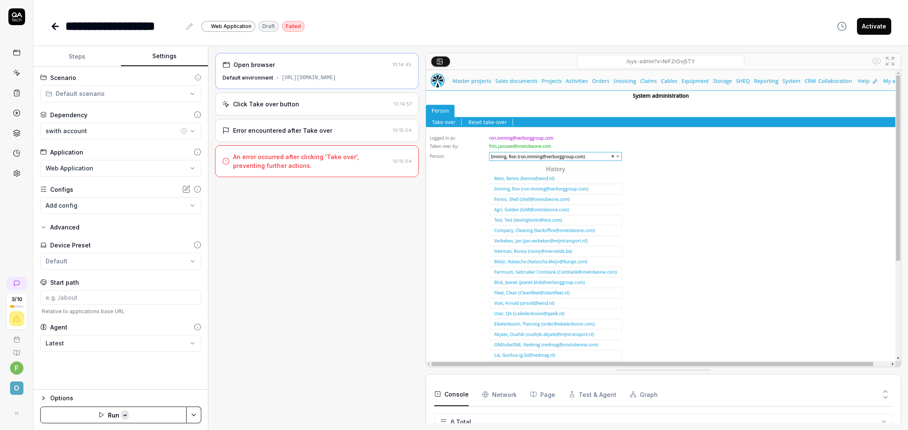
copy div "[URL][DOMAIN_NAME]"
click at [85, 295] on input at bounding box center [120, 297] width 161 height 15
paste input "[URL][DOMAIN_NAME]"
click at [155, 412] on button "Save & Run" at bounding box center [113, 414] width 146 height 17
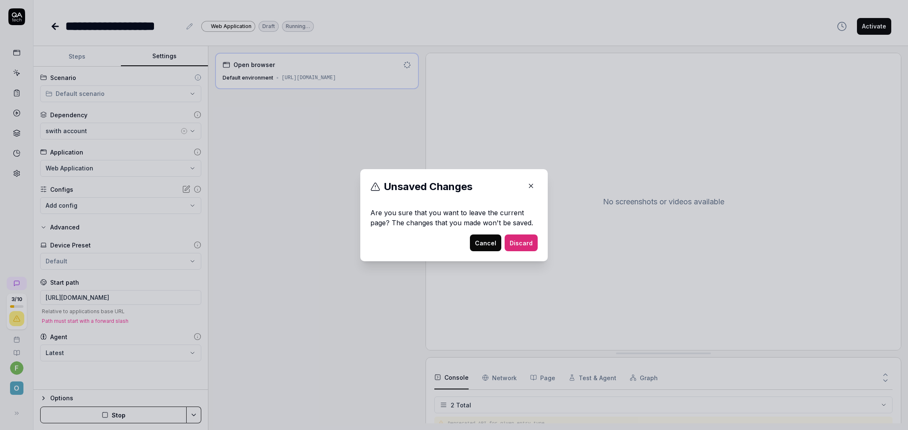
click at [519, 241] on button "Discard" at bounding box center [521, 242] width 33 height 17
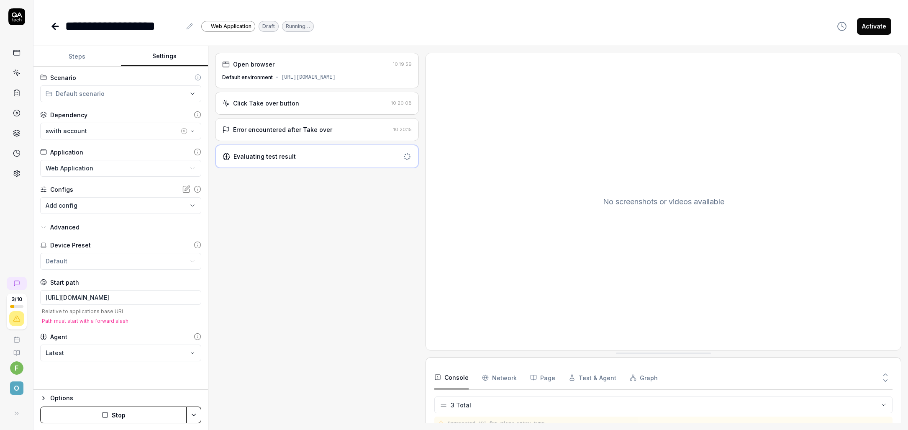
click at [122, 414] on button "Stop" at bounding box center [113, 414] width 146 height 17
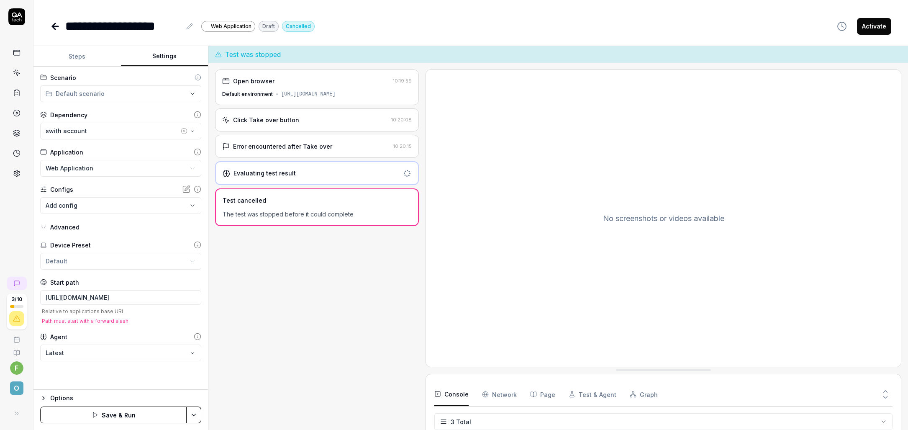
drag, startPoint x: 350, startPoint y: 100, endPoint x: 374, endPoint y: 102, distance: 23.9
click at [374, 98] on div "Default environment [URL][DOMAIN_NAME]" at bounding box center [317, 94] width 190 height 8
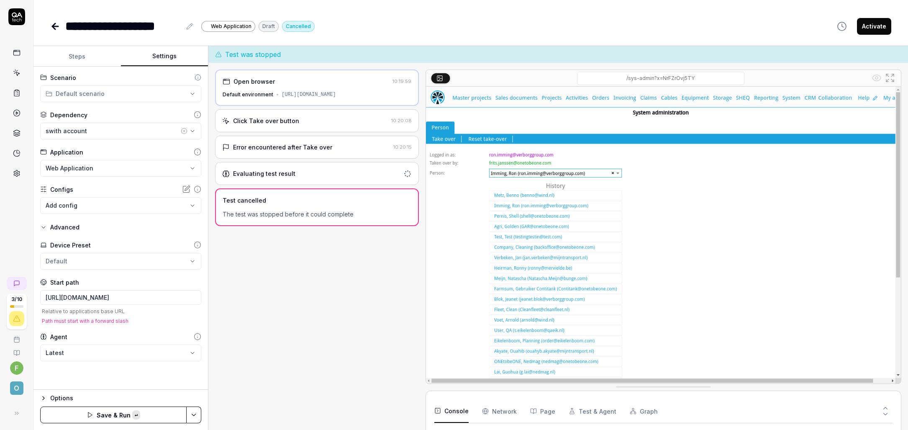
copy div "sys-admin"
click at [139, 300] on input "[URL][DOMAIN_NAME]" at bounding box center [120, 297] width 161 height 15
paste input "sys-admin"
click at [132, 416] on button "Save & Run" at bounding box center [113, 414] width 146 height 17
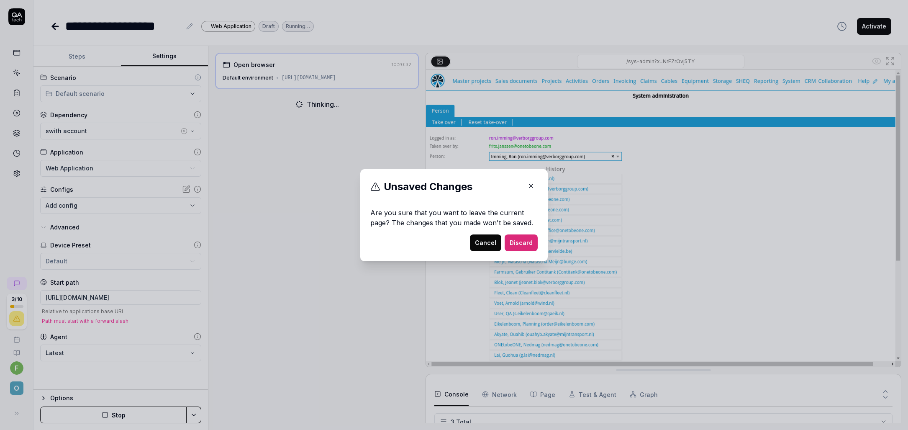
click at [489, 243] on button "Cancel" at bounding box center [485, 242] width 31 height 17
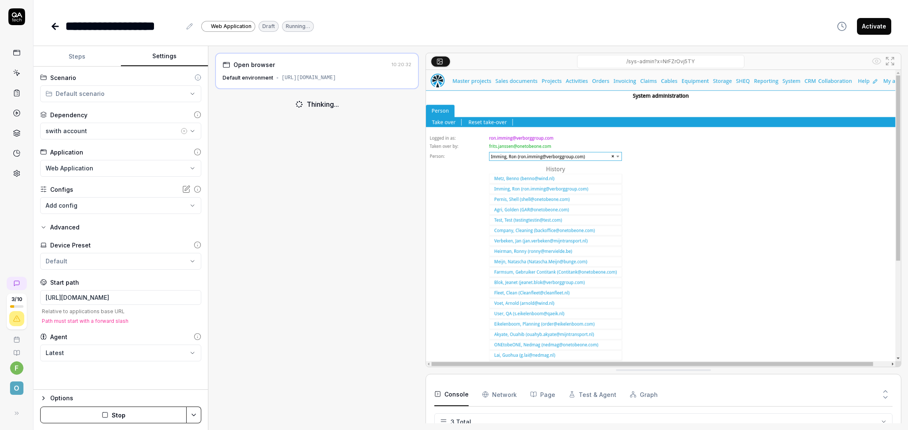
click at [96, 410] on button "Stop" at bounding box center [113, 414] width 146 height 17
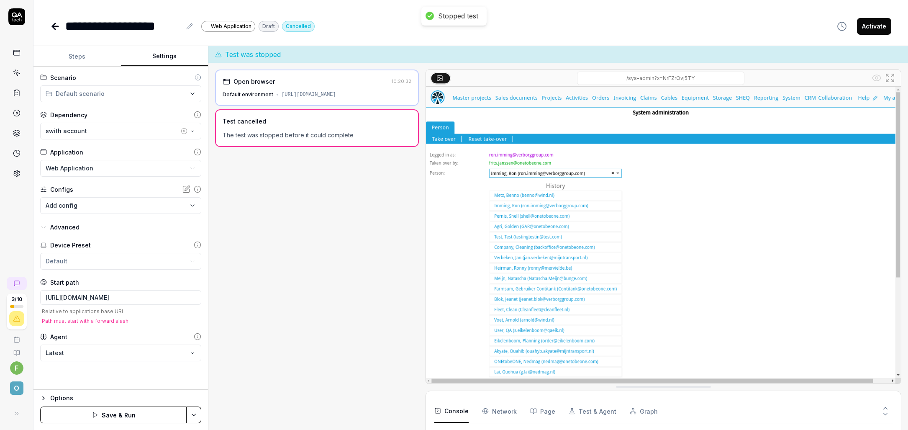
scroll to position [7, 0]
click at [189, 295] on input "[URL][DOMAIN_NAME]" at bounding box center [120, 297] width 161 height 15
click at [138, 413] on button "Save & Run" at bounding box center [113, 414] width 146 height 17
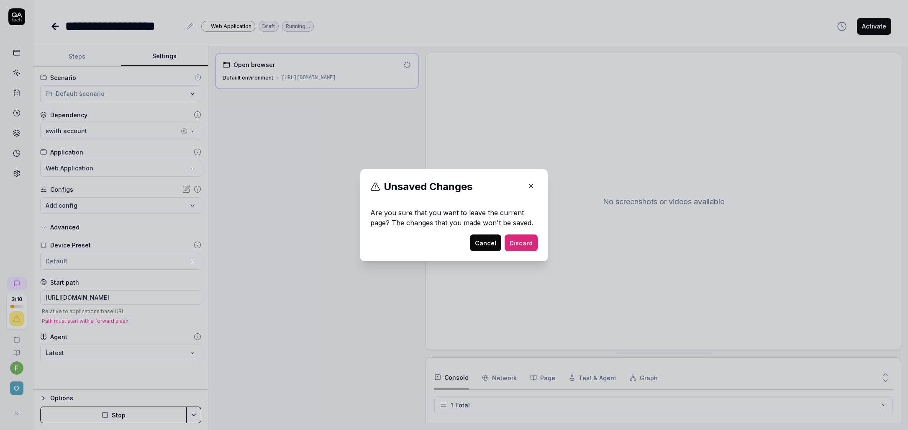
click at [512, 241] on button "Discard" at bounding box center [521, 242] width 33 height 17
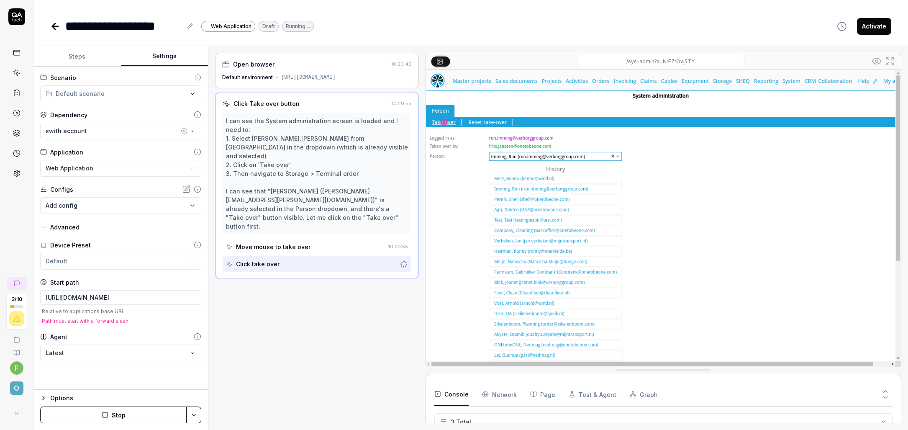
scroll to position [7, 0]
click at [491, 394] on Requests "Network" at bounding box center [499, 393] width 35 height 23
click at [457, 395] on button "Console" at bounding box center [451, 393] width 34 height 23
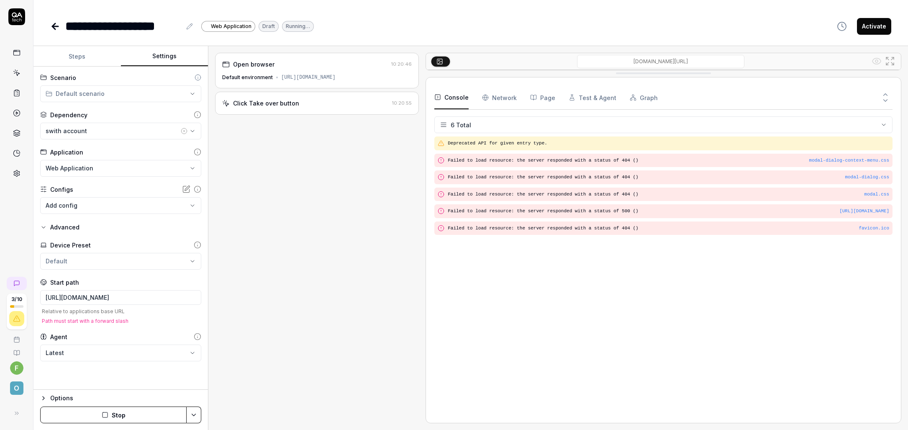
scroll to position [41, 0]
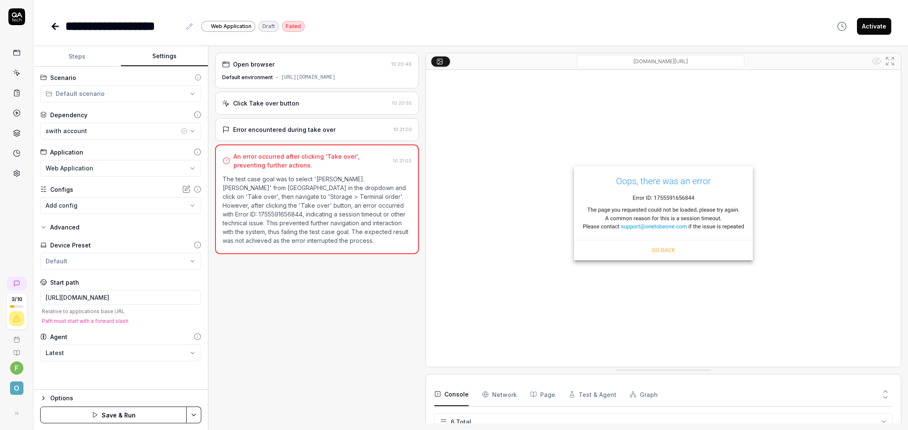
click at [121, 254] on html "**********" at bounding box center [454, 215] width 908 height 430
click at [85, 305] on div "Create new preset" at bounding box center [105, 300] width 126 height 18
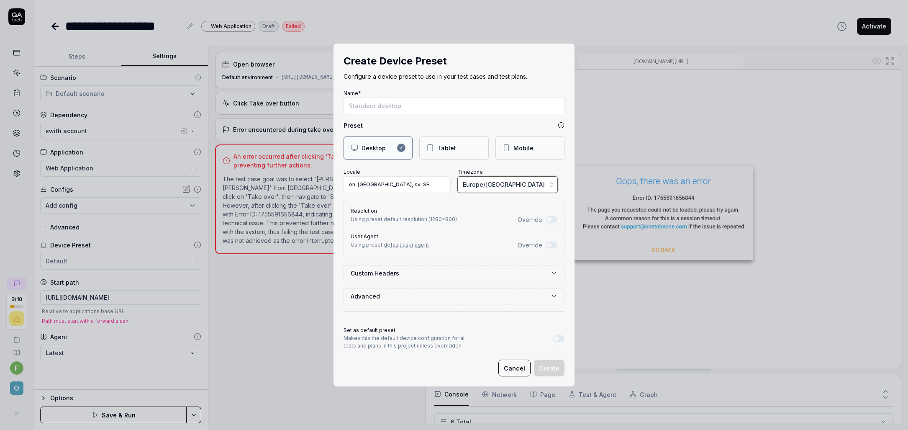
click at [488, 187] on span "Europe/[GEOGRAPHIC_DATA]" at bounding box center [504, 184] width 82 height 9
click at [488, 187] on div "Create Device Preset Configure a device preset to use in your test cases and te…" at bounding box center [454, 215] width 908 height 430
click at [421, 190] on input "en-[GEOGRAPHIC_DATA], sv-SE" at bounding box center [396, 184] width 107 height 17
click at [515, 370] on button "Cancel" at bounding box center [514, 367] width 32 height 17
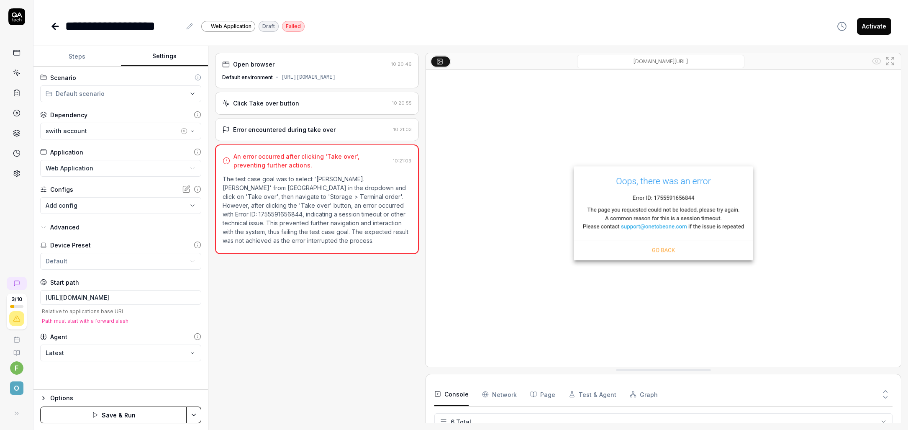
click at [327, 338] on div "Open browser 10:20:46 Default environment [URL][DOMAIN_NAME] Click Take over bu…" at bounding box center [317, 238] width 204 height 370
drag, startPoint x: 281, startPoint y: 82, endPoint x: 374, endPoint y: 86, distance: 92.9
click at [374, 81] on div "Default environment [URL][DOMAIN_NAME]" at bounding box center [317, 78] width 190 height 8
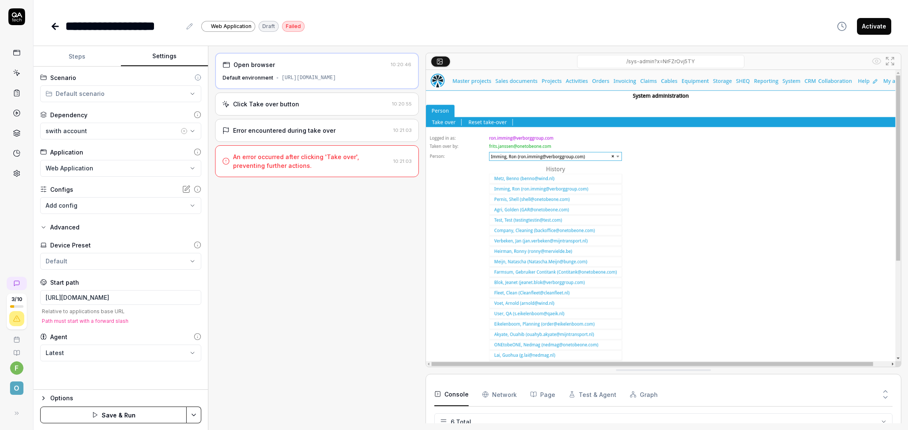
copy div "ttps://[DOMAIN_NAME][URL]"
click at [55, 26] on icon at bounding box center [55, 26] width 6 height 0
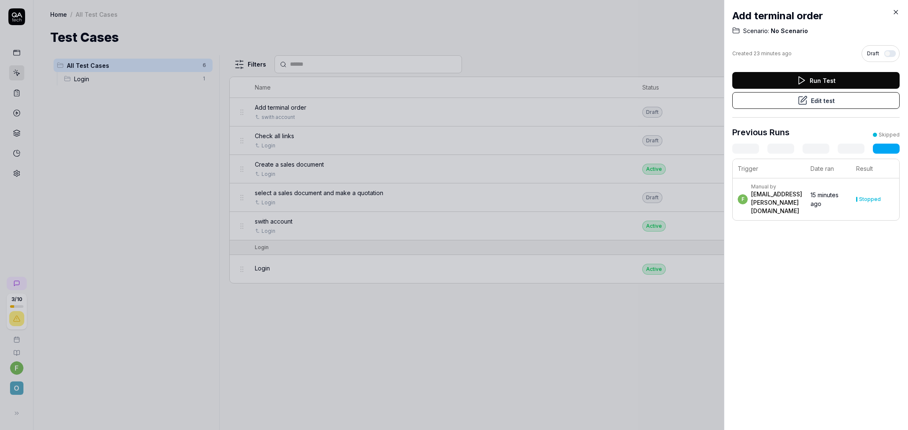
click at [175, 158] on div at bounding box center [454, 215] width 908 height 430
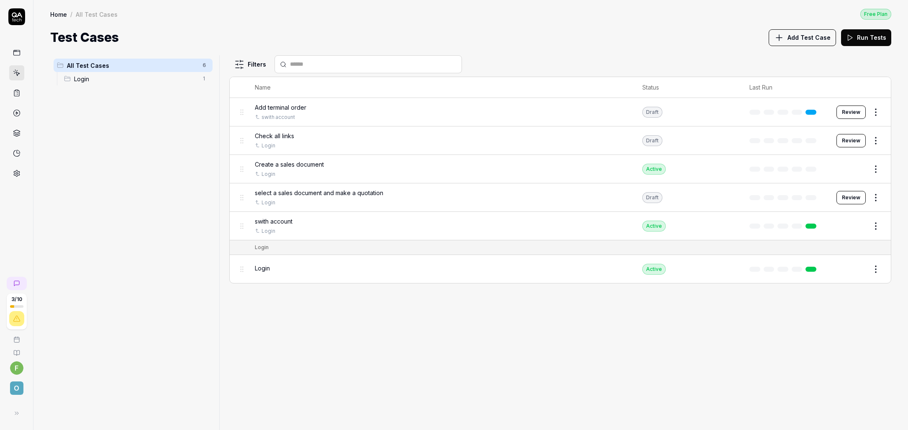
click at [299, 107] on span "Add terminal order" at bounding box center [280, 107] width 51 height 9
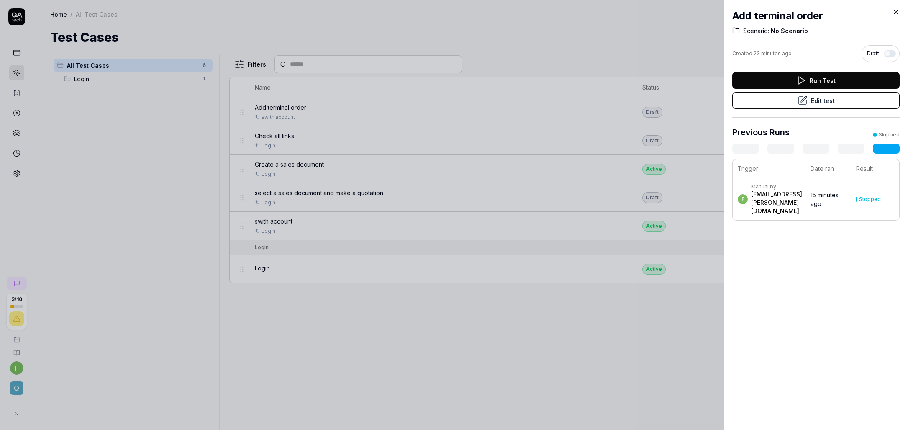
click at [840, 98] on button "Edit test" at bounding box center [815, 100] width 167 height 17
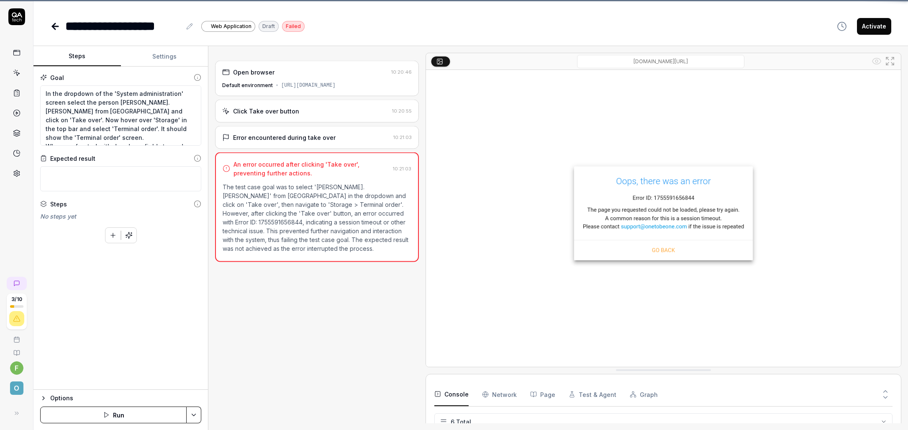
scroll to position [41, 0]
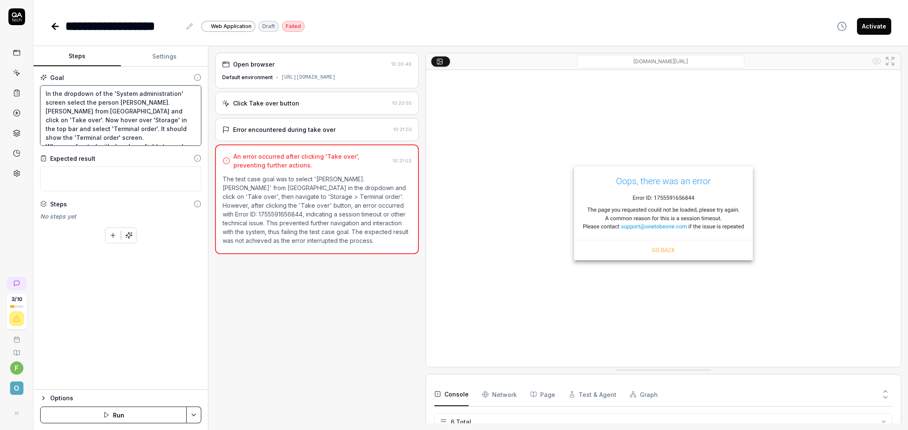
click at [112, 93] on textarea "In the dropdown of the 'System administration' screen select the person [PERSON…" at bounding box center [120, 115] width 161 height 60
click at [53, 26] on icon at bounding box center [55, 26] width 6 height 0
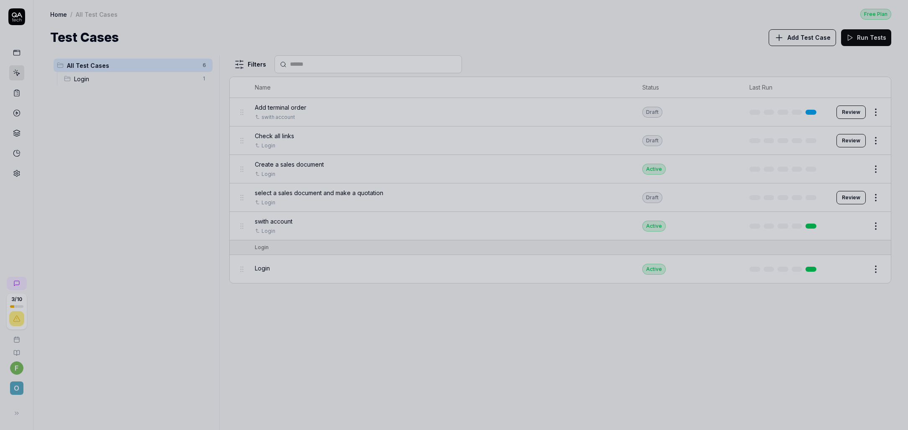
click at [318, 141] on div at bounding box center [454, 215] width 908 height 430
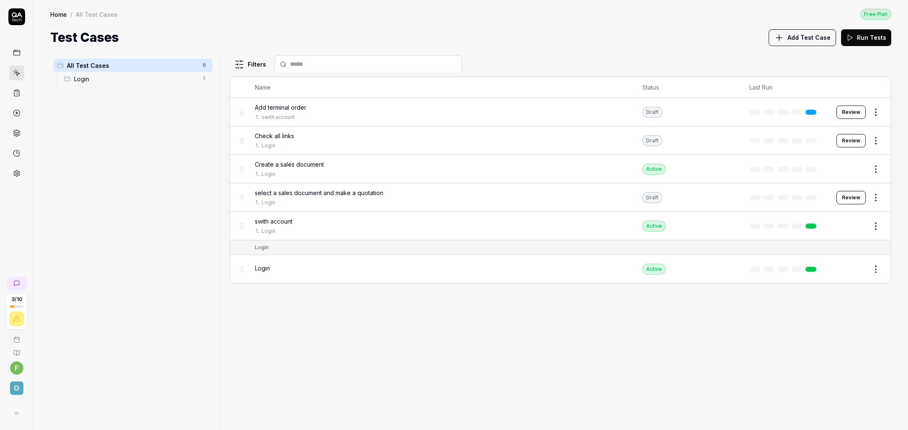
click at [283, 222] on span "swith account" at bounding box center [274, 221] width 38 height 9
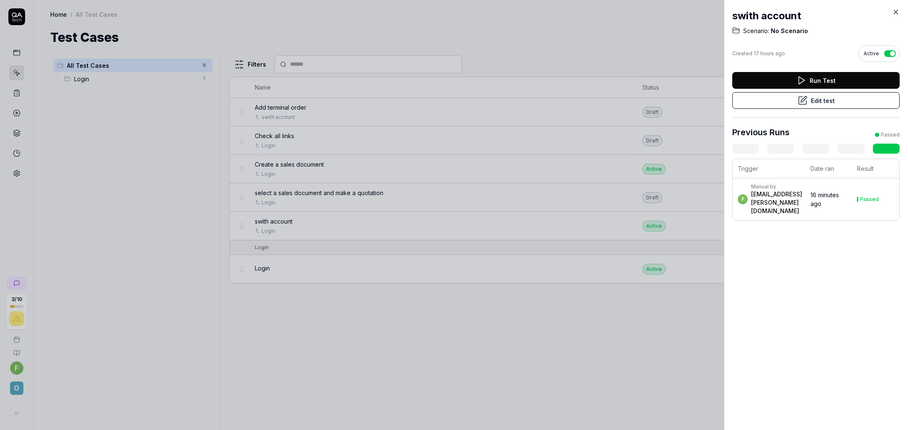
click at [820, 103] on button "Edit test" at bounding box center [815, 100] width 167 height 17
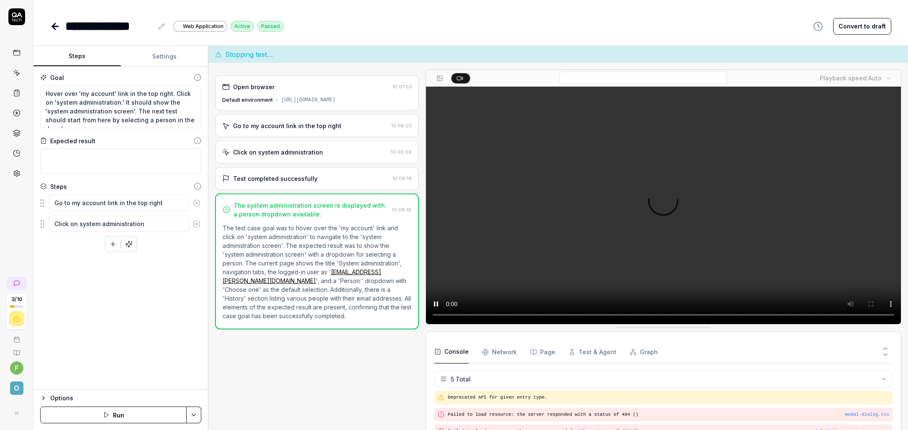
scroll to position [24, 0]
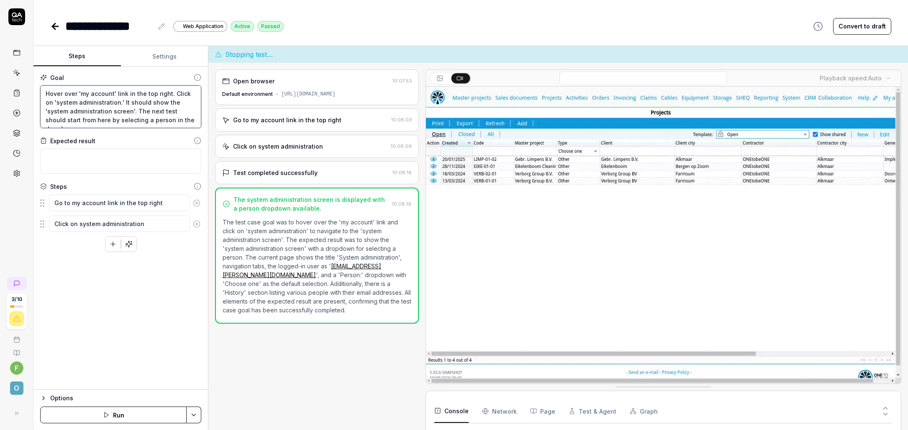
click at [51, 93] on textarea "Hover over 'my account' link in the top right. Click on 'system administration.…" at bounding box center [120, 106] width 161 height 43
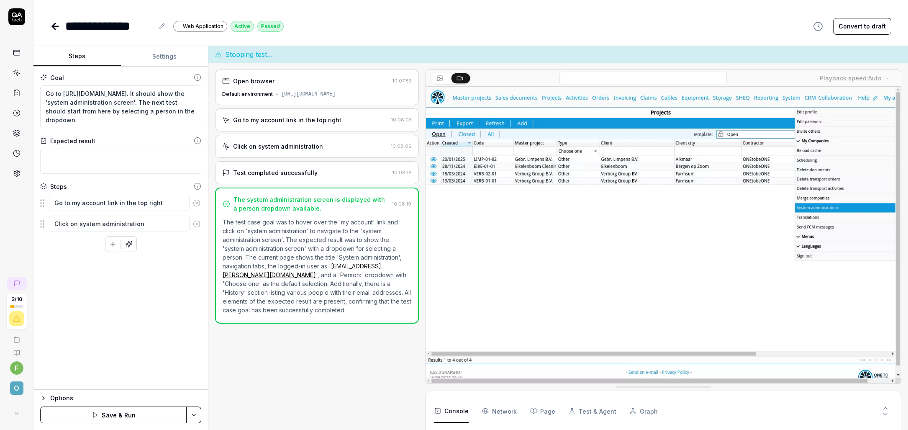
click at [197, 202] on icon at bounding box center [197, 203] width 8 height 8
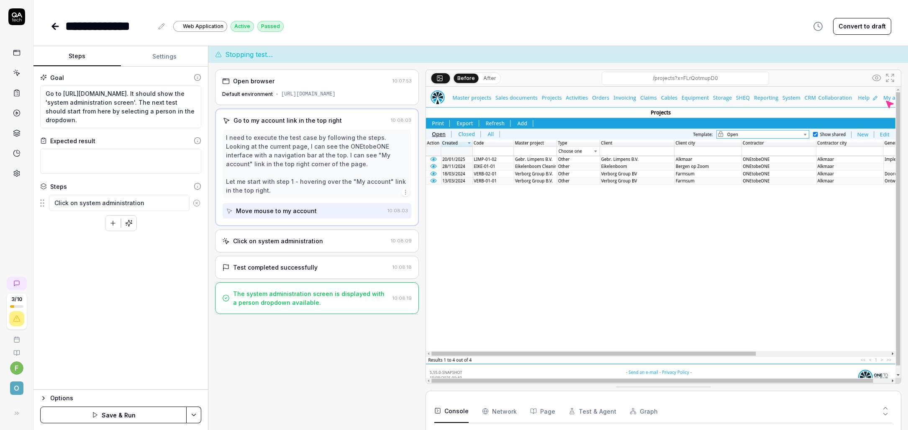
click at [197, 203] on icon at bounding box center [197, 203] width 8 height 8
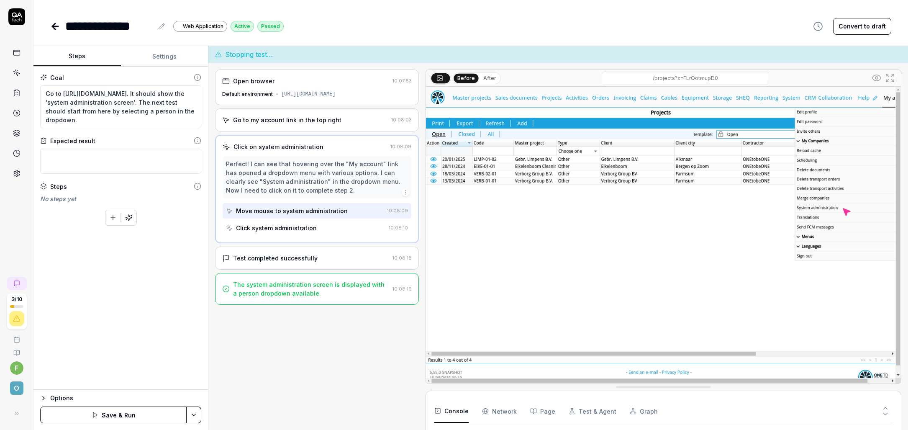
click at [142, 414] on button "Save & Run" at bounding box center [113, 414] width 146 height 17
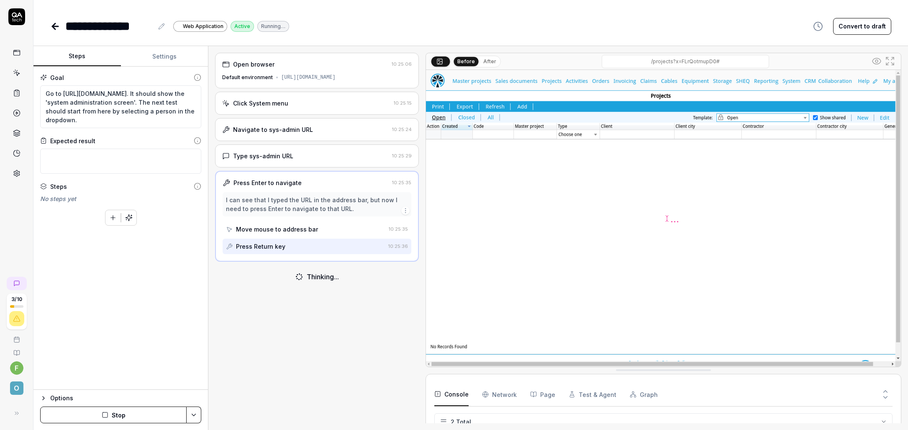
click at [265, 158] on div "Type sys-admin URL" at bounding box center [263, 155] width 60 height 9
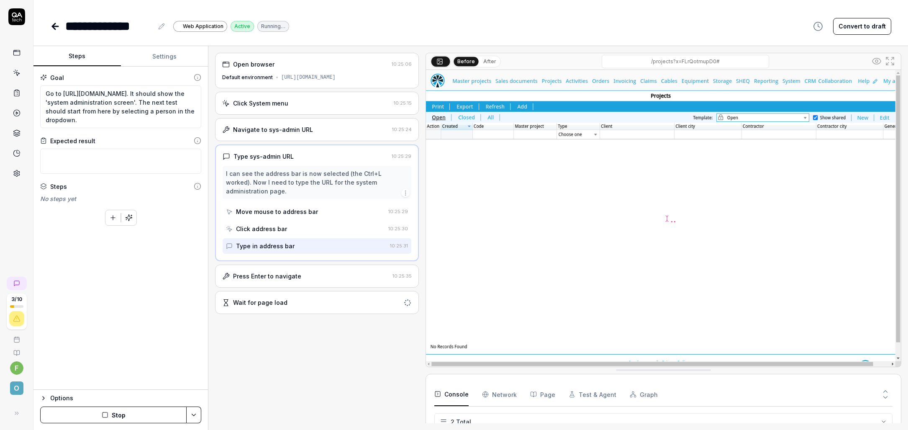
click at [275, 272] on div "Press Enter to navigate" at bounding box center [267, 276] width 68 height 9
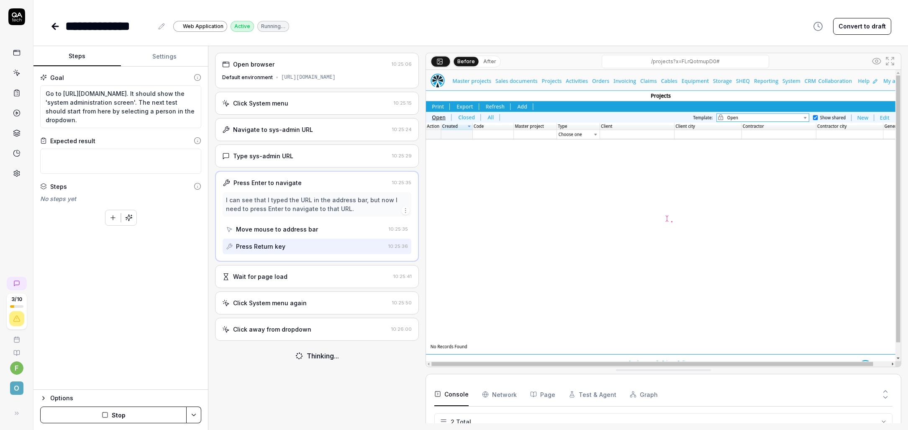
click at [295, 332] on div "Click away from dropdown" at bounding box center [272, 329] width 78 height 9
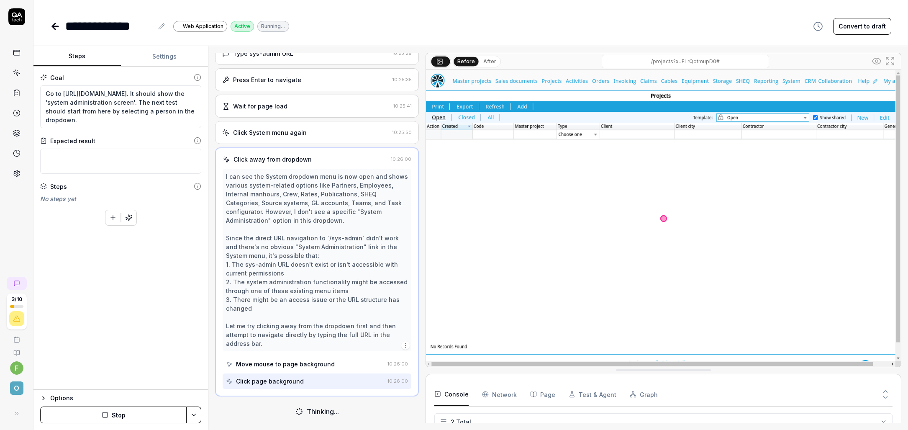
click at [294, 362] on div "Move mouse to page background" at bounding box center [285, 363] width 99 height 9
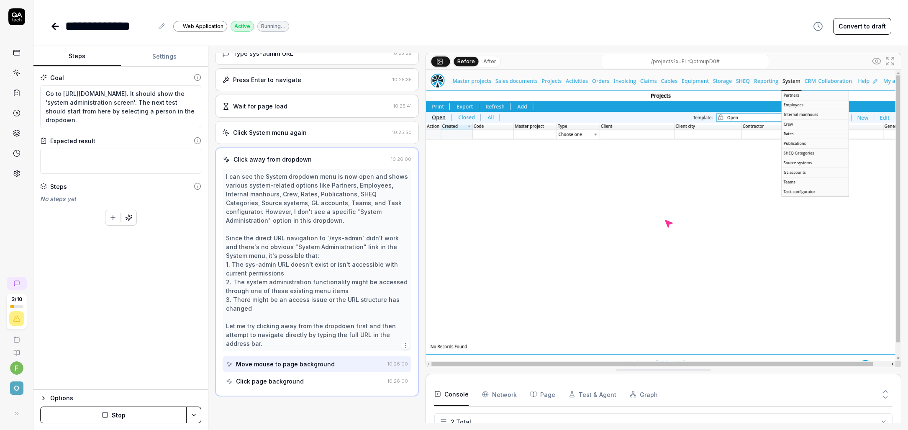
scroll to position [110, 0]
click at [286, 380] on div "Click page background" at bounding box center [270, 381] width 68 height 9
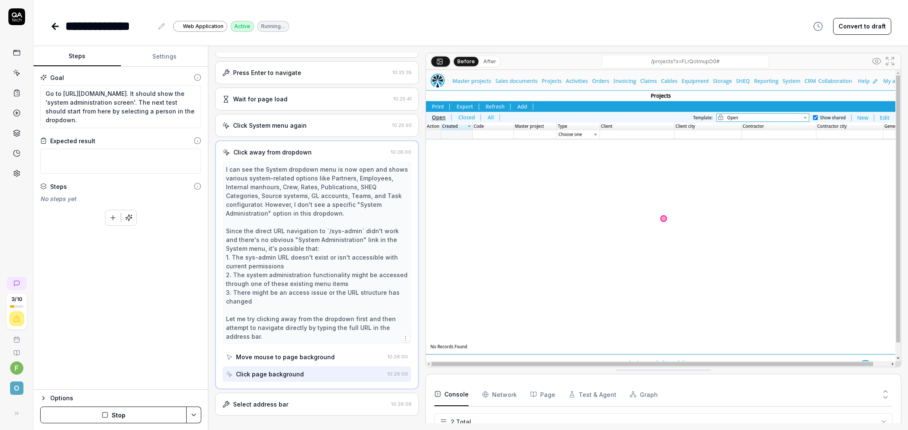
click at [268, 361] on div "Move mouse to page background" at bounding box center [285, 356] width 99 height 9
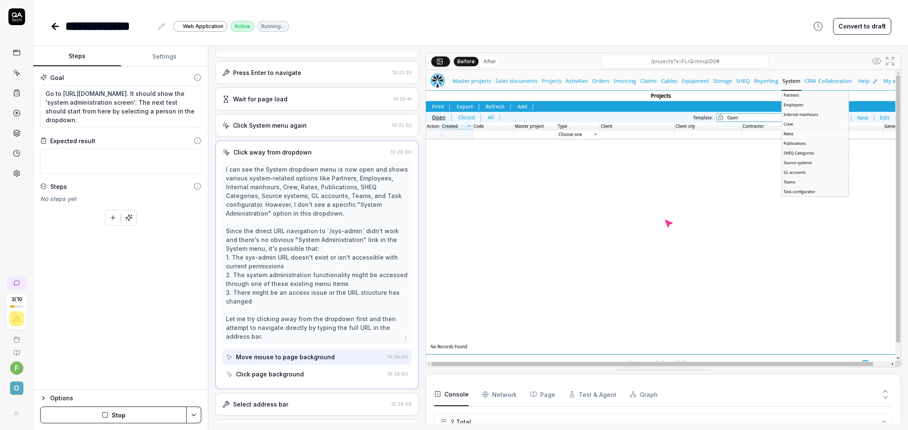
click at [269, 128] on div "Click System menu again 10:25:50" at bounding box center [317, 125] width 204 height 23
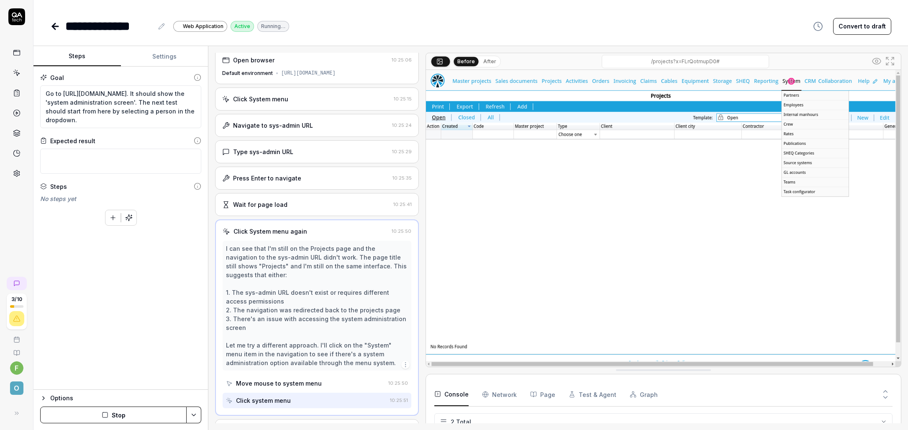
click at [272, 209] on div "Wait for page load" at bounding box center [260, 204] width 54 height 9
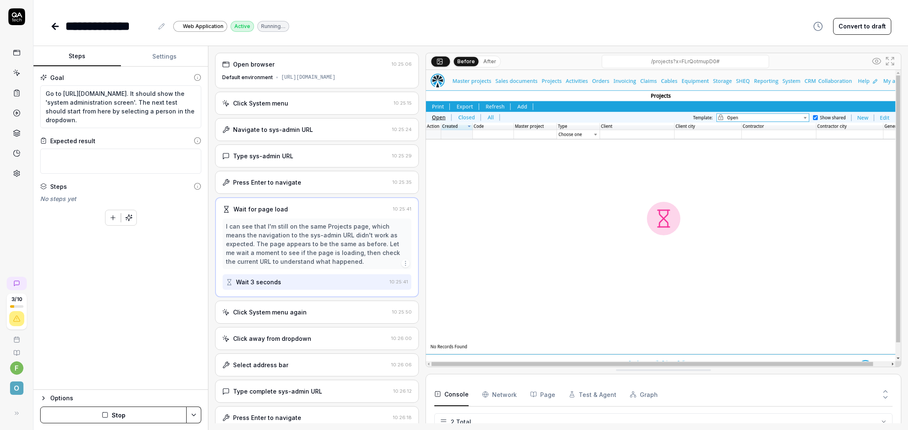
scroll to position [40, 0]
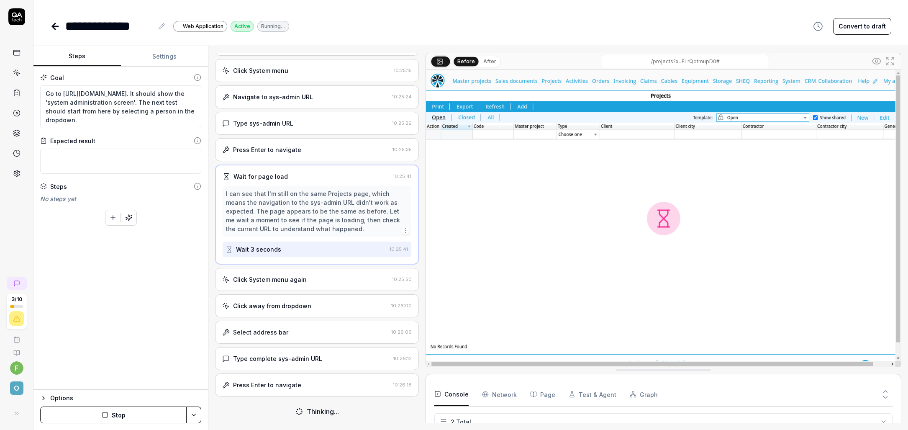
click at [269, 276] on div "Click System menu again" at bounding box center [270, 279] width 74 height 9
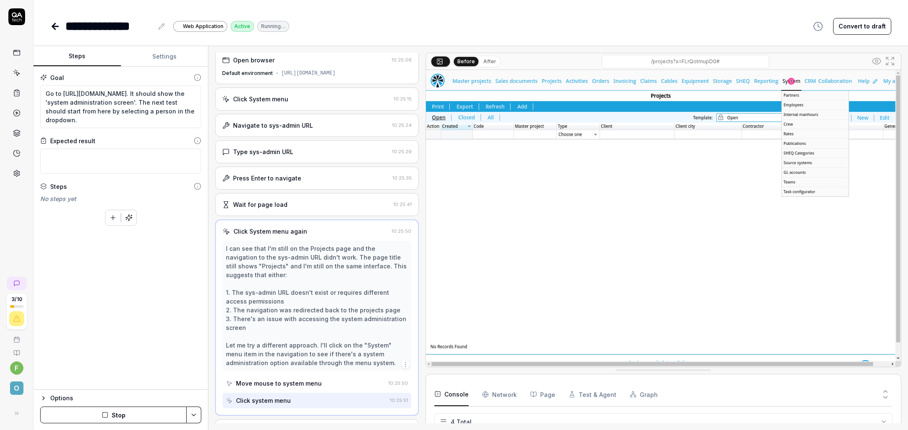
scroll to position [7, 0]
click at [280, 190] on div "Press Enter to navigate 10:25:35" at bounding box center [317, 177] width 204 height 23
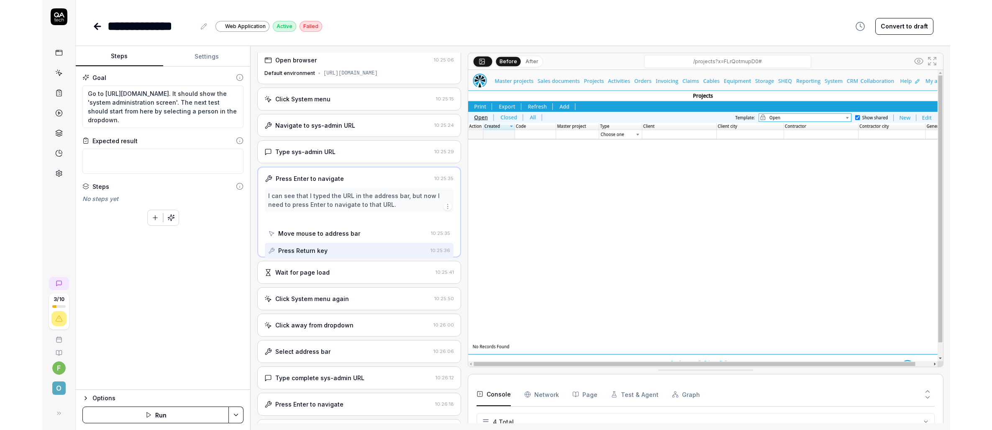
scroll to position [0, 0]
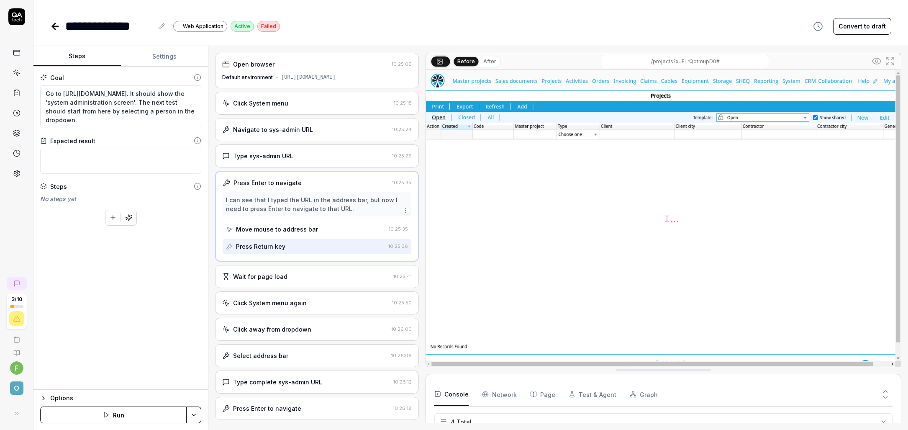
click at [273, 207] on div "I can see that I typed the URL in the address bar, but now I need to press Ente…" at bounding box center [317, 204] width 182 height 18
click at [266, 141] on div "Navigate to sys-admin URL 10:25:24" at bounding box center [317, 129] width 204 height 23
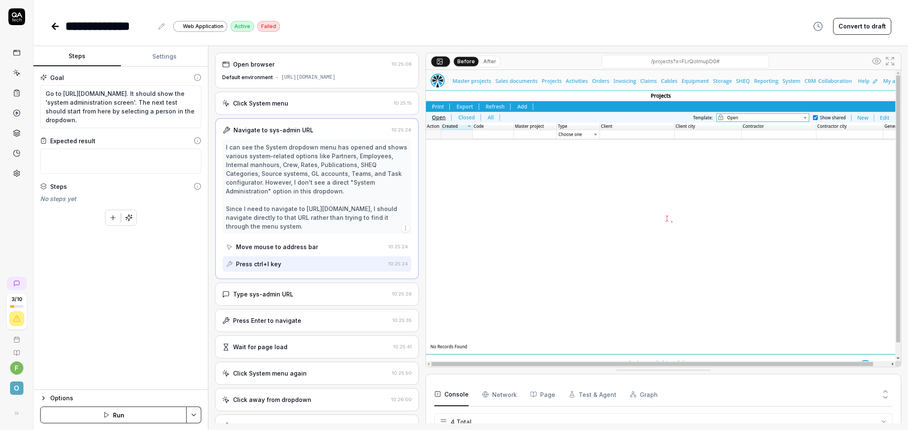
click at [310, 217] on div "I can see the System dropdown menu has opened and shows various system-related …" at bounding box center [317, 187] width 182 height 88
drag, startPoint x: 310, startPoint y: 217, endPoint x: 236, endPoint y: 225, distance: 74.1
click at [236, 225] on div "I can see the System dropdown menu has opened and shows various system-related …" at bounding box center [317, 187] width 182 height 88
copy div "[URL][DOMAIN_NAME]"
click at [287, 272] on div "Press ctrl+l key" at bounding box center [305, 263] width 159 height 15
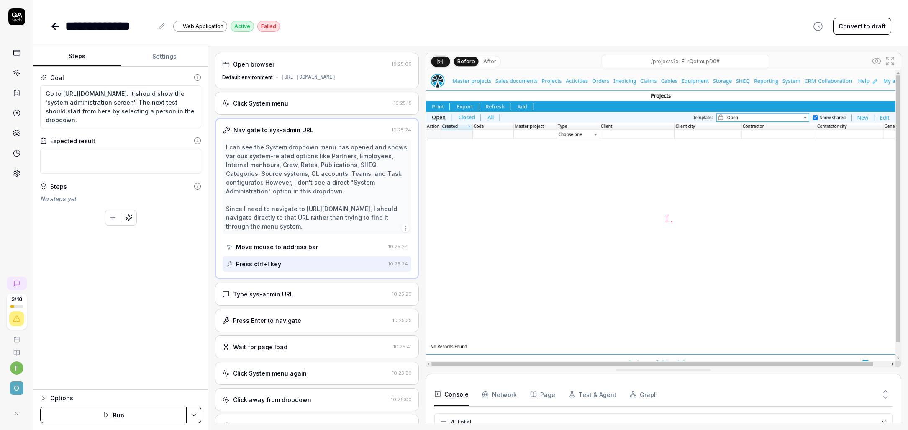
click at [156, 325] on div "Goal Go to [URL][DOMAIN_NAME]. It should show the 'system administration screen…" at bounding box center [120, 228] width 174 height 323
click at [126, 411] on button "Run" at bounding box center [113, 414] width 146 height 17
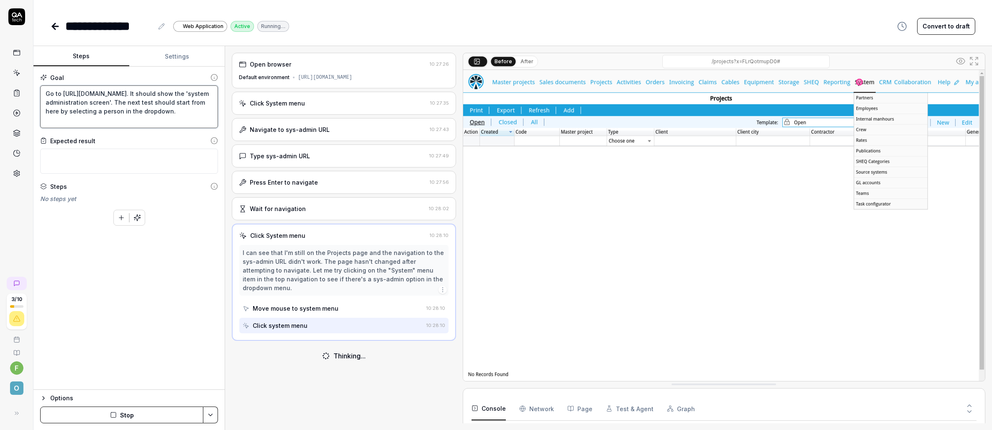
click at [189, 114] on textarea "Go to [URL][DOMAIN_NAME]. It should show the 'system administration screen'. Th…" at bounding box center [129, 106] width 178 height 43
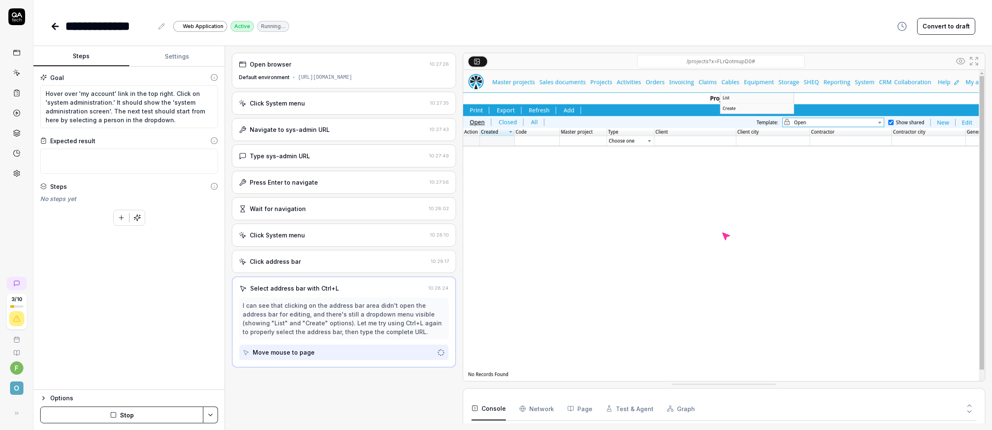
click at [173, 421] on button "Stop" at bounding box center [121, 414] width 163 height 17
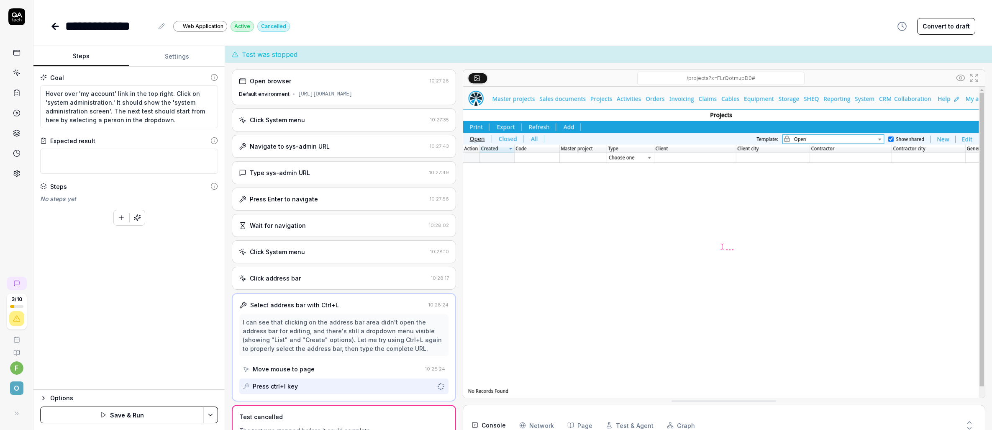
click at [304, 176] on div "Type sys-admin URL" at bounding box center [280, 172] width 60 height 9
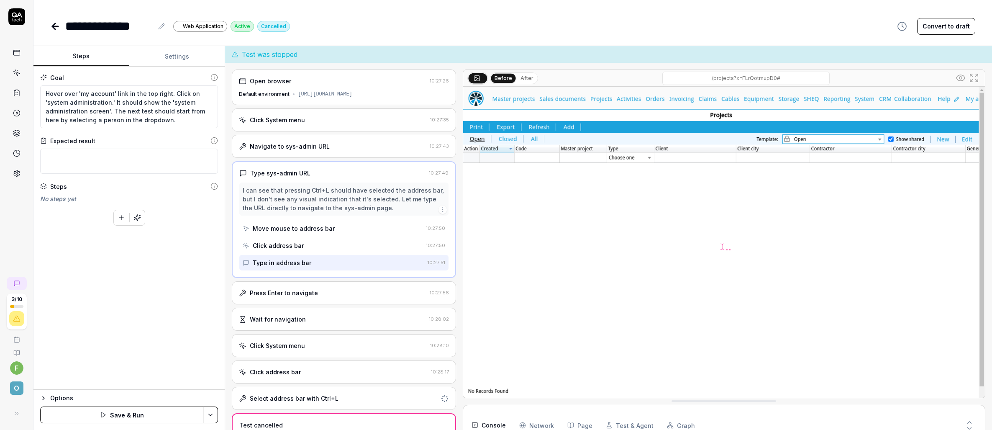
click at [302, 153] on div "Navigate to sys-admin URL 10:27:43" at bounding box center [344, 146] width 224 height 23
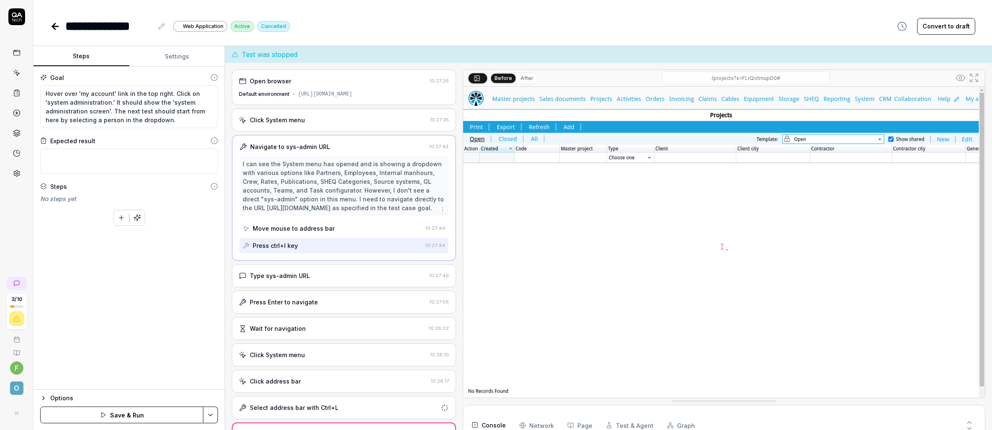
click at [299, 280] on div "Type sys-admin URL" at bounding box center [280, 275] width 60 height 9
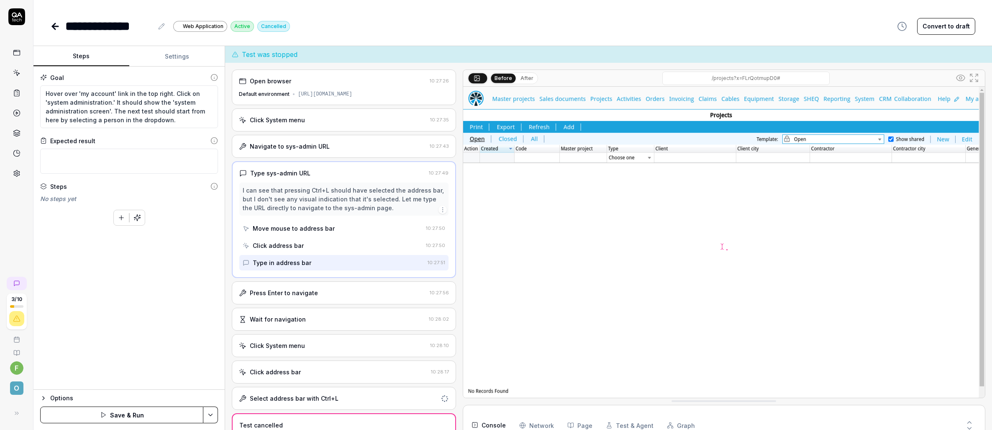
click at [287, 297] on div "Press Enter to navigate 10:27:56" at bounding box center [344, 292] width 224 height 23
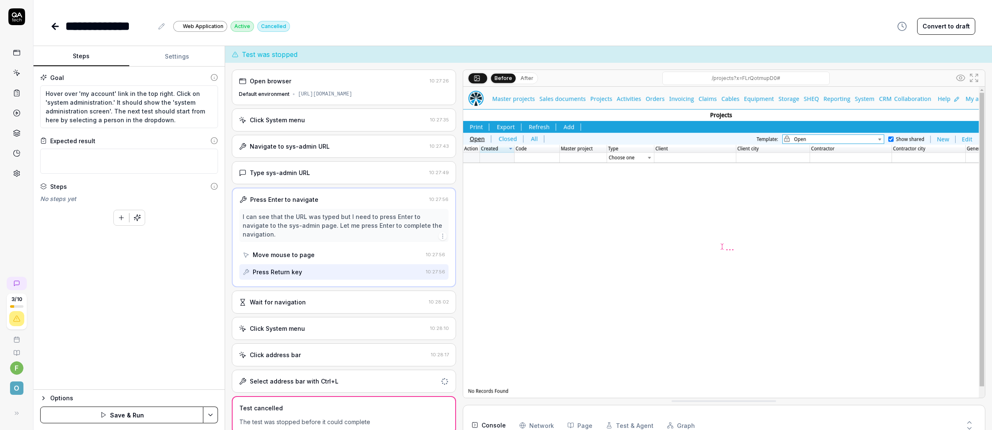
click at [292, 297] on div "Wait for navigation" at bounding box center [278, 301] width 56 height 9
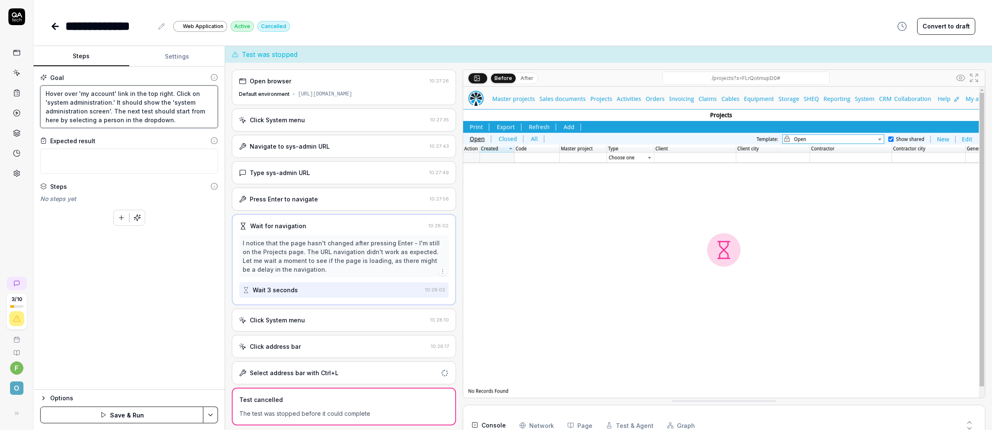
click at [121, 102] on textarea "Hover over 'my account' link in the top right. Click on 'system administration.…" at bounding box center [129, 106] width 178 height 43
click at [129, 111] on textarea "Hover over 'my account' link in the top right. Click on 'system administration.…" at bounding box center [129, 106] width 178 height 43
click at [149, 343] on div "Goal Hover over 'my account' link in the top right. Click on 'system administra…" at bounding box center [128, 228] width 191 height 323
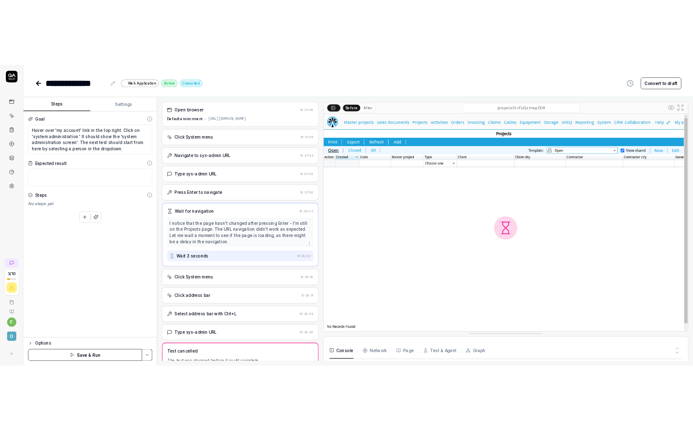
scroll to position [12, 0]
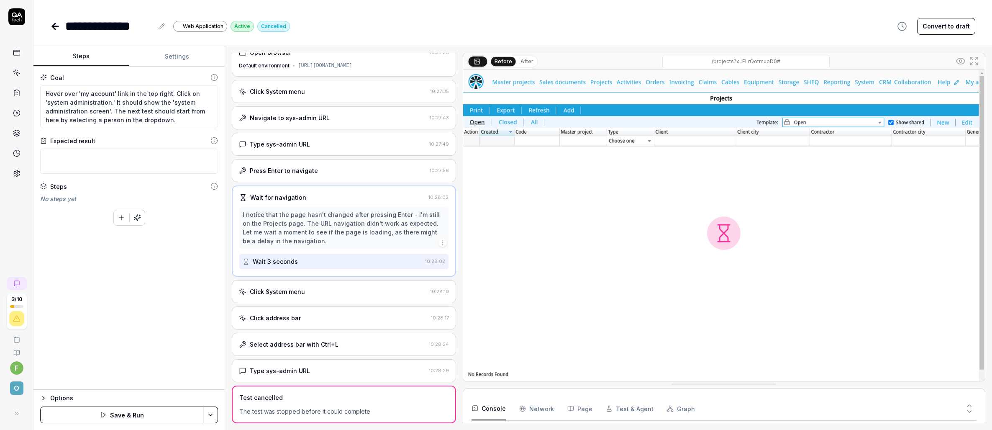
click at [523, 57] on button "After" at bounding box center [527, 61] width 20 height 9
click at [495, 62] on button "Before" at bounding box center [503, 61] width 24 height 9
click at [538, 62] on div "/projects?x=FLrQotmupD0#" at bounding box center [746, 61] width 416 height 13
click at [473, 61] on icon at bounding box center [476, 61] width 7 height 7
click at [517, 59] on button "After" at bounding box center [527, 61] width 20 height 9
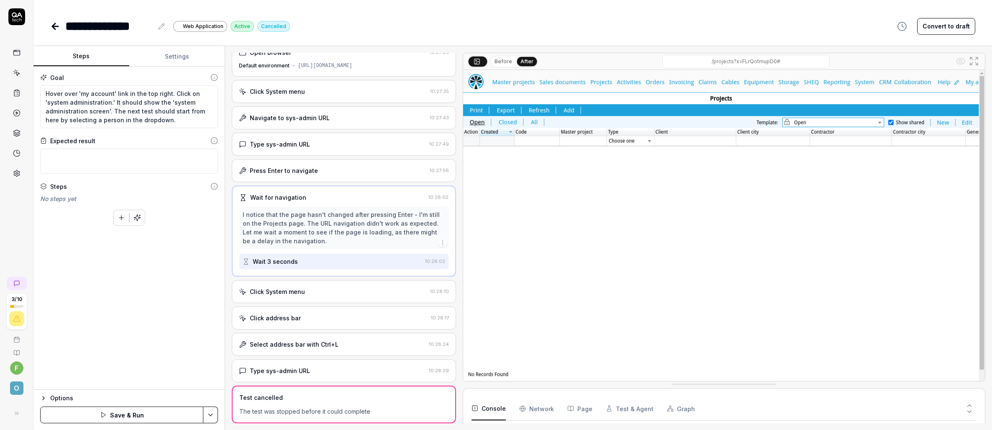
click at [499, 62] on button "Before" at bounding box center [503, 61] width 24 height 9
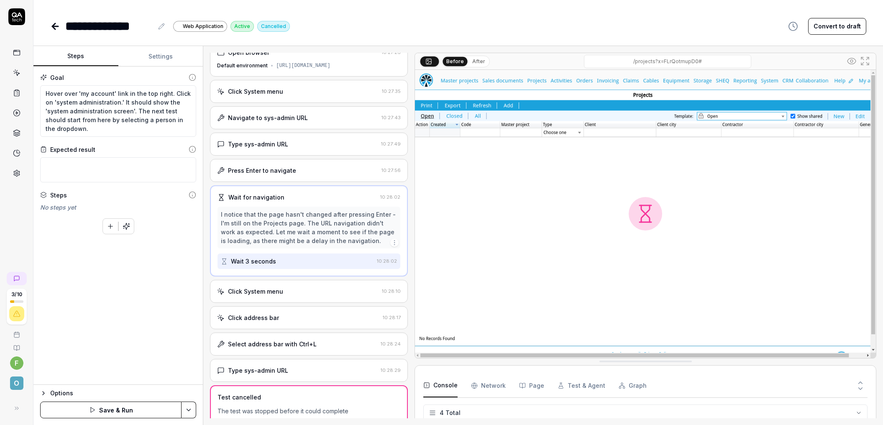
scroll to position [0, 0]
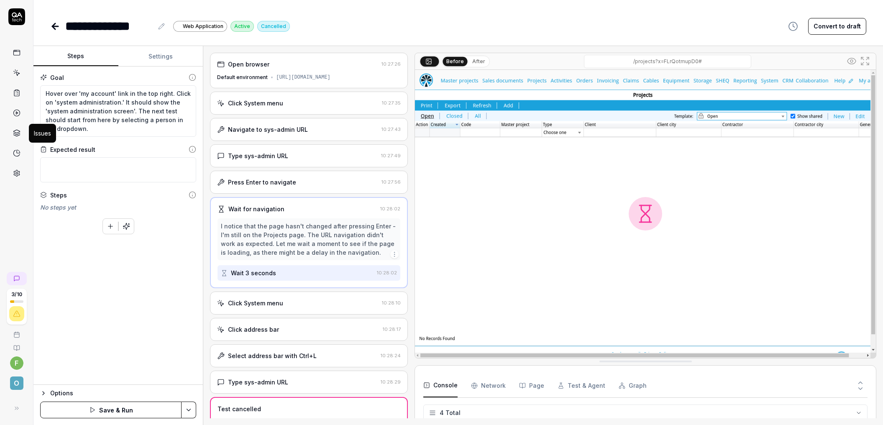
click at [18, 130] on icon at bounding box center [17, 133] width 8 height 8
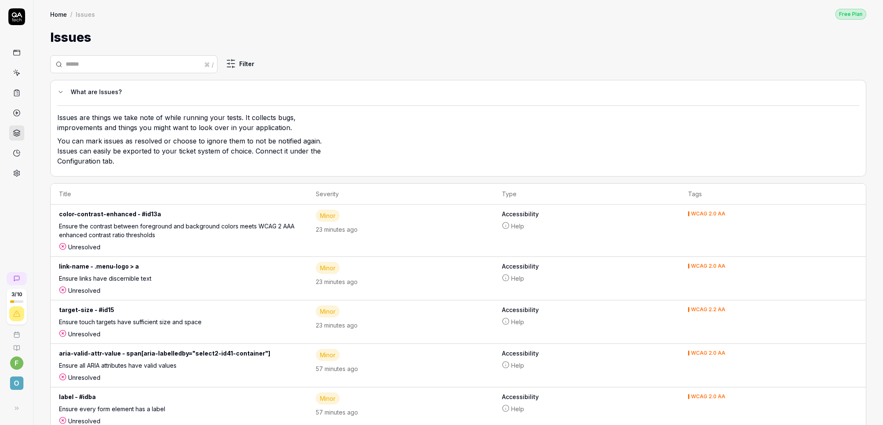
click at [200, 321] on div "Ensure touch targets have sufficient size and space" at bounding box center [179, 324] width 240 height 12
click at [149, 323] on div "Ensure touch targets have sufficient size and space" at bounding box center [179, 324] width 240 height 12
click at [16, 333] on icon at bounding box center [16, 334] width 7 height 7
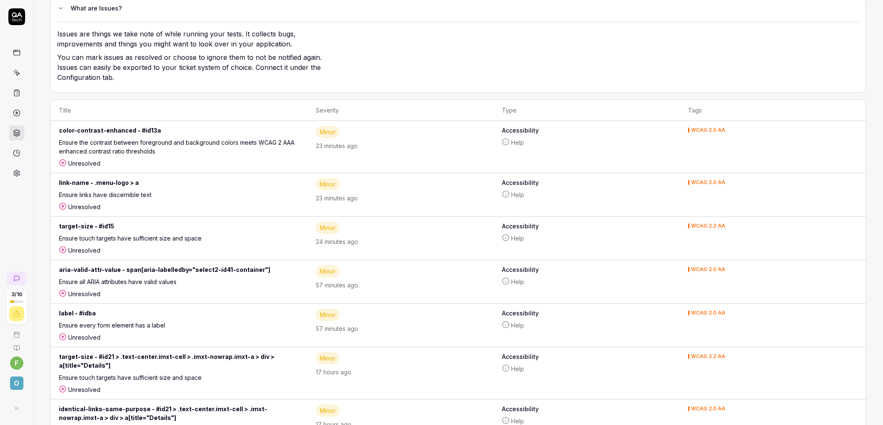
click at [15, 346] on icon at bounding box center [16, 348] width 7 height 7
